Goal: Task Accomplishment & Management: Manage account settings

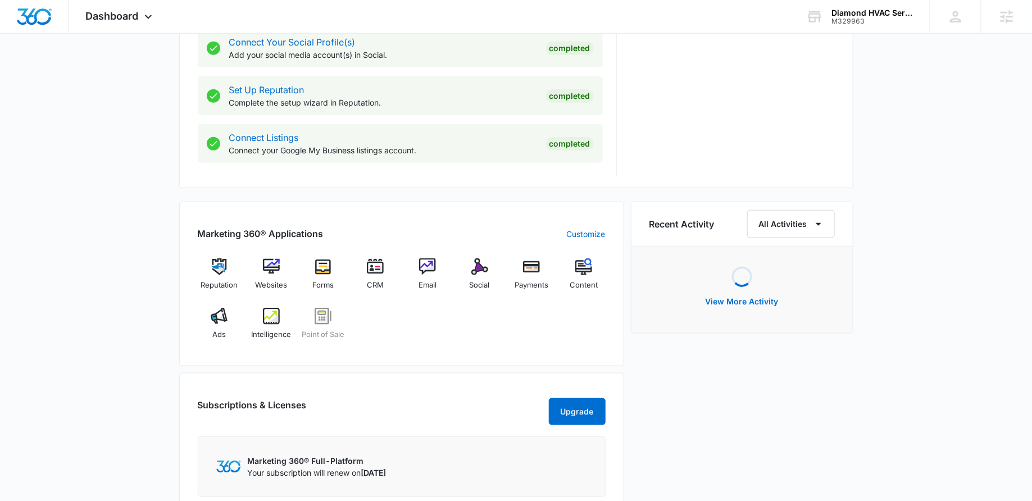
scroll to position [531, 0]
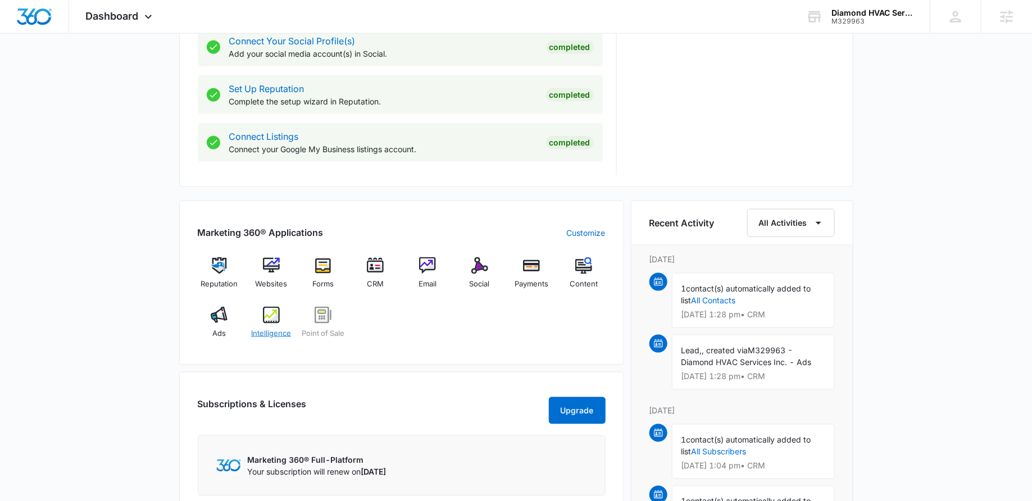
click at [255, 316] on div "Intelligence" at bounding box center [270, 327] width 43 height 40
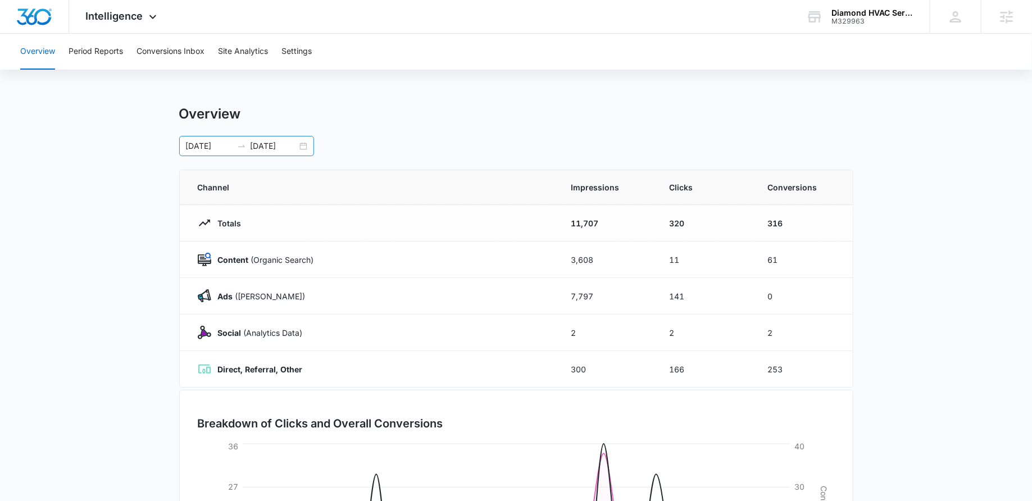
click at [301, 144] on div "07/22/2025 08/21/2025" at bounding box center [246, 146] width 135 height 20
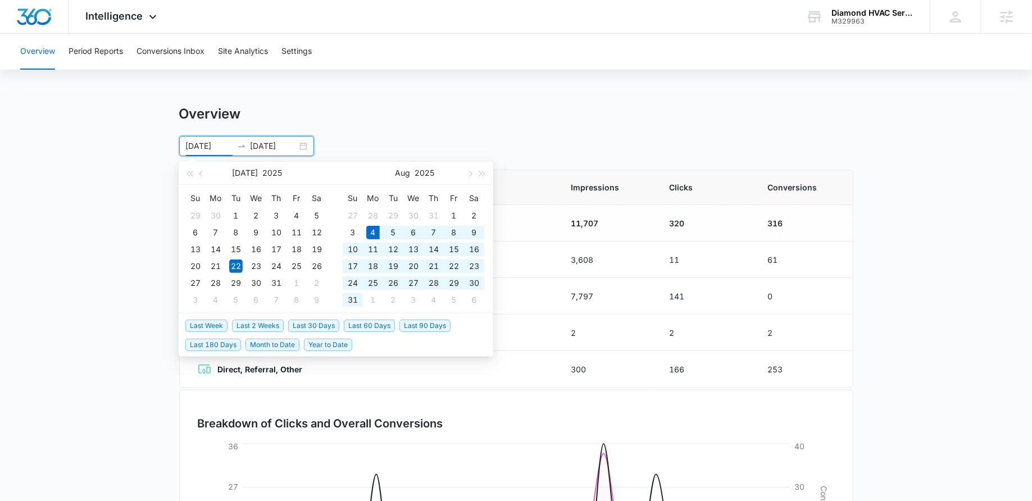
click at [325, 324] on span "Last 30 Days" at bounding box center [313, 326] width 51 height 12
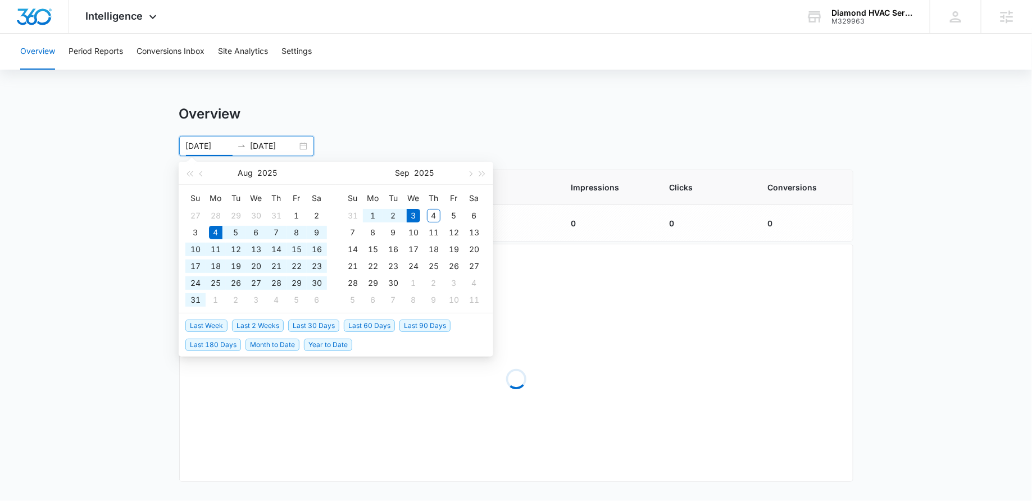
type input "08/04/2025"
type input "09/03/2025"
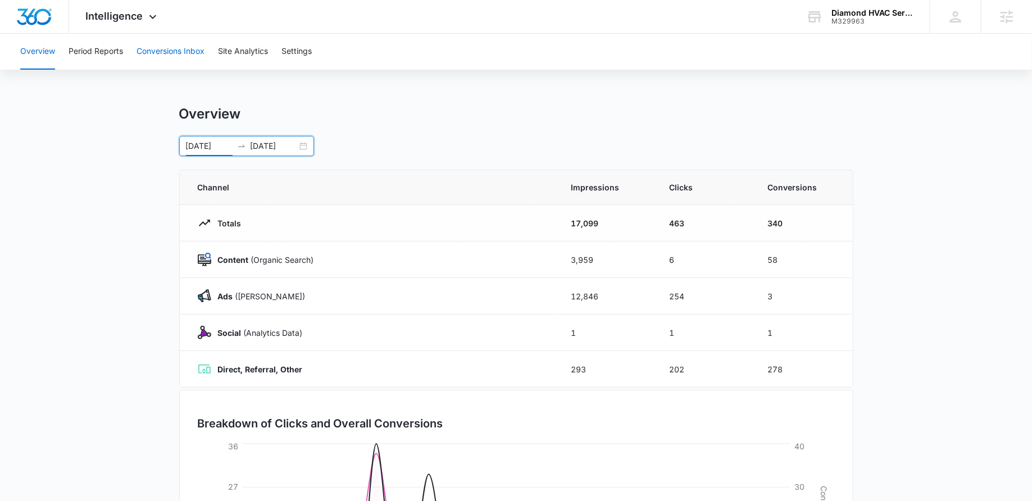
click at [164, 47] on button "Conversions Inbox" at bounding box center [171, 52] width 68 height 36
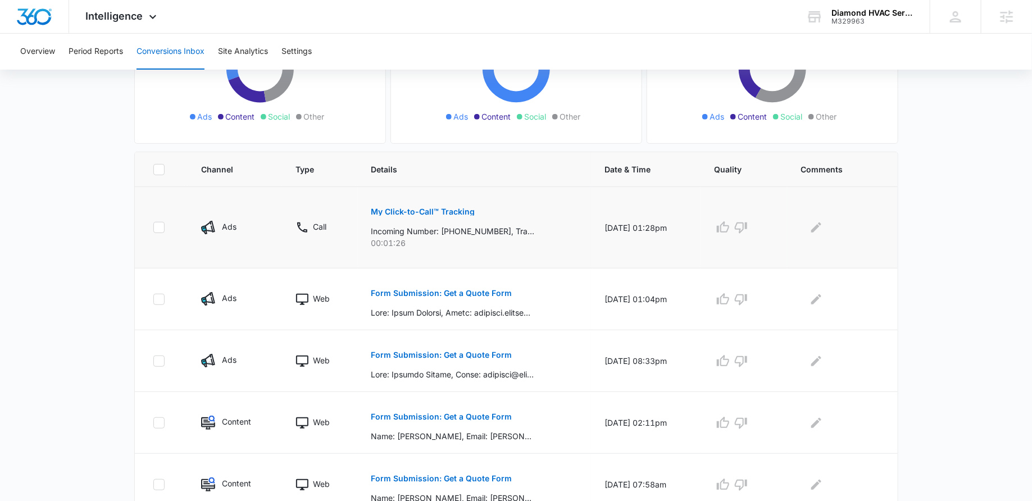
scroll to position [177, 0]
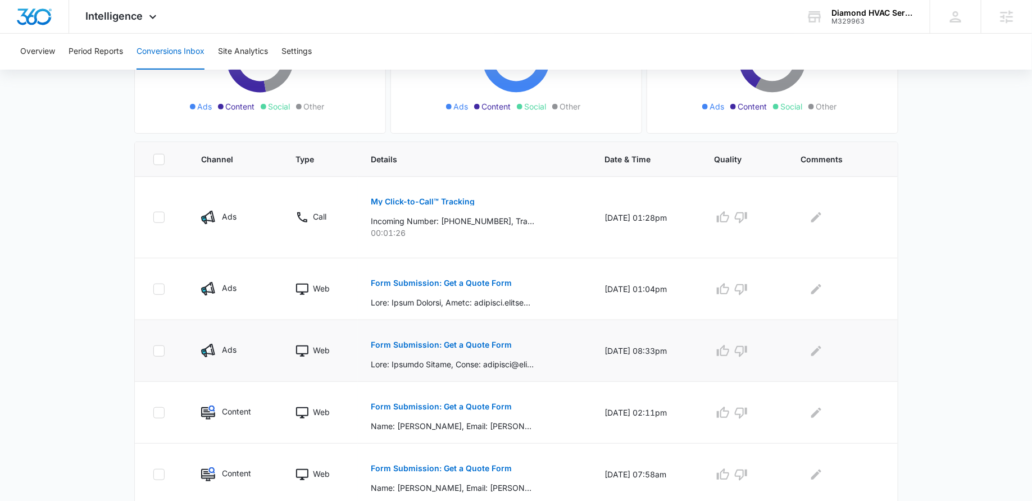
click at [400, 344] on p "Form Submission: Get a Quote Form" at bounding box center [441, 345] width 141 height 8
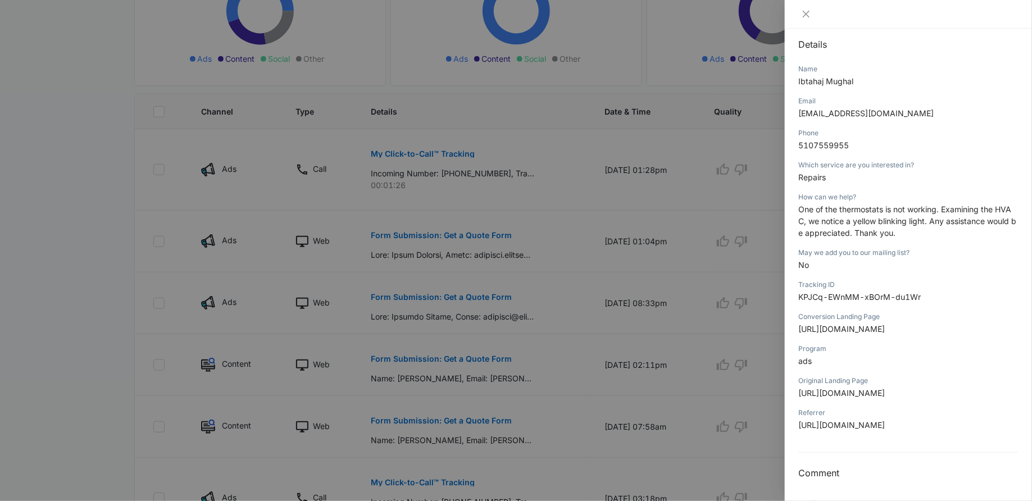
scroll to position [172, 0]
click at [621, 235] on div at bounding box center [516, 250] width 1032 height 501
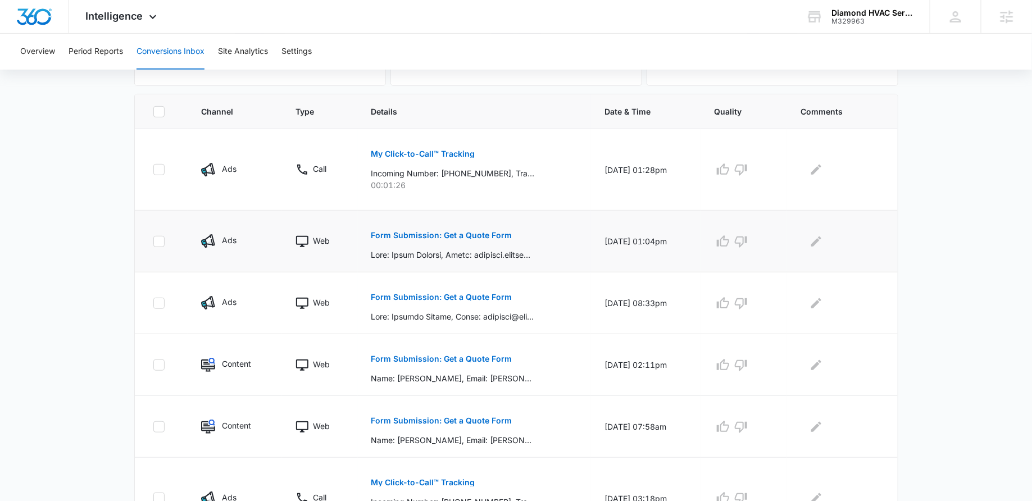
click at [415, 231] on p "Form Submission: Get a Quote Form" at bounding box center [441, 235] width 141 height 8
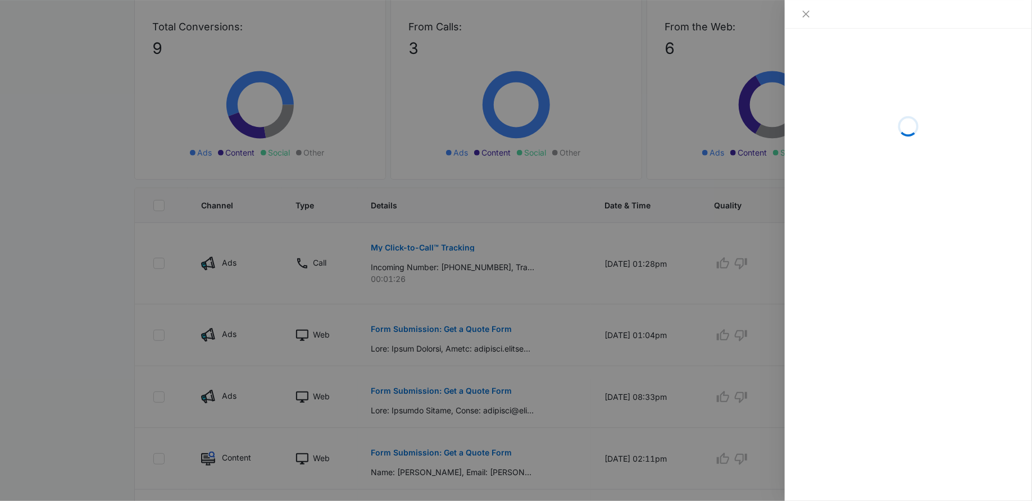
scroll to position [0, 0]
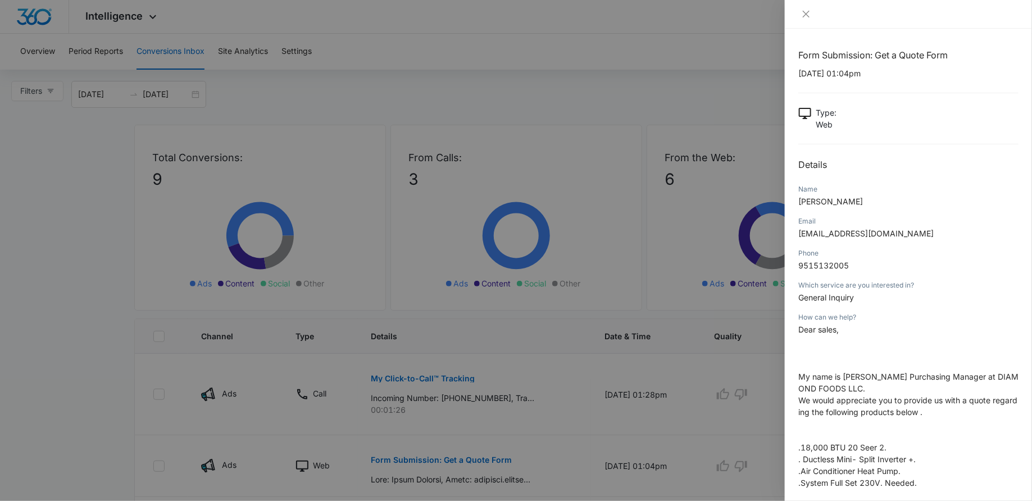
click at [620, 294] on div at bounding box center [516, 250] width 1032 height 501
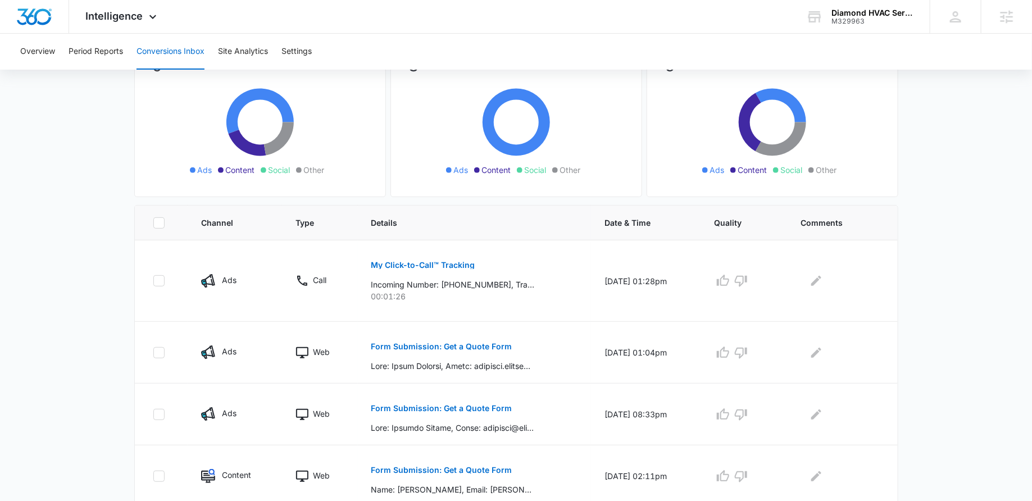
scroll to position [116, 0]
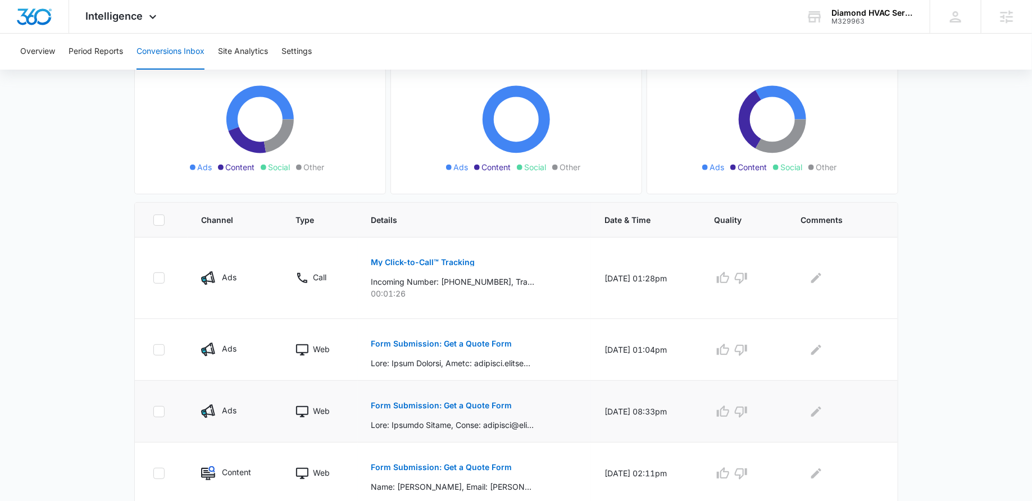
click at [435, 402] on p "Form Submission: Get a Quote Form" at bounding box center [441, 406] width 141 height 8
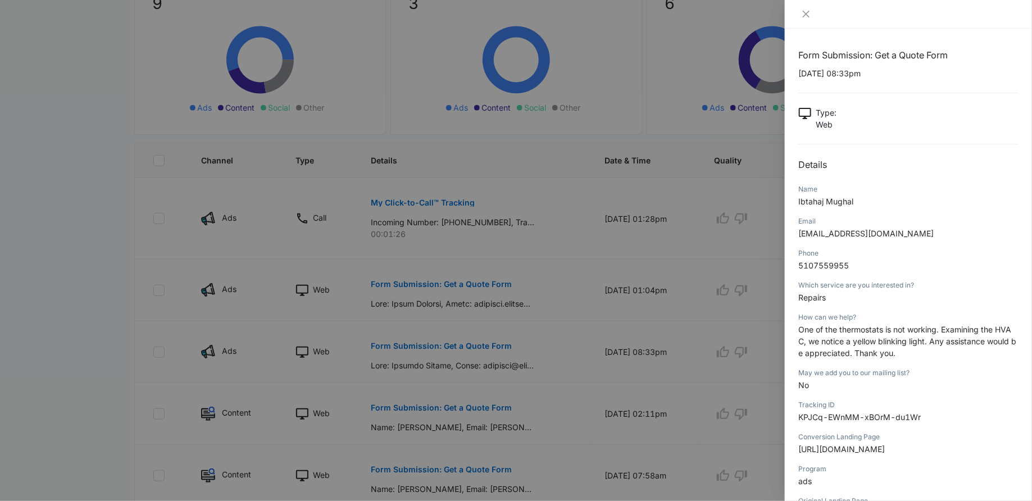
scroll to position [181, 0]
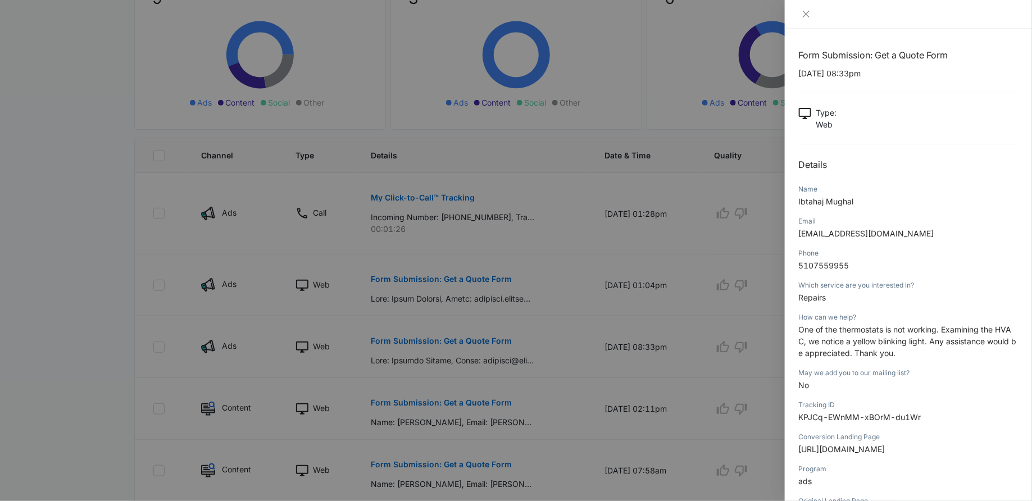
click at [620, 318] on div at bounding box center [516, 250] width 1032 height 501
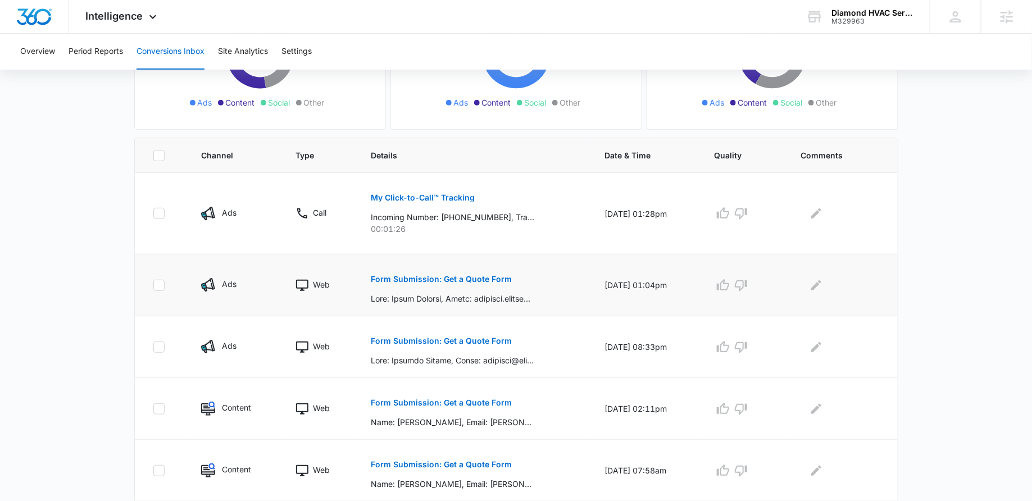
click at [448, 278] on p "Form Submission: Get a Quote Form" at bounding box center [441, 279] width 141 height 8
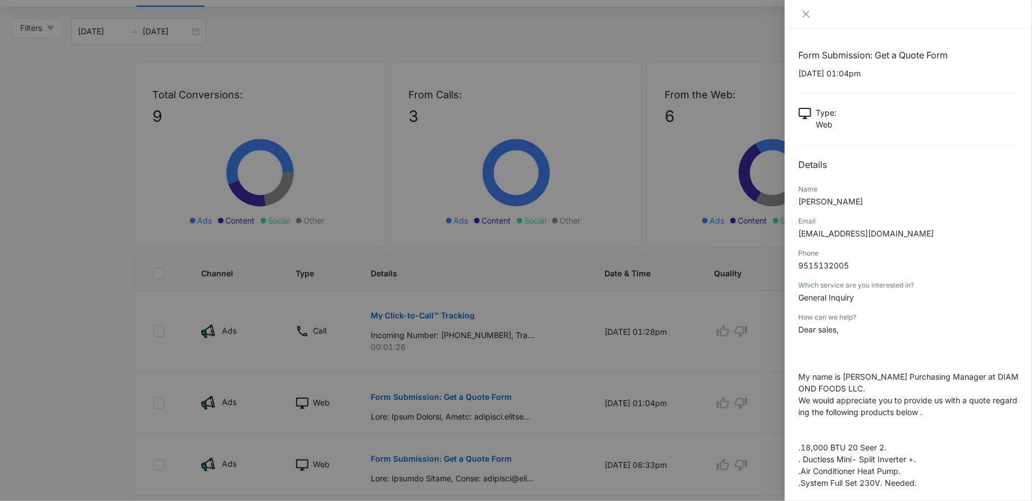
scroll to position [60, 0]
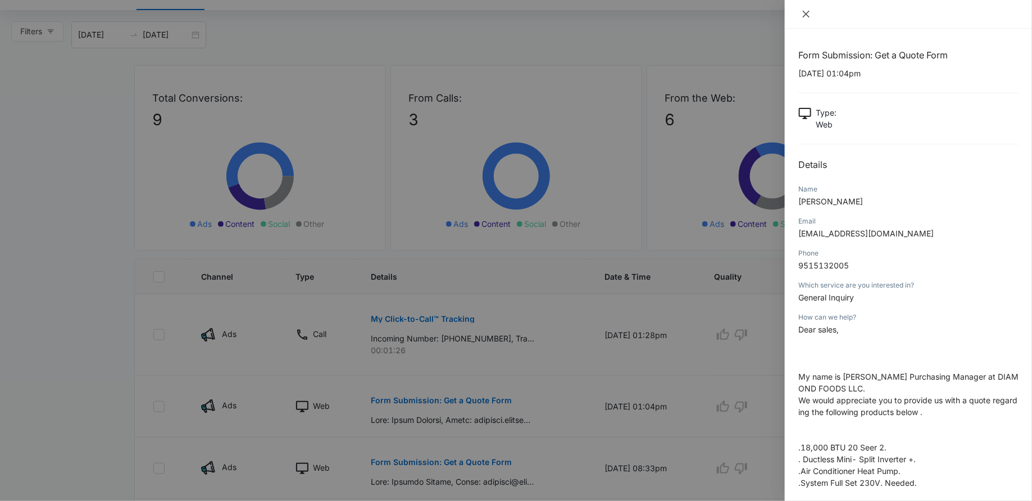
click at [803, 15] on icon "close" at bounding box center [806, 14] width 9 height 9
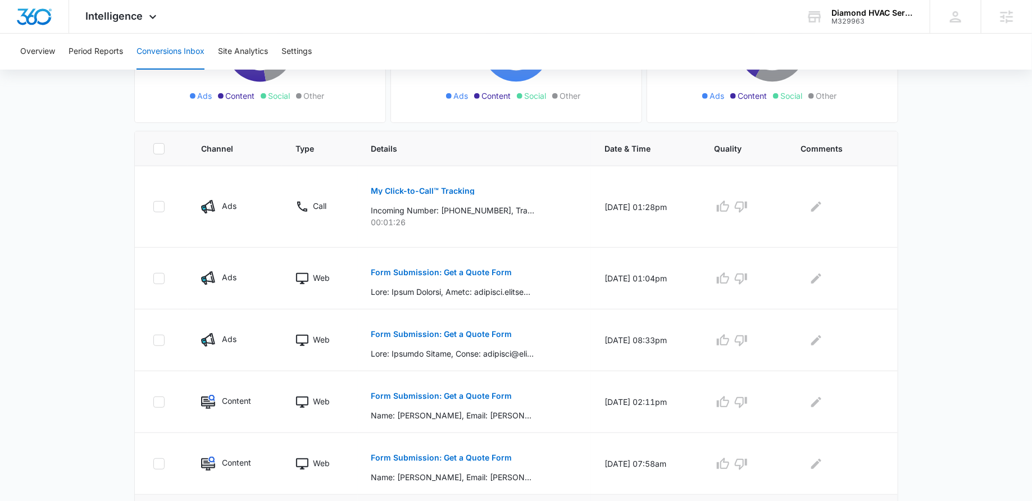
scroll to position [0, 0]
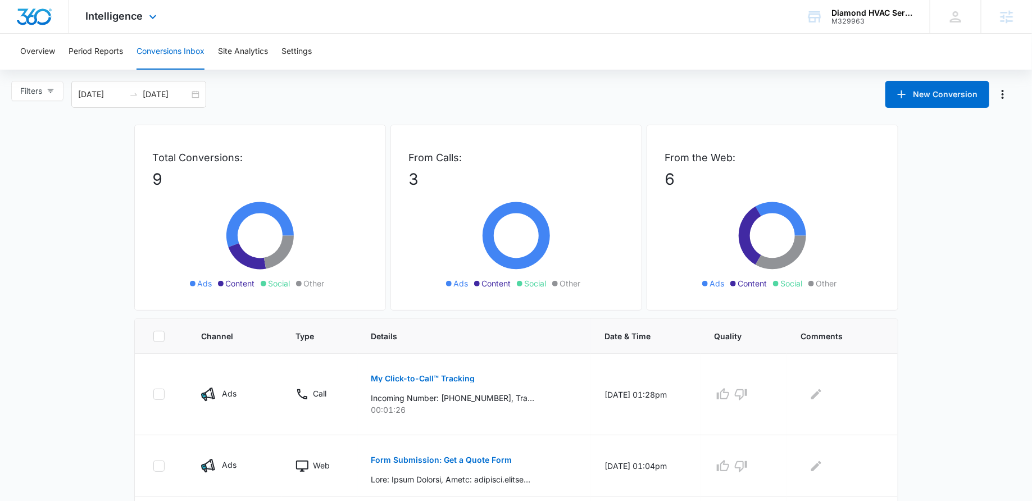
click at [134, 9] on div "Intelligence Apps Reputation Websites Forms CRM Email Social Payments POS Conte…" at bounding box center [122, 16] width 107 height 33
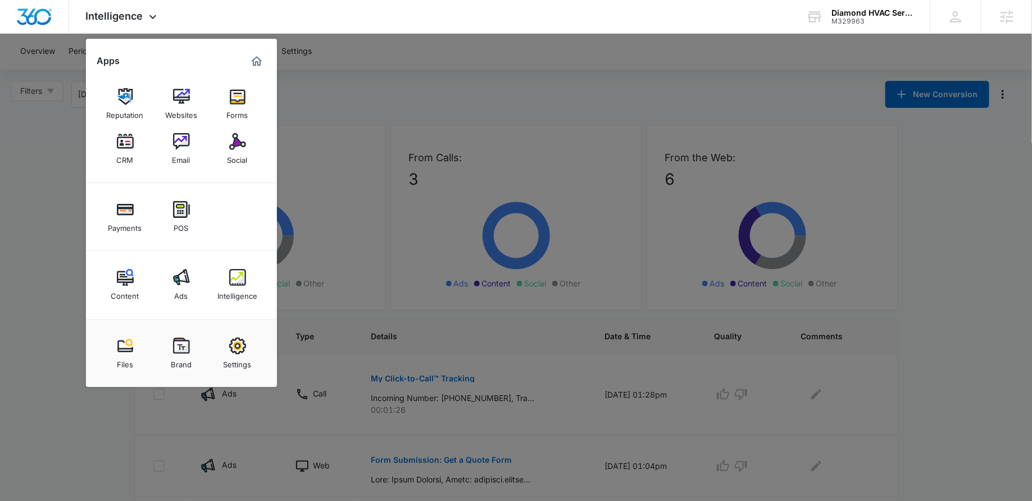
click at [396, 117] on div at bounding box center [516, 250] width 1032 height 501
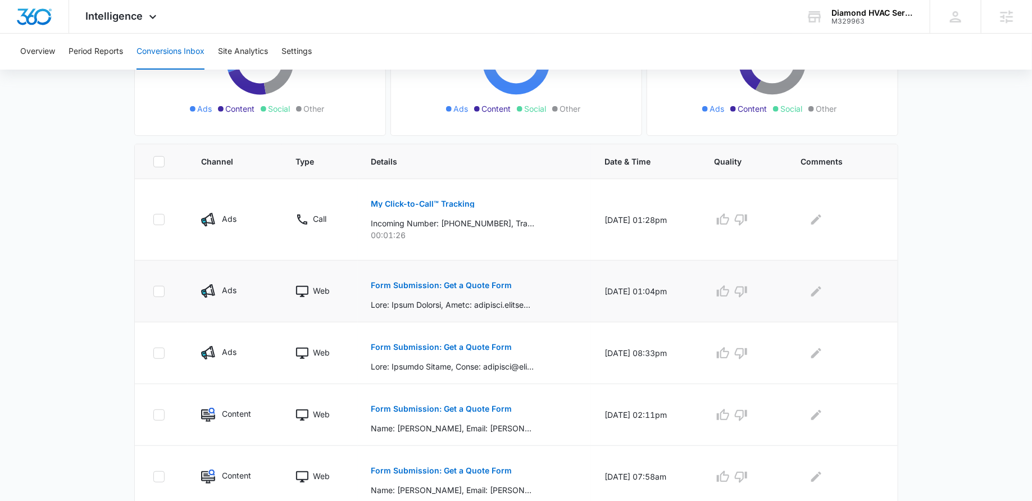
scroll to position [214, 0]
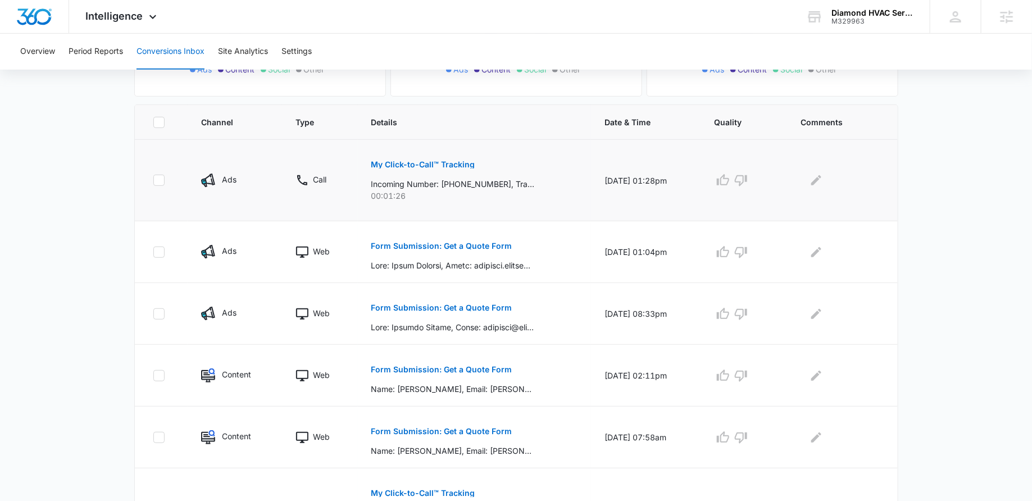
click at [424, 163] on p "My Click-to-Call™ Tracking" at bounding box center [423, 165] width 104 height 8
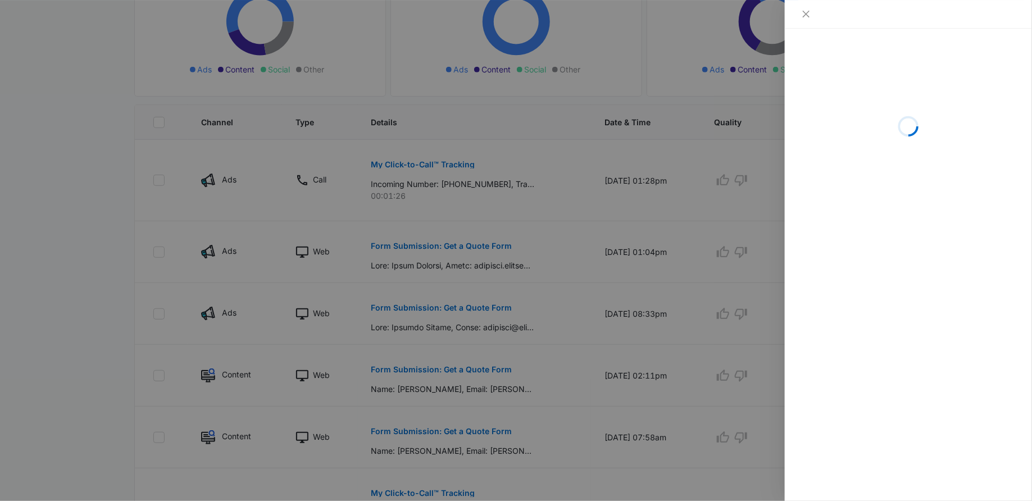
click at [572, 323] on div at bounding box center [516, 250] width 1032 height 501
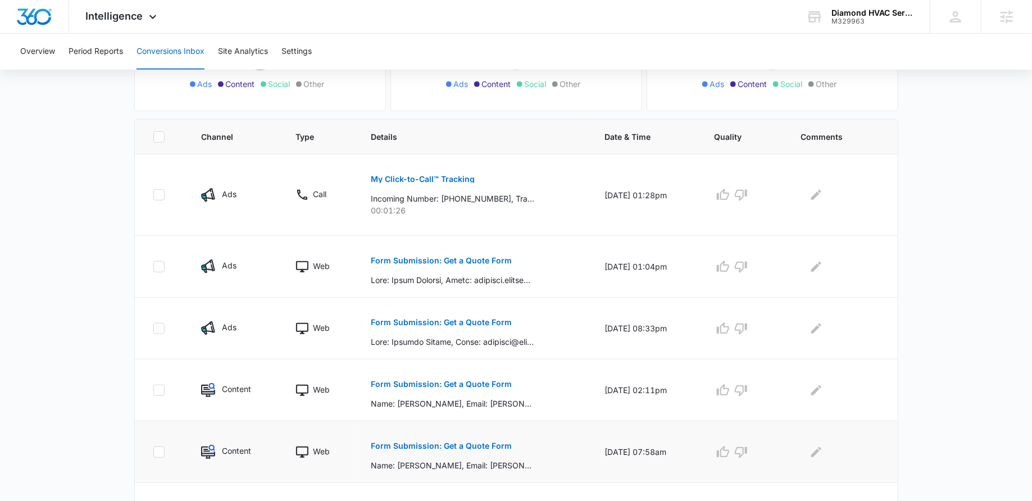
scroll to position [204, 0]
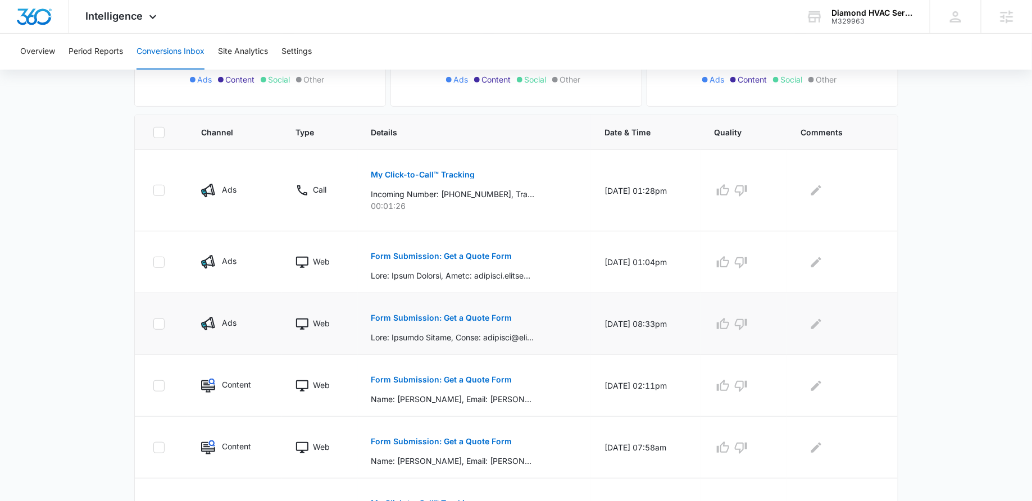
click at [443, 315] on p "Form Submission: Get a Quote Form" at bounding box center [441, 318] width 141 height 8
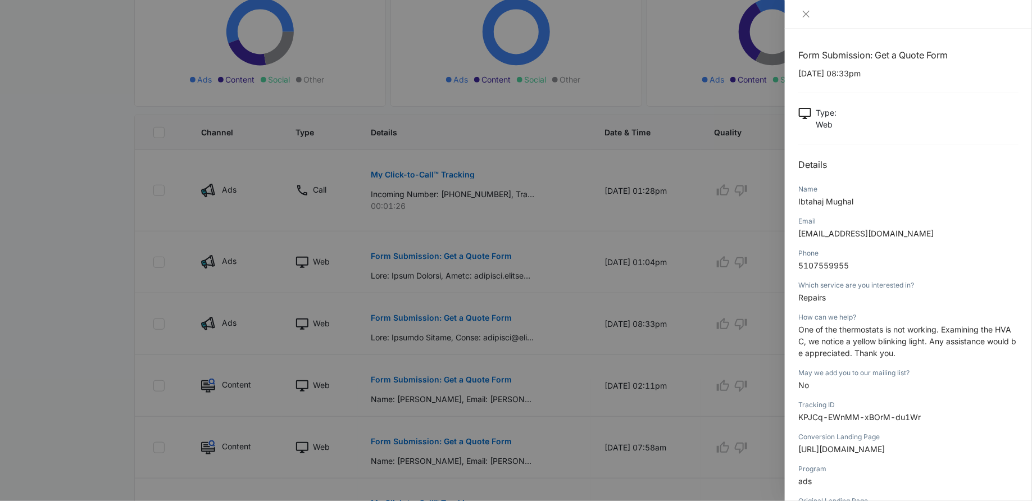
click at [699, 350] on div at bounding box center [516, 250] width 1032 height 501
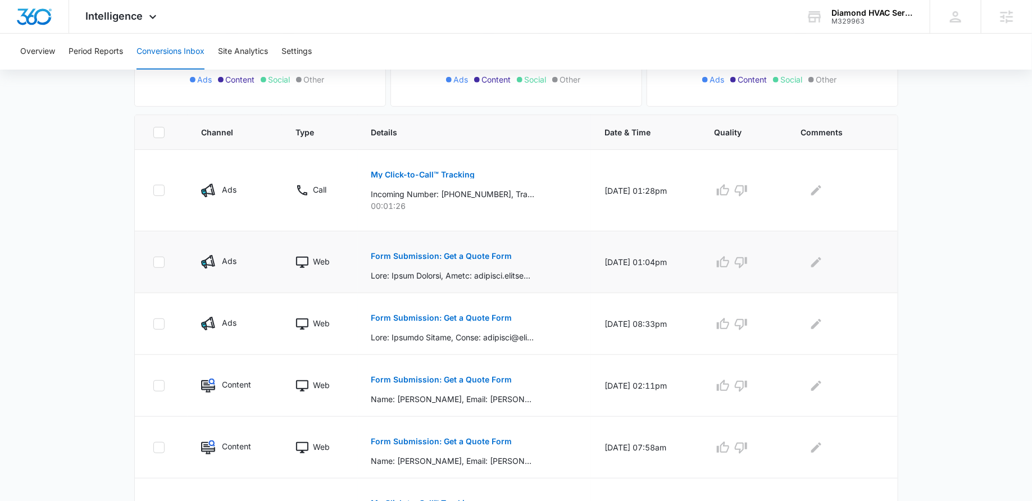
click at [424, 254] on p "Form Submission: Get a Quote Form" at bounding box center [441, 256] width 141 height 8
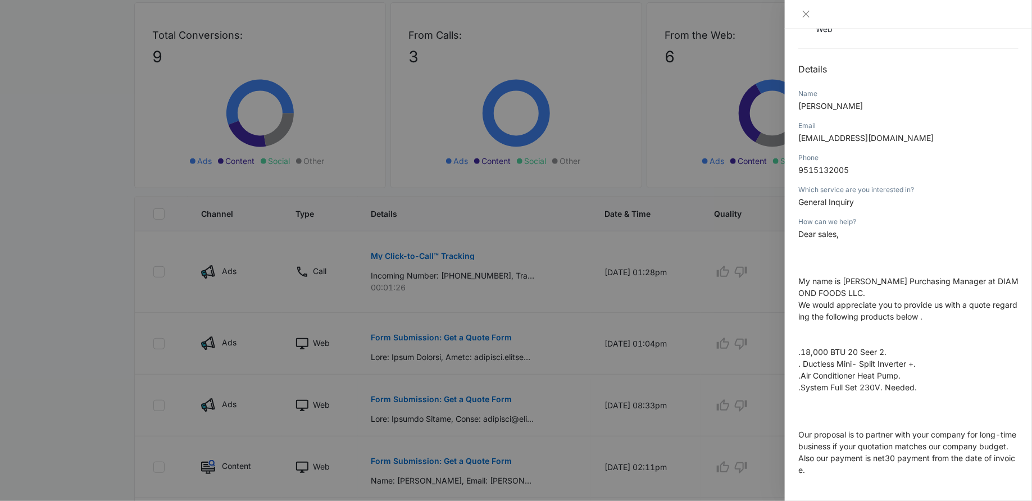
scroll to position [96, 0]
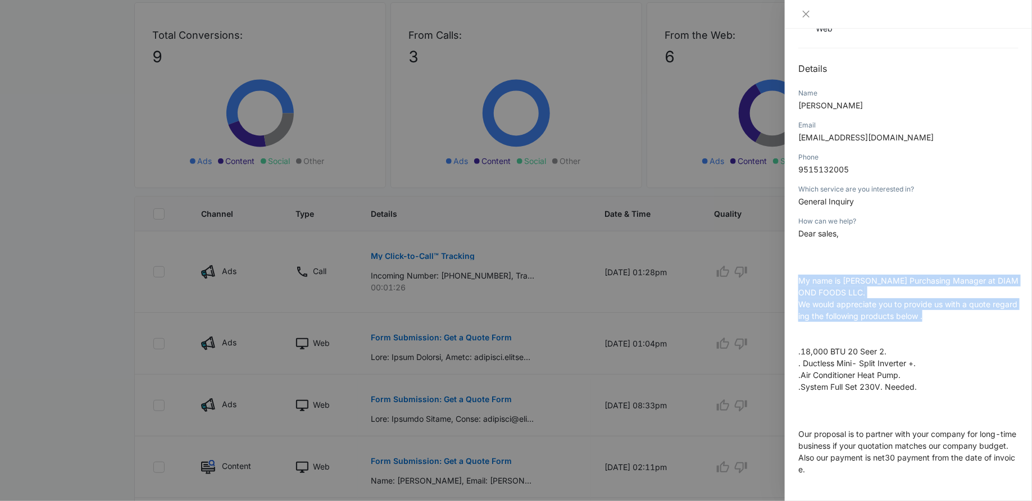
drag, startPoint x: 798, startPoint y: 281, endPoint x: 933, endPoint y: 319, distance: 140.4
click at [933, 319] on div "Form Submission: Get a Quote Form 09/02/2025 at 01:04pm Type : Web Details Name…" at bounding box center [908, 265] width 247 height 473
click at [862, 297] on p "Dear sales, My name is Chris Colombo Purchasing Manager at DIAMOND FOODS LLC. W…" at bounding box center [908, 446] width 220 height 437
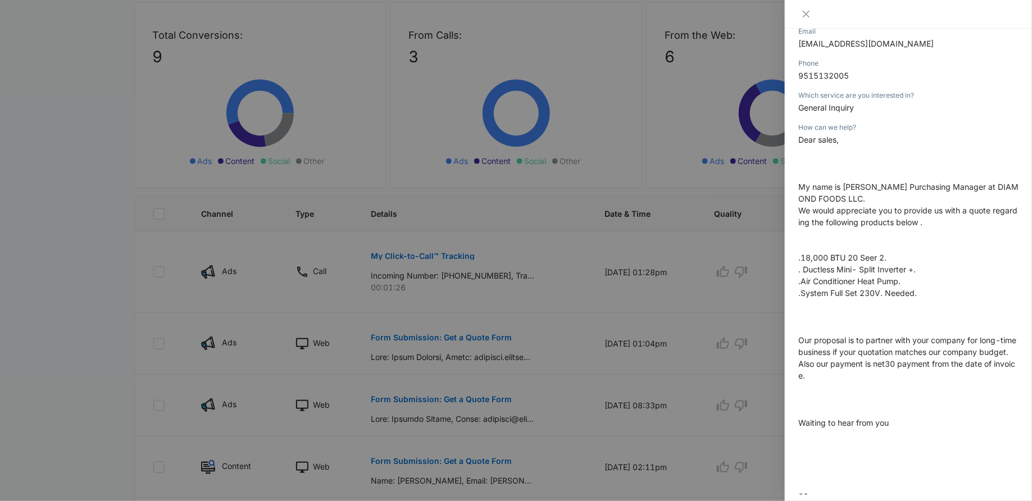
scroll to position [200, 0]
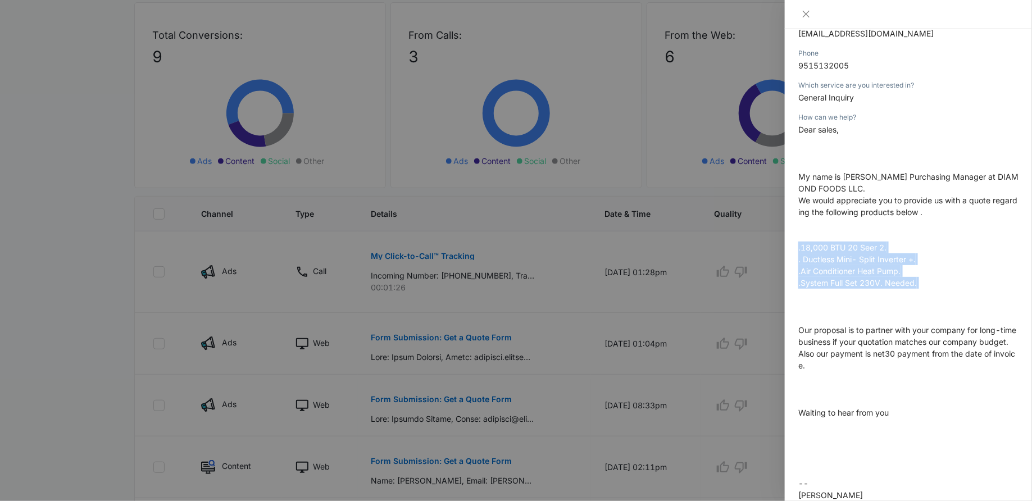
drag, startPoint x: 792, startPoint y: 243, endPoint x: 938, endPoint y: 292, distance: 154.6
click at [942, 292] on div "Form Submission: Get a Quote Form 09/02/2025 at 01:04pm Type : Web Details Name…" at bounding box center [908, 265] width 247 height 473
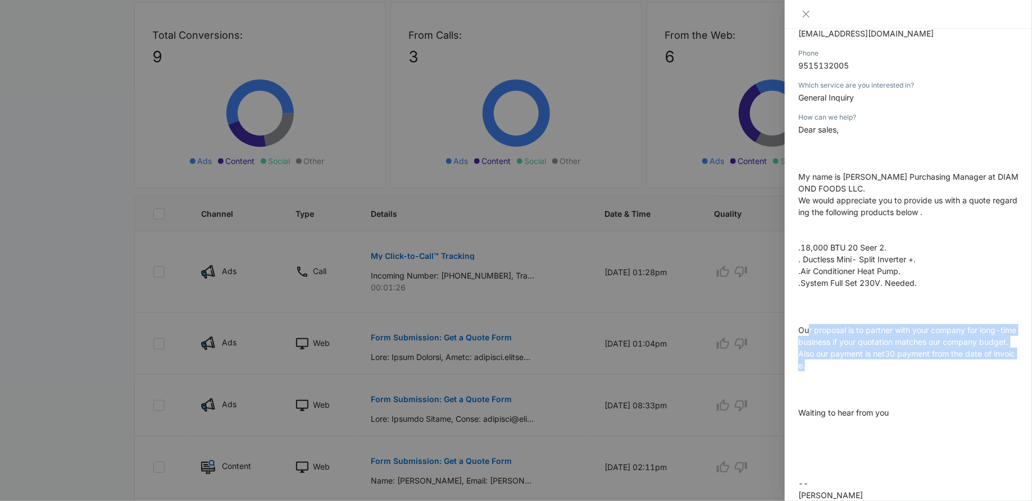
drag, startPoint x: 823, startPoint y: 366, endPoint x: 807, endPoint y: 315, distance: 53.5
click at [807, 315] on p "Dear sales, My name is Chris Colombo Purchasing Manager at DIAMOND FOODS LLC. W…" at bounding box center [908, 342] width 220 height 437
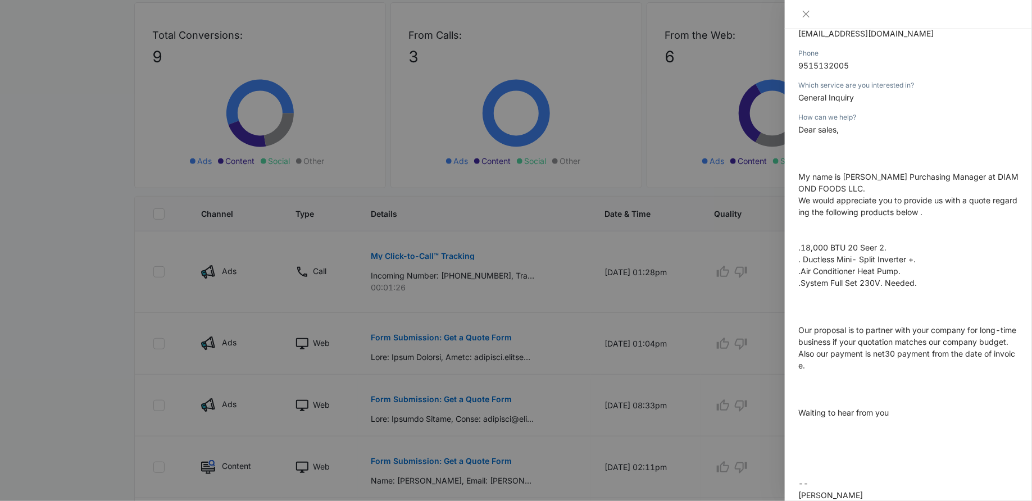
click at [610, 289] on div at bounding box center [516, 250] width 1032 height 501
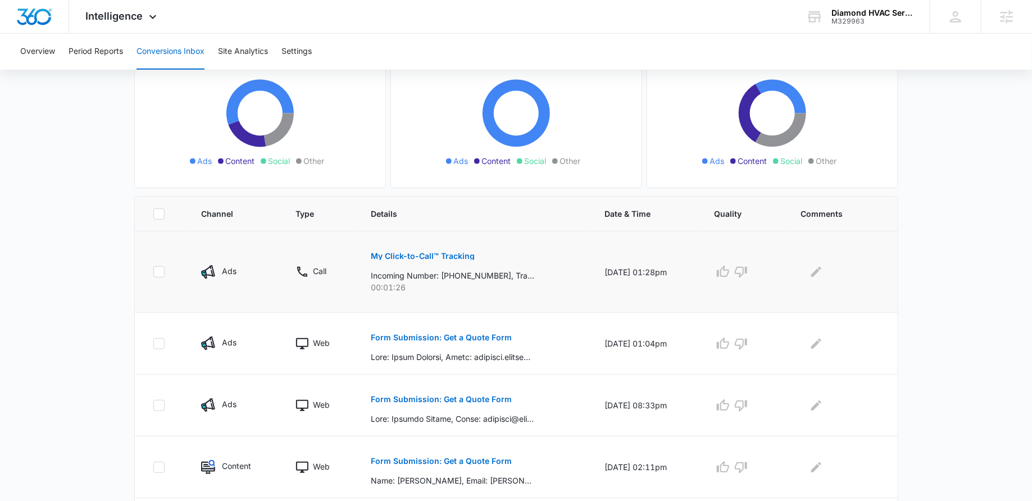
click at [433, 255] on p "My Click-to-Call™ Tracking" at bounding box center [423, 256] width 104 height 8
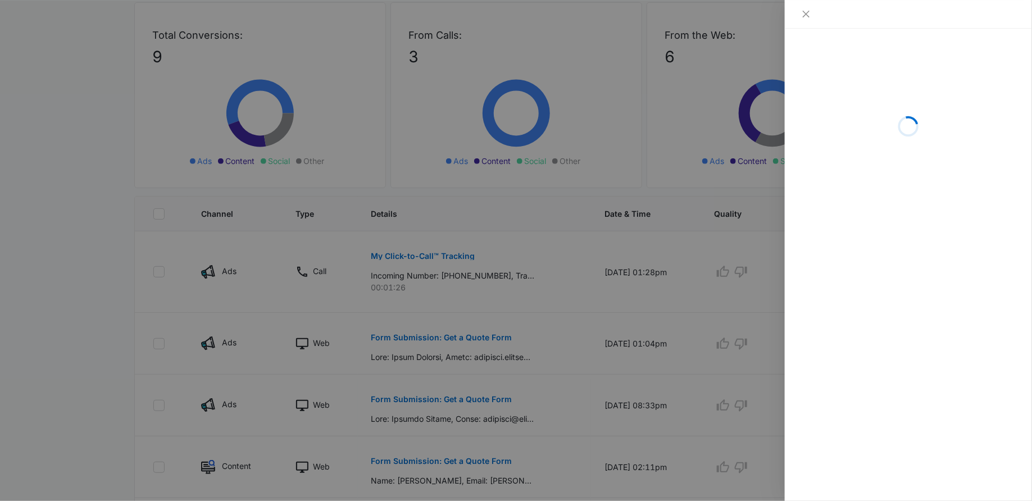
click at [662, 291] on div at bounding box center [516, 250] width 1032 height 501
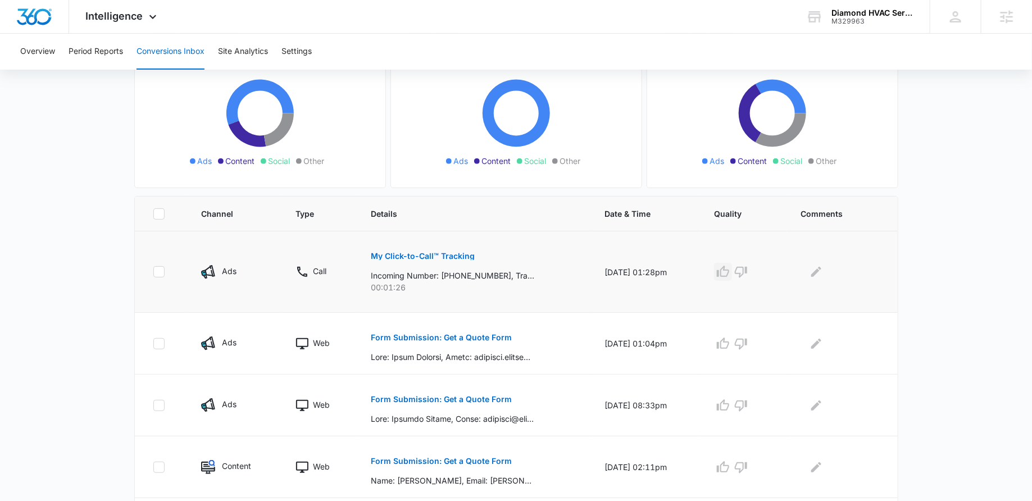
click at [727, 273] on icon "button" at bounding box center [722, 271] width 13 height 13
click at [818, 270] on icon "Edit Comments" at bounding box center [816, 271] width 13 height 13
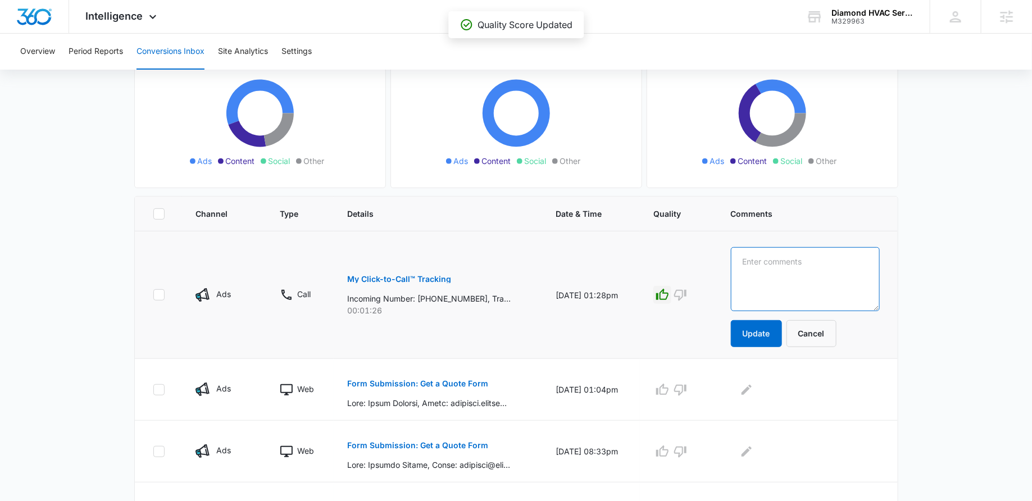
click at [818, 270] on textarea at bounding box center [805, 279] width 149 height 64
type textarea "followed up"
click at [779, 323] on button "Update" at bounding box center [756, 333] width 51 height 27
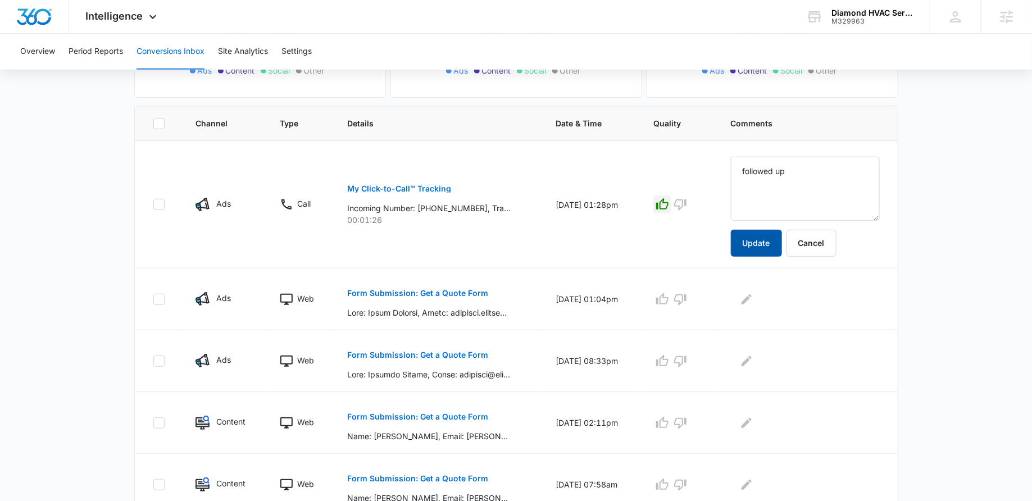
scroll to position [215, 0]
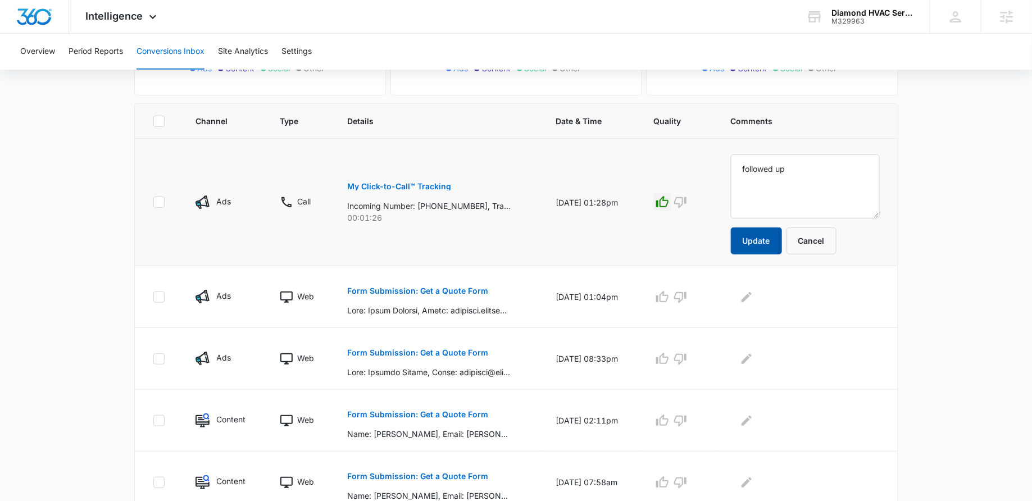
click at [773, 237] on button "Update" at bounding box center [756, 241] width 51 height 27
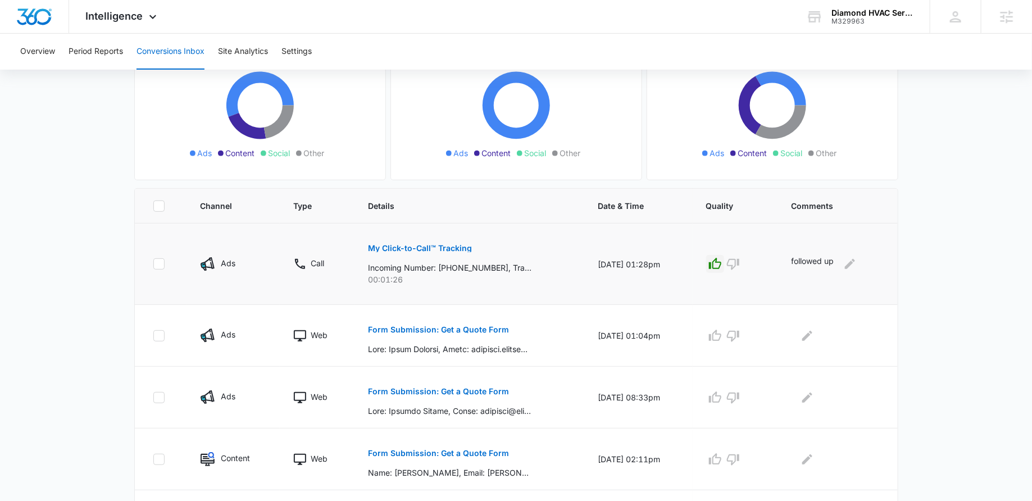
scroll to position [0, 0]
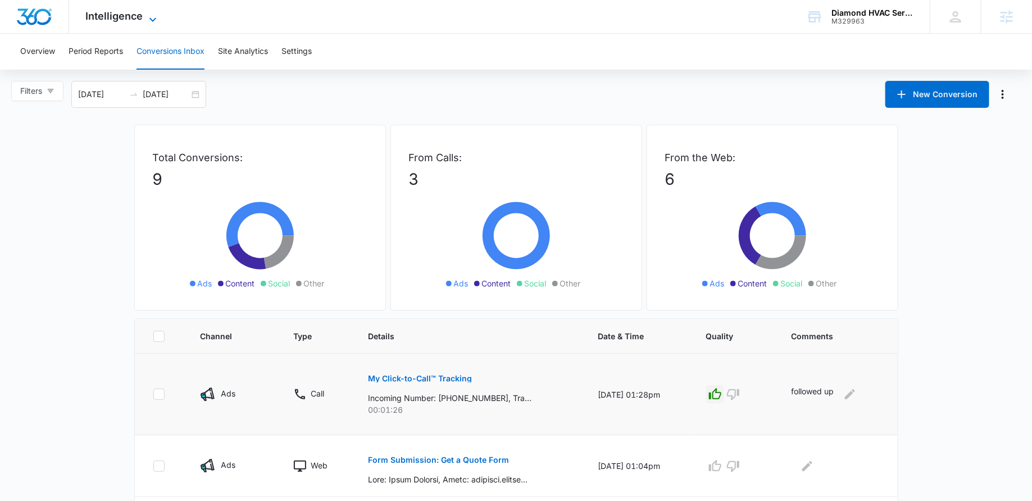
click at [112, 13] on span "Intelligence" at bounding box center [114, 16] width 57 height 12
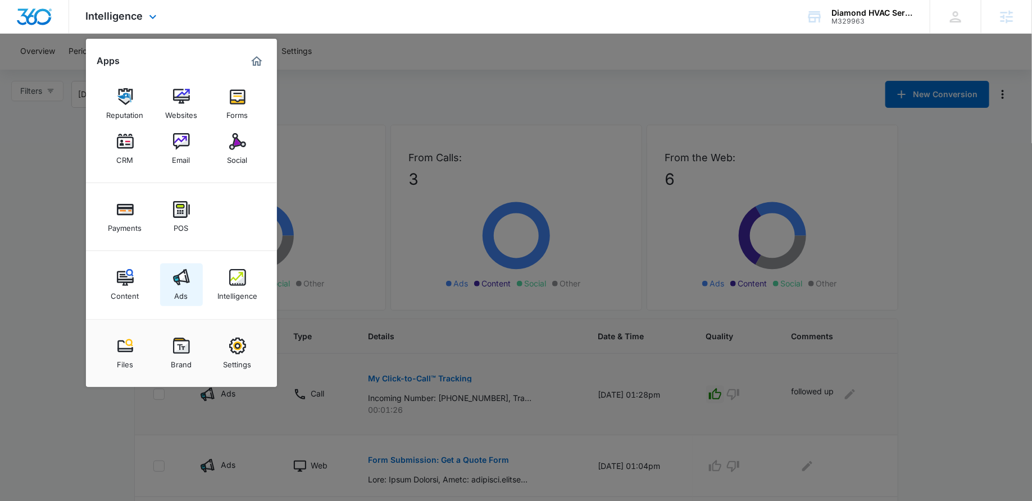
click at [181, 275] on img at bounding box center [181, 277] width 17 height 17
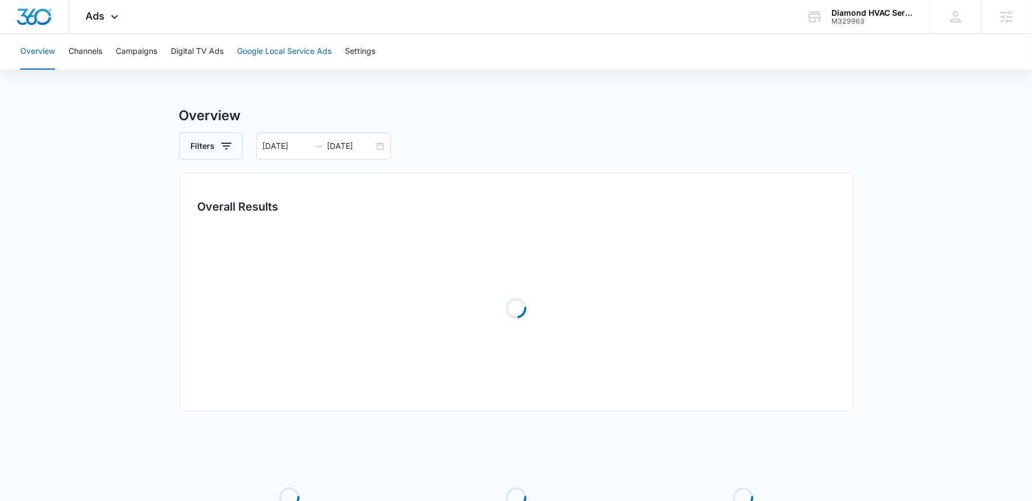
click at [288, 62] on button "Google Local Service Ads" at bounding box center [284, 52] width 94 height 36
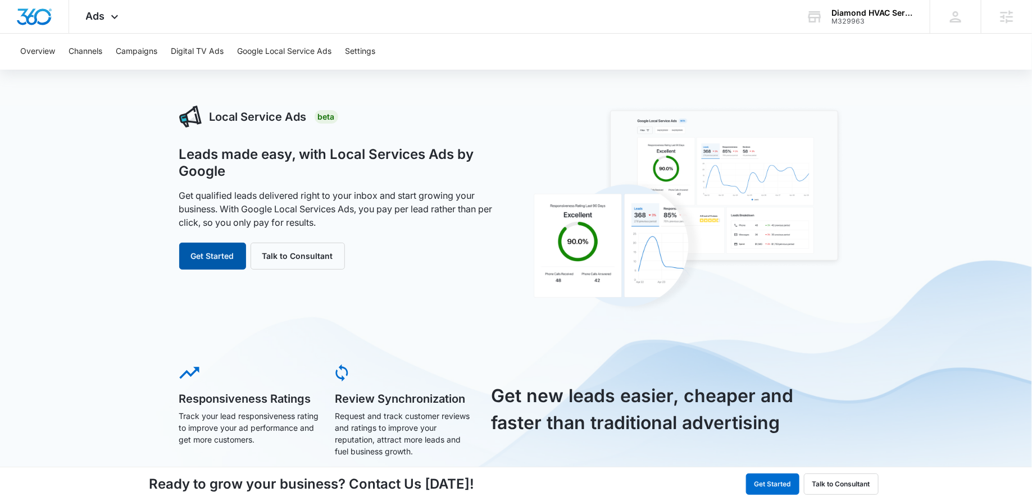
click at [215, 253] on button "Get Started" at bounding box center [212, 256] width 67 height 27
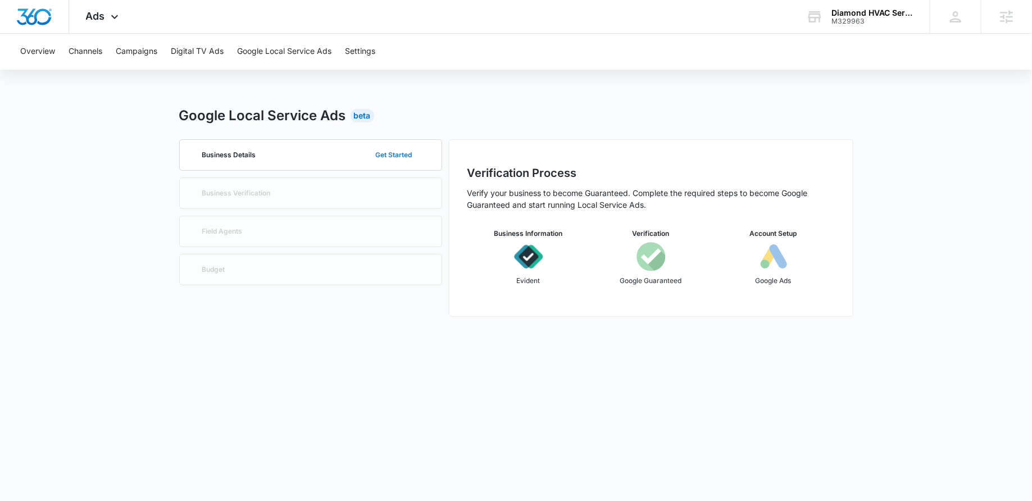
click at [391, 152] on button "Get Started" at bounding box center [394, 155] width 59 height 27
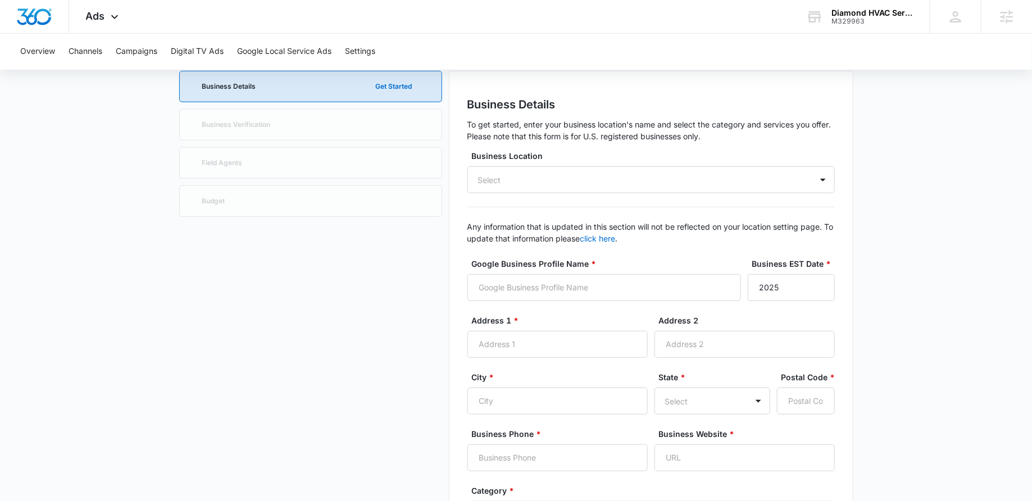
scroll to position [76, 0]
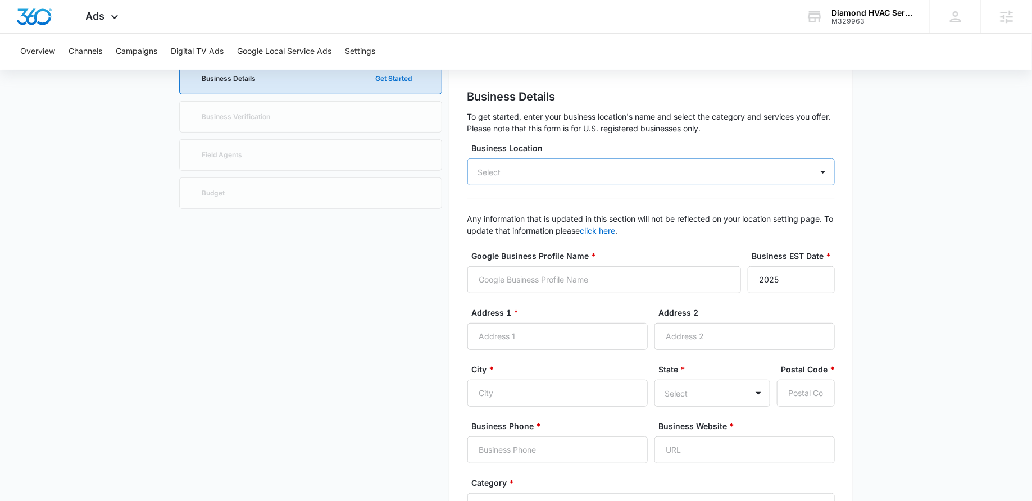
click at [494, 166] on div "Select" at bounding box center [489, 172] width 23 height 12
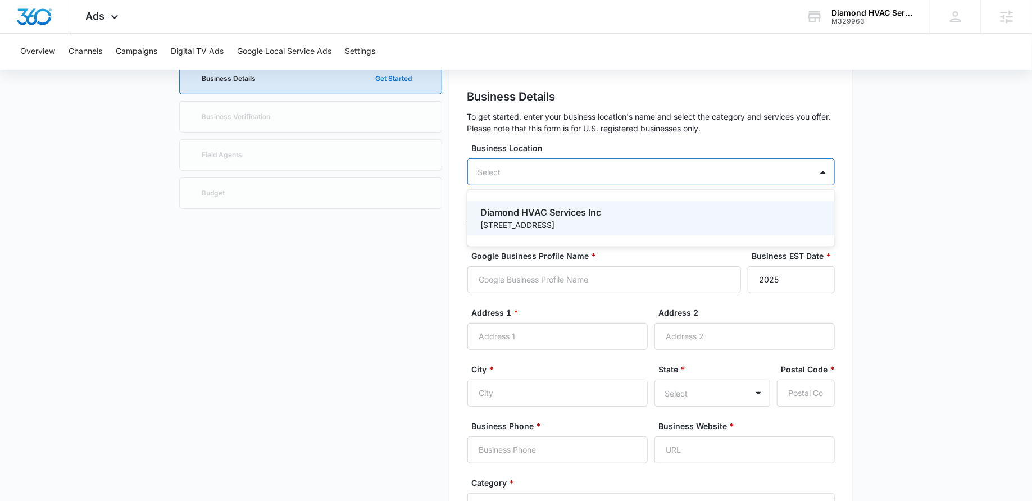
click at [511, 206] on p "Diamond HVAC Services Inc" at bounding box center [650, 212] width 338 height 13
type input "Diamond HVAC Services Inc"
type input "2700 Petaluma Blvd North"
type input "Petaluma"
type input "94952"
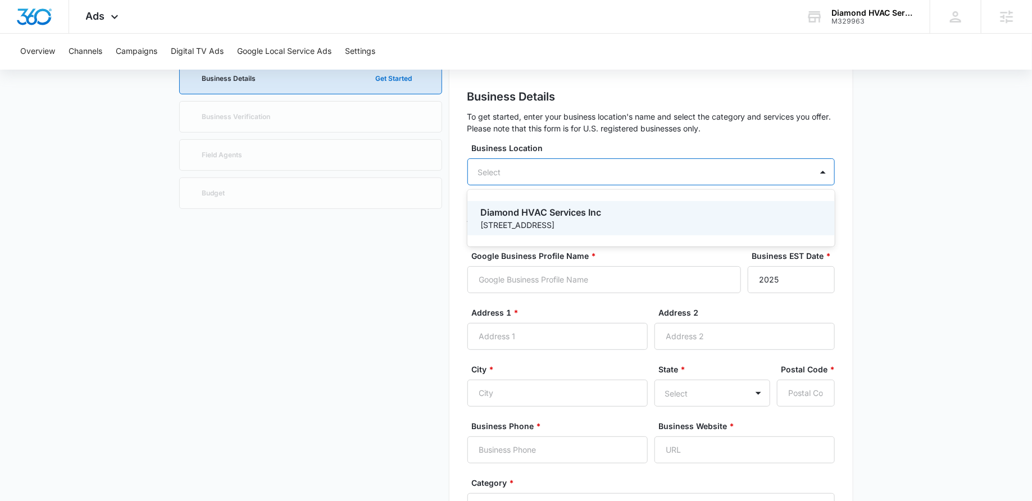
type input "7077627260"
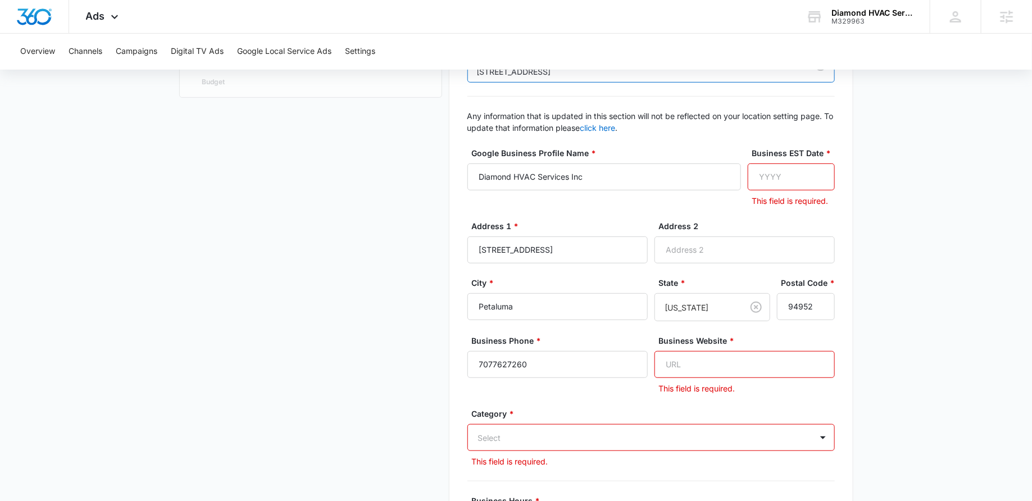
scroll to position [182, 0]
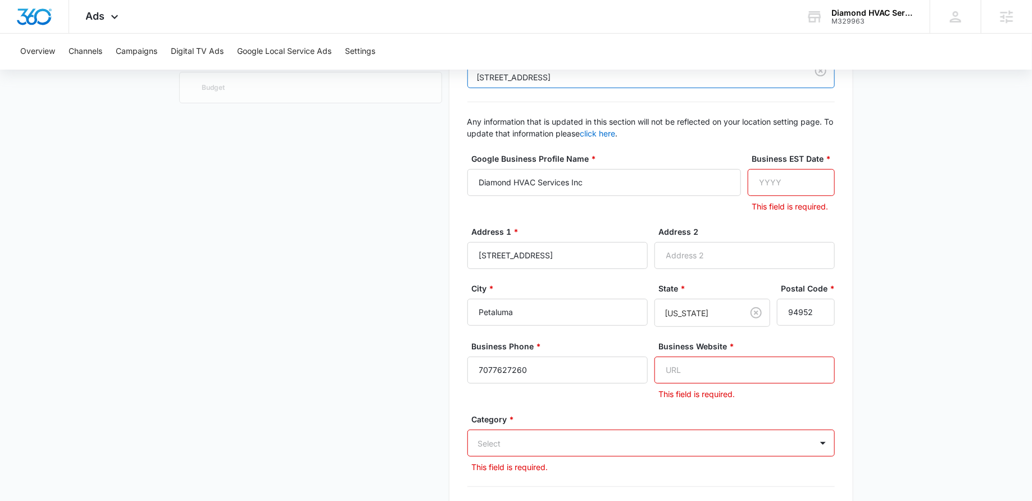
click at [769, 175] on input "Business EST Date *" at bounding box center [791, 182] width 87 height 27
click at [659, 214] on div "Google Business Profile Name * Diamond HVAC Services Inc Business EST Date * Th…" at bounding box center [650, 189] width 367 height 73
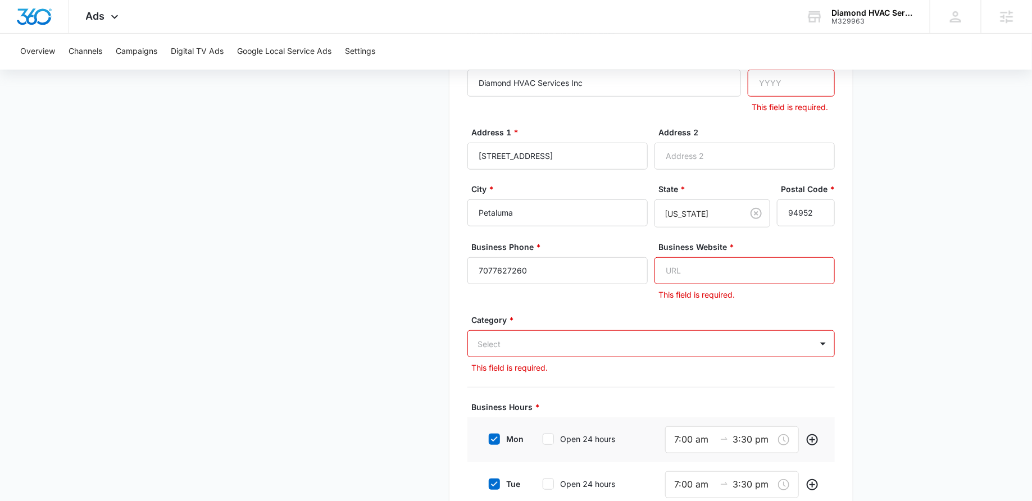
scroll to position [317, 0]
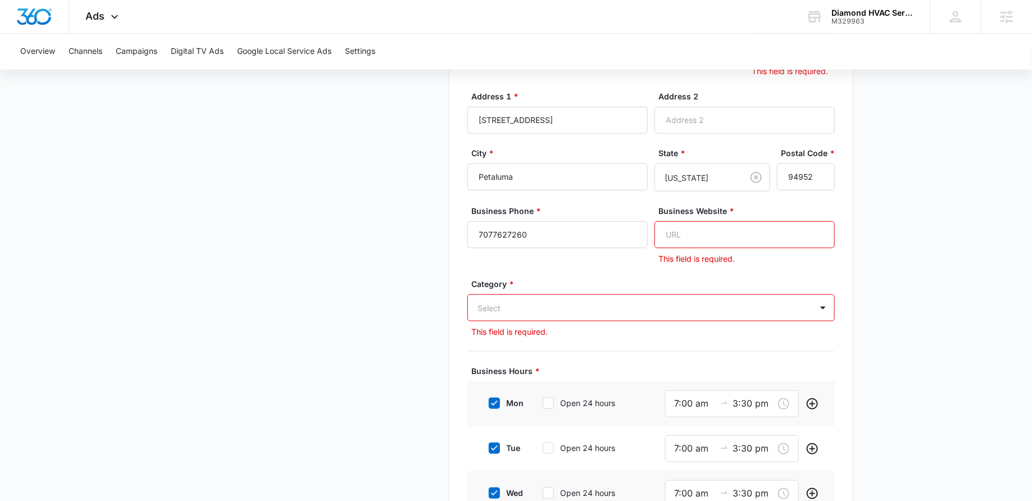
click at [500, 321] on div "Select" at bounding box center [650, 307] width 367 height 27
type input "hva"
click at [496, 342] on p "HVAC" at bounding box center [492, 348] width 22 height 12
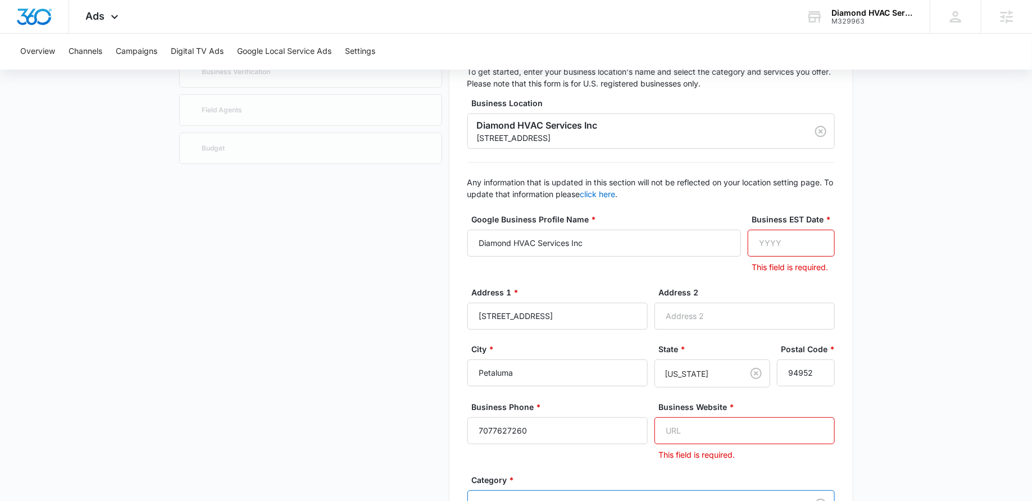
scroll to position [105, 0]
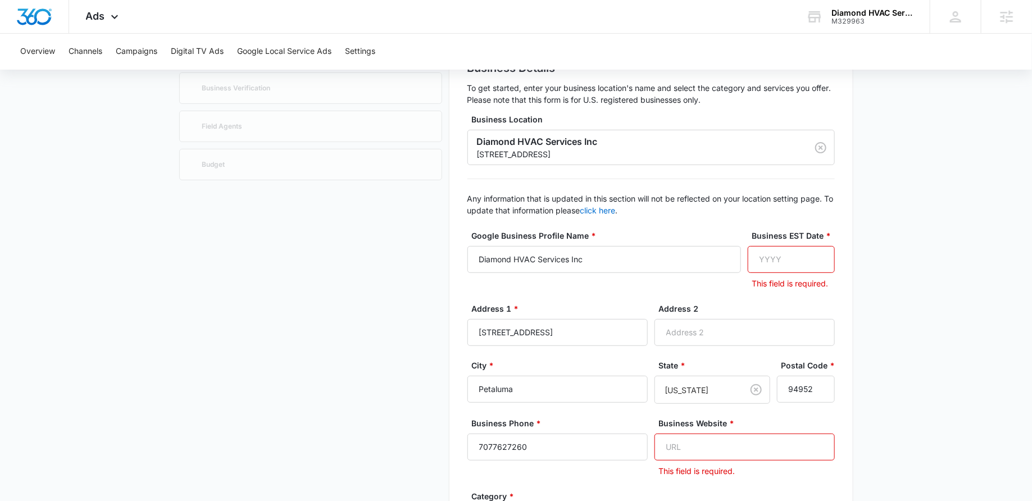
click at [793, 261] on input "Business EST Date *" at bounding box center [791, 259] width 87 height 27
click at [780, 258] on input "Business EST Date *" at bounding box center [791, 259] width 87 height 27
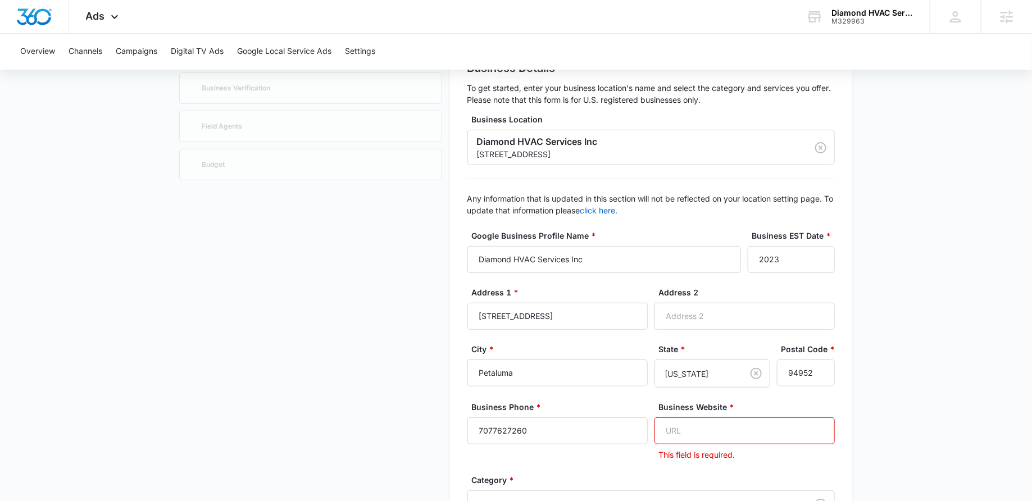
click at [748, 276] on div "Google Business Profile Name * Diamond HVAC Services Inc Business EST Date * 20…" at bounding box center [650, 258] width 367 height 57
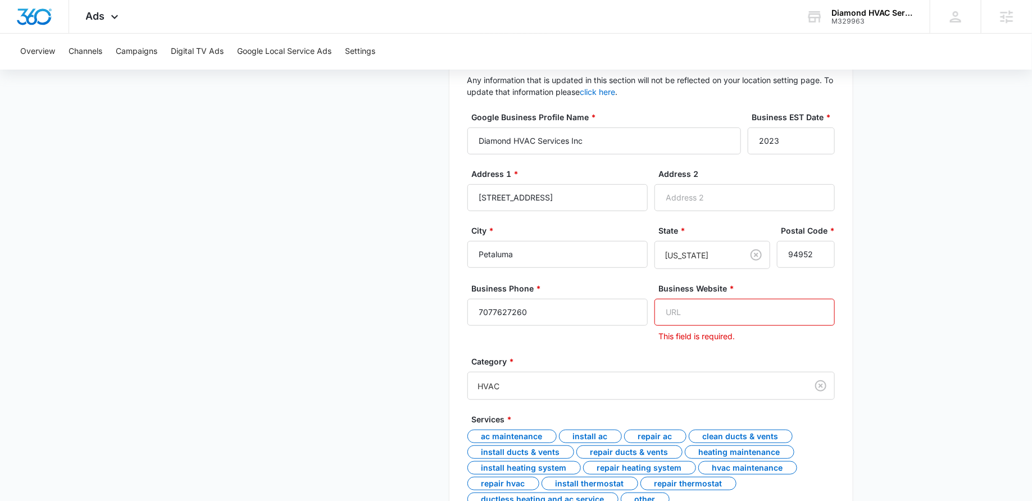
scroll to position [256, 0]
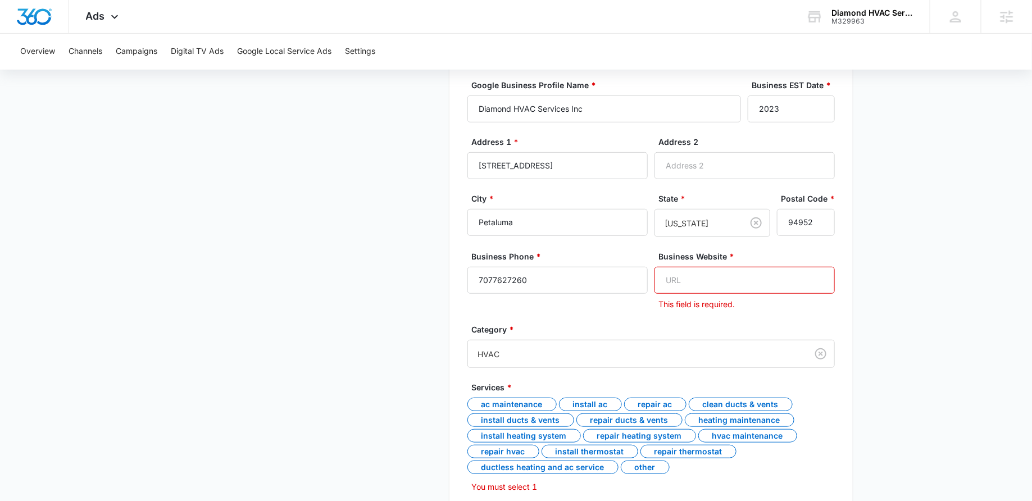
click at [684, 278] on input "Business Website *" at bounding box center [745, 280] width 180 height 27
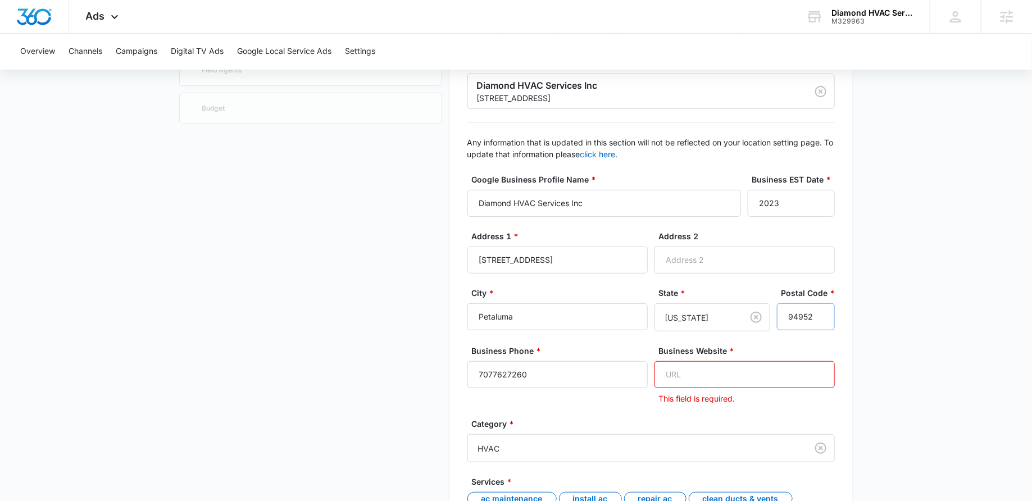
scroll to position [147, 0]
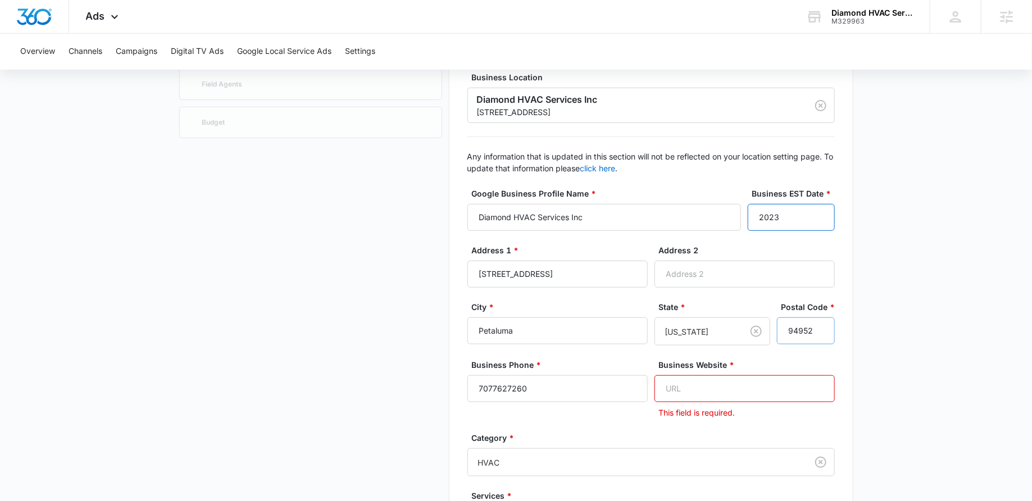
click at [784, 217] on input "2023" at bounding box center [791, 217] width 87 height 27
type input "2022"
click at [682, 388] on input "Business Website *" at bounding box center [745, 388] width 180 height 27
paste input "http://www.diamondhvacservicesinc.com/"
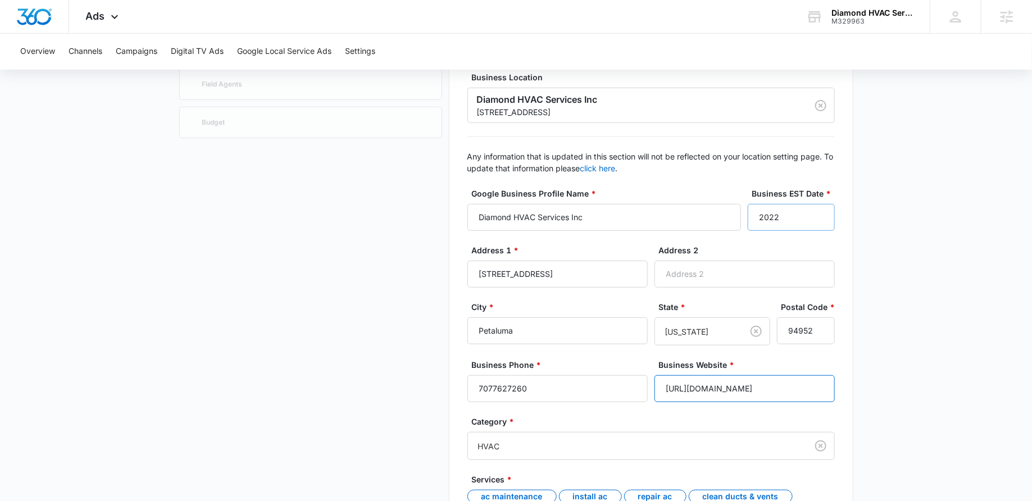
type input "http://www.diamondhvacservicesinc.com/"
click at [788, 216] on input "2022" at bounding box center [791, 217] width 87 height 27
click at [668, 286] on input "Address 2" at bounding box center [745, 274] width 180 height 27
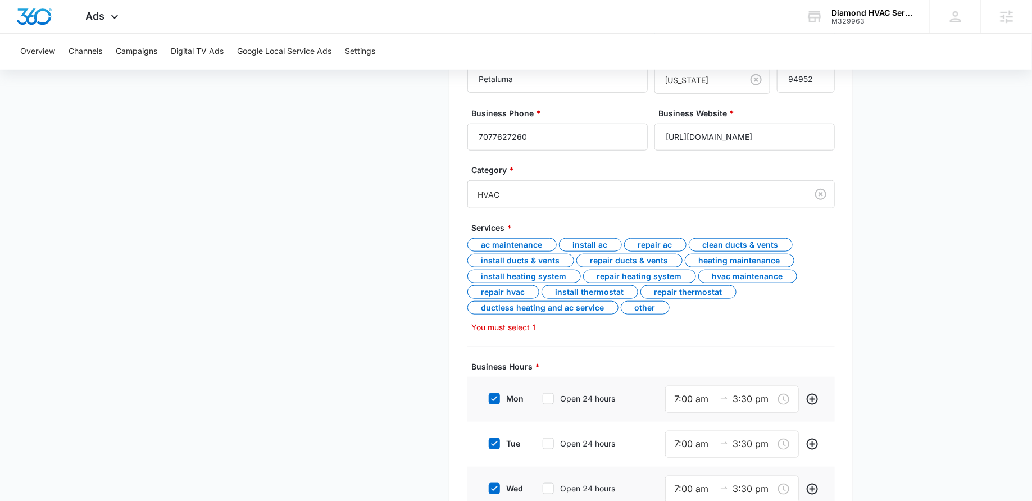
scroll to position [397, 0]
click at [598, 244] on div "Install AC" at bounding box center [590, 246] width 63 height 13
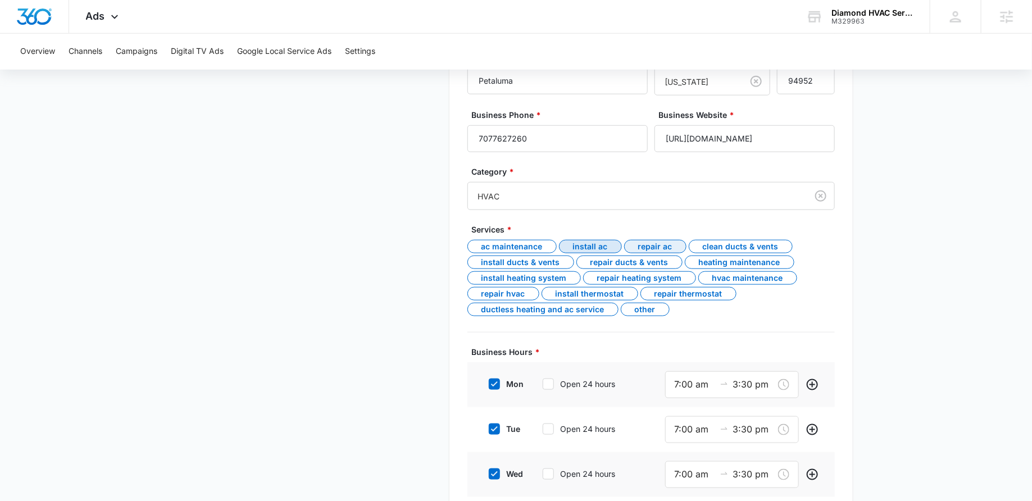
click at [649, 242] on div "Repair AC" at bounding box center [655, 246] width 62 height 13
click at [630, 262] on div "Repair ducts & vents" at bounding box center [629, 262] width 106 height 13
click at [710, 261] on div "Heating maintenance" at bounding box center [740, 262] width 110 height 13
click at [647, 278] on div "Repair heating system" at bounding box center [639, 277] width 113 height 13
click at [720, 276] on div "HVAC maintenance" at bounding box center [747, 277] width 99 height 13
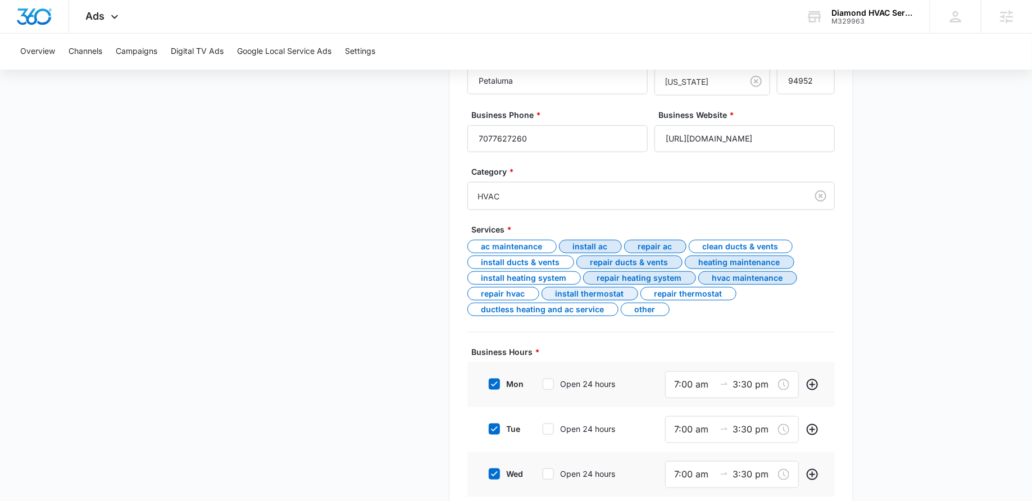
click at [606, 292] on div "Install thermostat" at bounding box center [590, 293] width 97 height 13
click at [573, 308] on div "Ductless heating and AC service" at bounding box center [542, 309] width 151 height 13
click at [667, 287] on div "Repair thermostat" at bounding box center [689, 293] width 96 height 13
click at [507, 295] on div "Repair HVAC" at bounding box center [503, 293] width 72 height 13
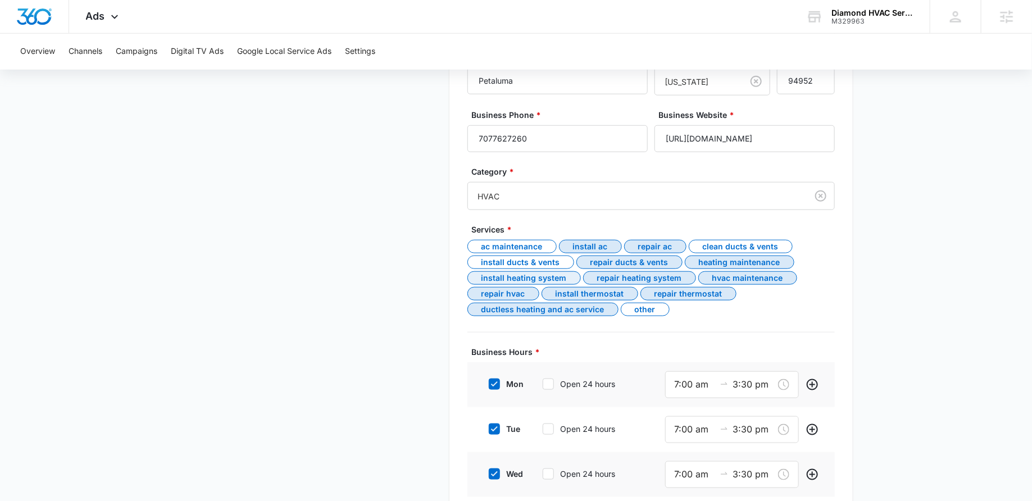
click at [510, 276] on div "Install heating system" at bounding box center [523, 277] width 113 height 13
click at [507, 262] on div "Install ducts & vents" at bounding box center [520, 262] width 107 height 13
click at [506, 241] on div "AC maintenance" at bounding box center [511, 246] width 89 height 13
click at [729, 244] on div "Clean ducts & vents" at bounding box center [741, 246] width 104 height 13
click at [639, 305] on div "Other" at bounding box center [645, 309] width 49 height 13
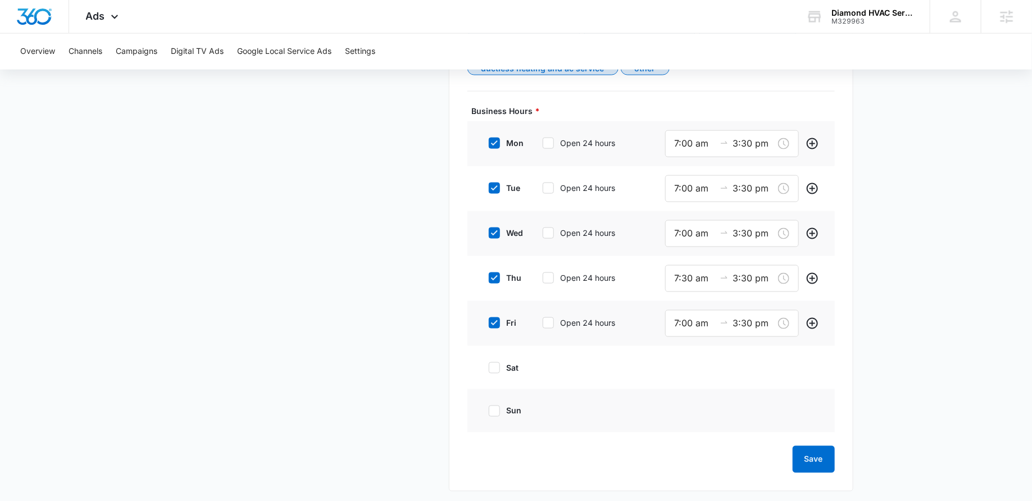
scroll to position [639, 0]
click at [805, 458] on button "Save" at bounding box center [814, 458] width 42 height 27
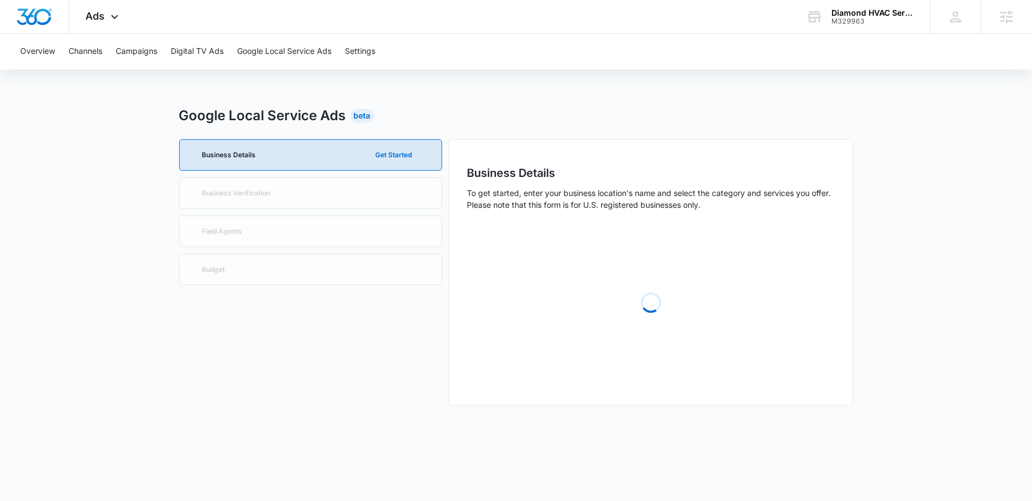
scroll to position [0, 0]
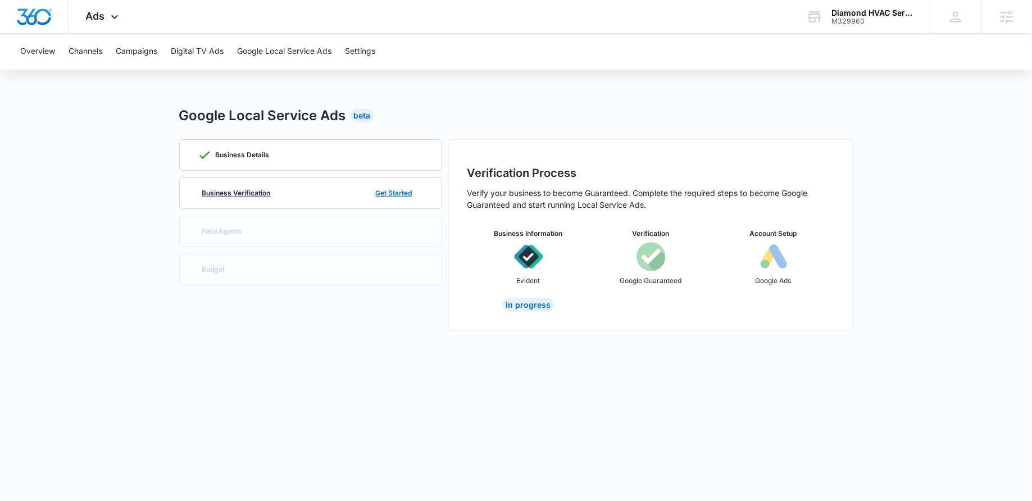
click at [261, 198] on div "Business Verification Get Started" at bounding box center [311, 193] width 226 height 30
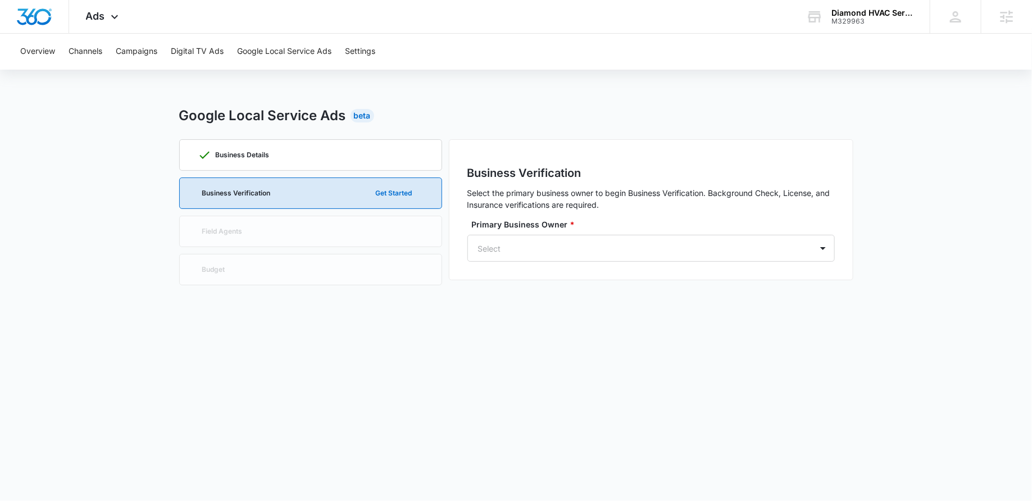
click at [561, 262] on div "Business Verification Select the primary business owner to begin Business Verif…" at bounding box center [651, 209] width 405 height 141
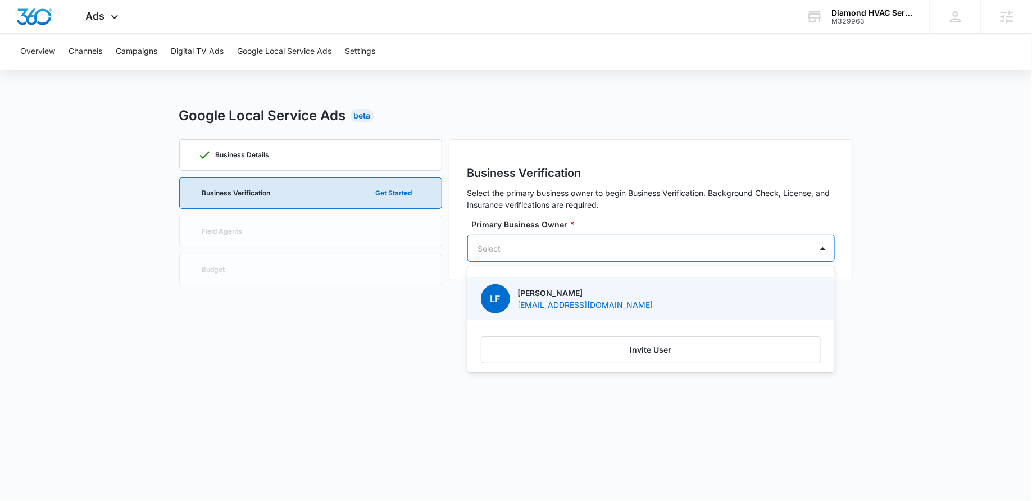
click at [551, 254] on div at bounding box center [637, 249] width 319 height 14
click at [540, 292] on p "[PERSON_NAME]" at bounding box center [585, 293] width 135 height 12
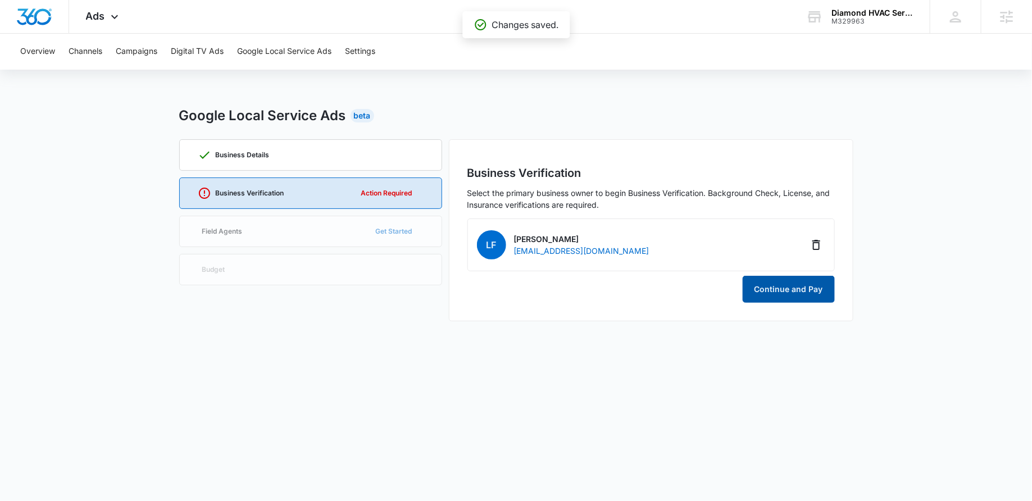
click at [772, 289] on button "Continue and Pay" at bounding box center [789, 289] width 92 height 27
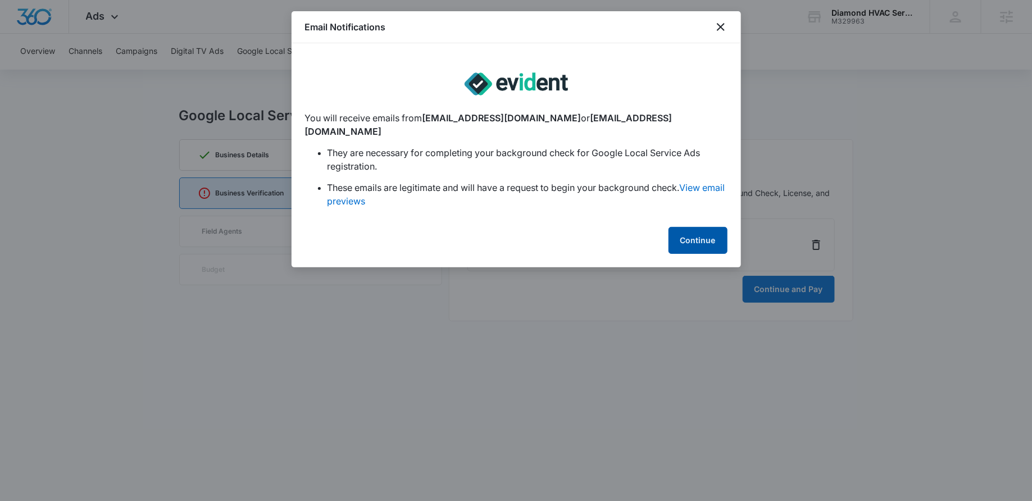
click at [696, 227] on button "Continue" at bounding box center [698, 240] width 59 height 27
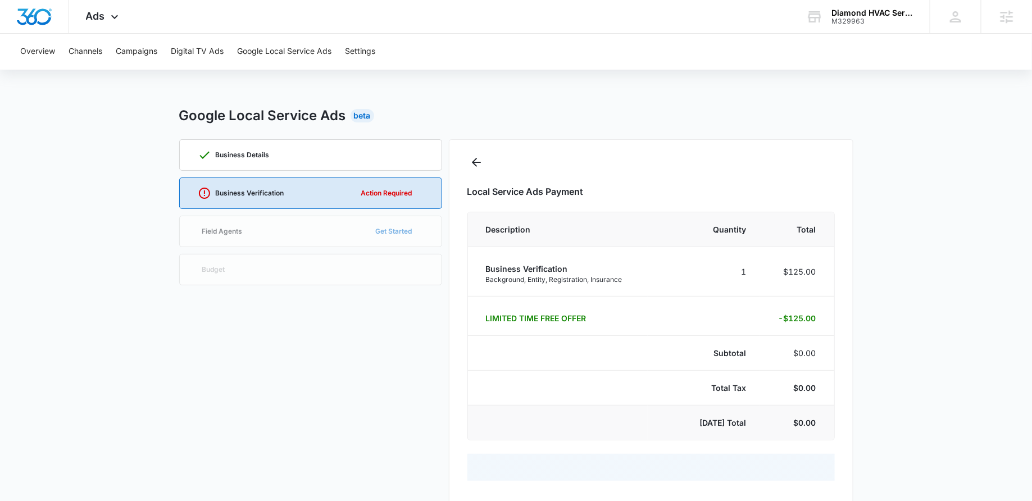
select select "pm_1Rb0osA4n8RTgNjU7LenGgUm"
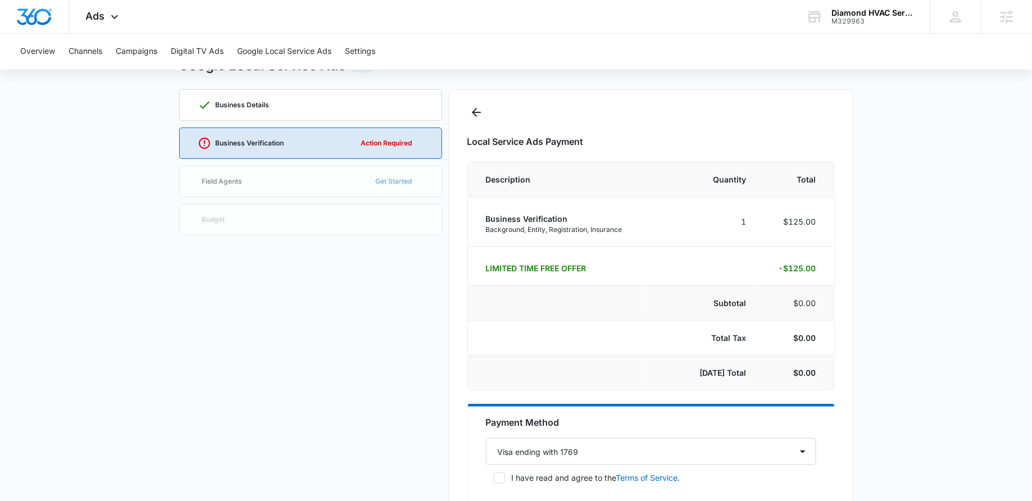
scroll to position [178, 0]
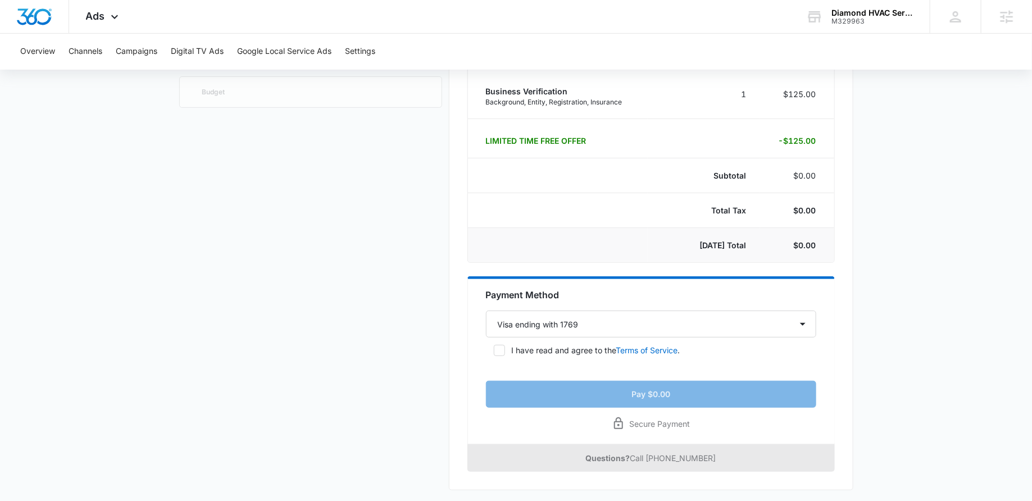
click at [502, 349] on icon at bounding box center [499, 351] width 10 height 10
click at [494, 349] on input "I have read and agree to the Terms of Service ." at bounding box center [490, 351] width 8 height 8
checkbox input "true"
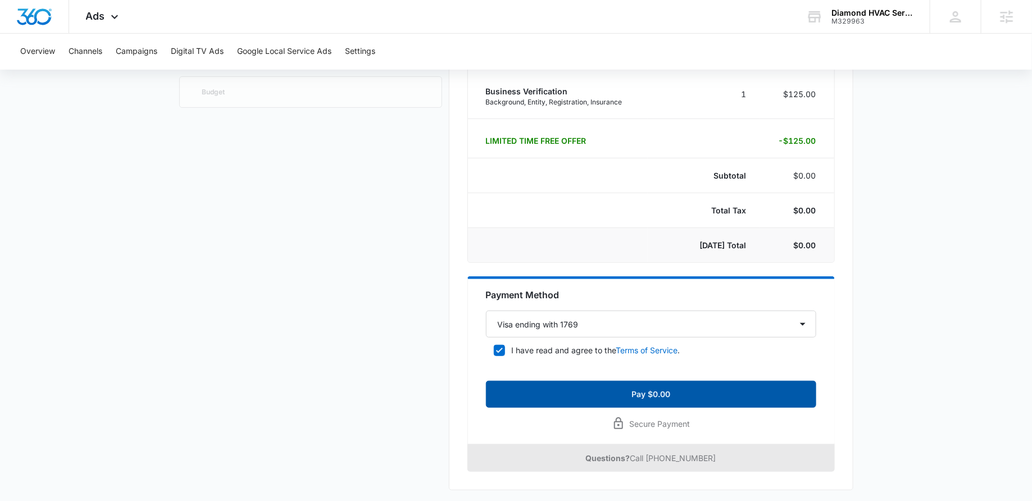
click at [548, 389] on button "Pay $0.00" at bounding box center [651, 394] width 330 height 27
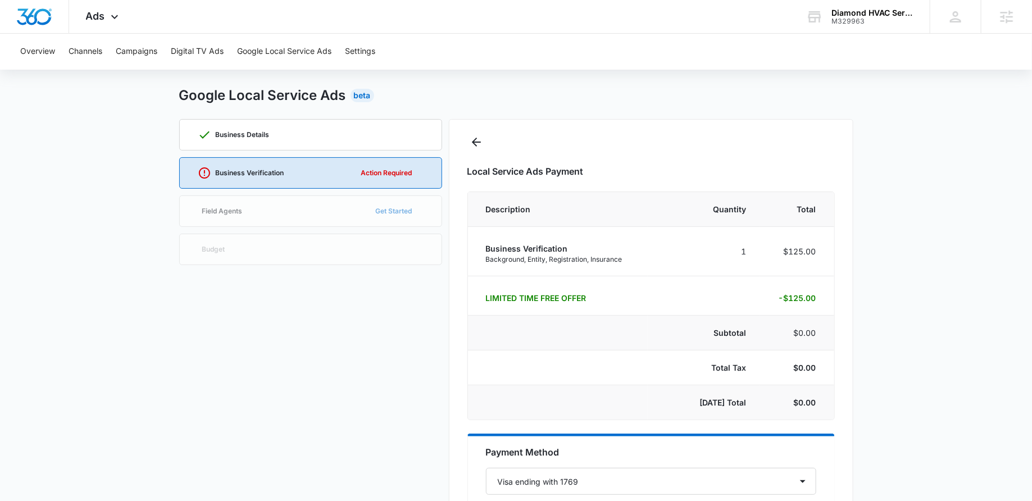
scroll to position [0, 0]
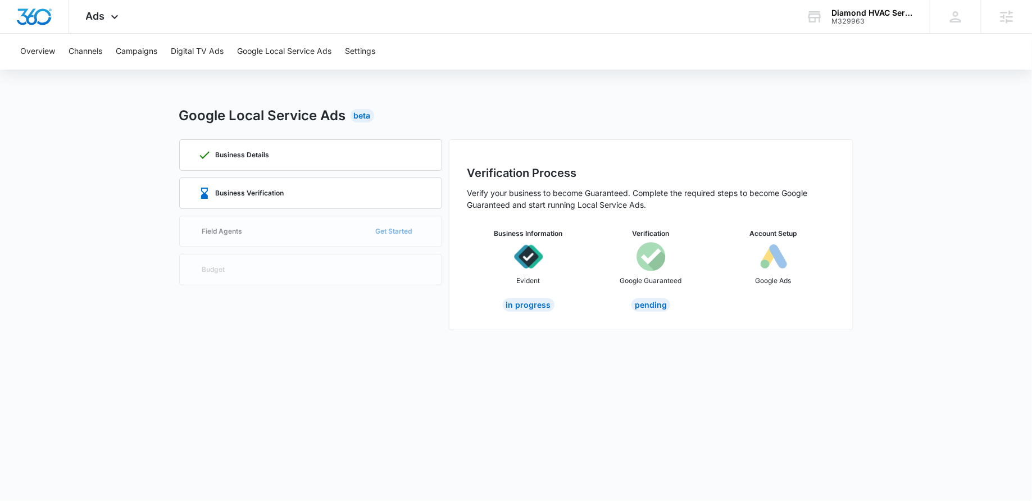
click at [300, 226] on div "Business Details Business Verification Field Agents Get Started Budget" at bounding box center [310, 234] width 263 height 191
click at [384, 225] on div "Business Details Business Verification Field Agents Get Started Budget" at bounding box center [310, 234] width 263 height 191
click at [307, 194] on div "Business Verification" at bounding box center [311, 193] width 226 height 30
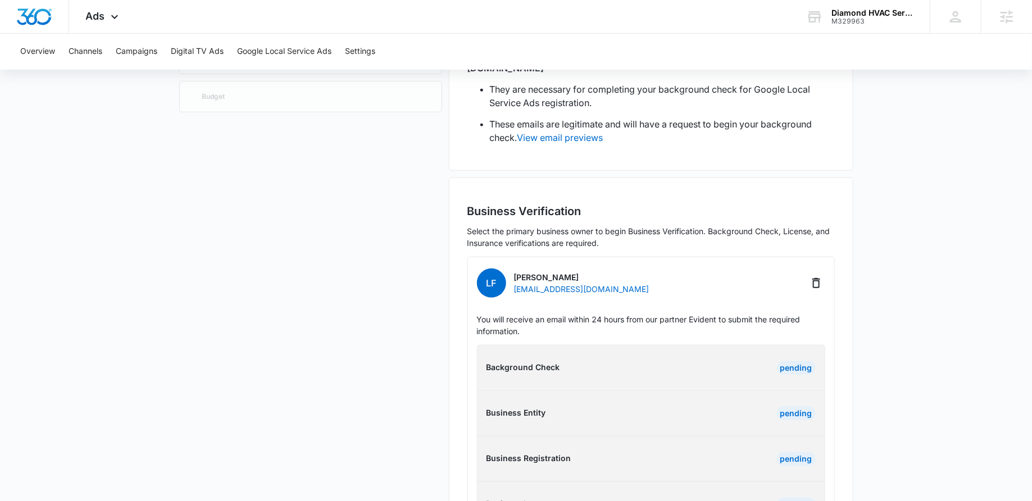
scroll to position [225, 0]
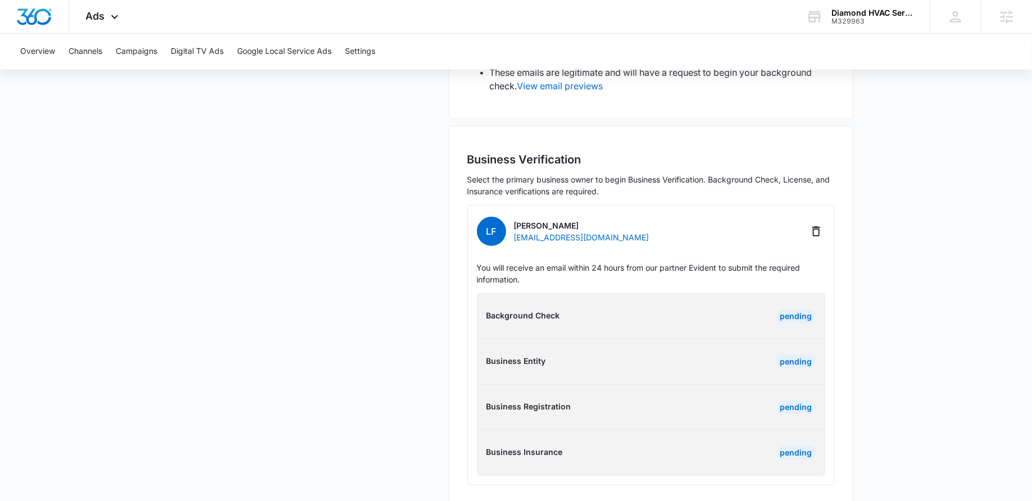
click at [644, 311] on div "Background Check Pending Business Entity Pending Business Registration Pending …" at bounding box center [651, 384] width 348 height 183
click at [516, 310] on p "Background Check" at bounding box center [567, 316] width 161 height 12
click at [528, 333] on div "Background Check Pending Business Entity Pending Business Registration Pending …" at bounding box center [651, 384] width 348 height 183
click at [528, 401] on p "Business Registration" at bounding box center [567, 407] width 161 height 12
click at [531, 429] on div "Background Check Pending Business Entity Pending Business Registration Pending …" at bounding box center [651, 384] width 348 height 183
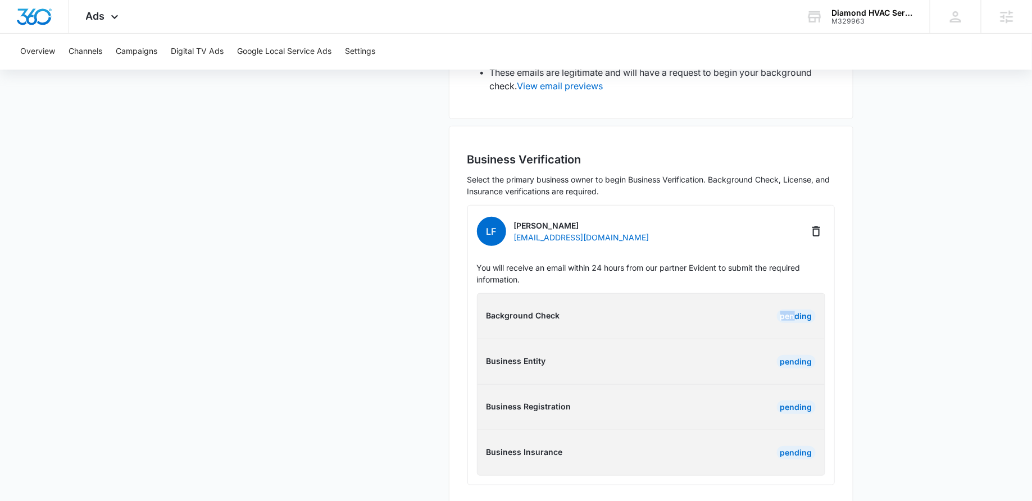
drag, startPoint x: 791, startPoint y: 301, endPoint x: 750, endPoint y: 301, distance: 41.0
click at [750, 310] on div "Pending" at bounding box center [735, 316] width 161 height 13
click at [564, 332] on div "Background Check Pending Business Entity Pending Business Registration Pending …" at bounding box center [651, 384] width 348 height 183
click at [603, 310] on p "Background Check" at bounding box center [567, 316] width 161 height 12
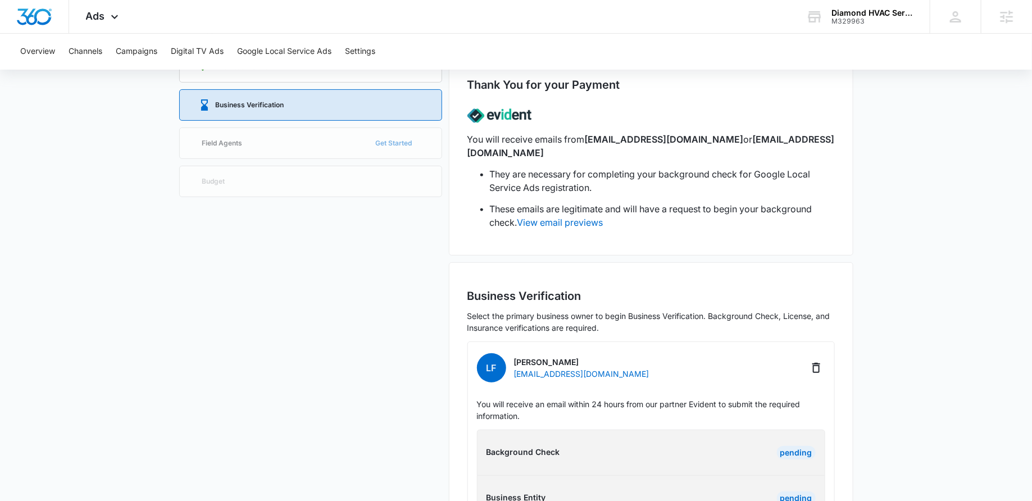
scroll to position [0, 0]
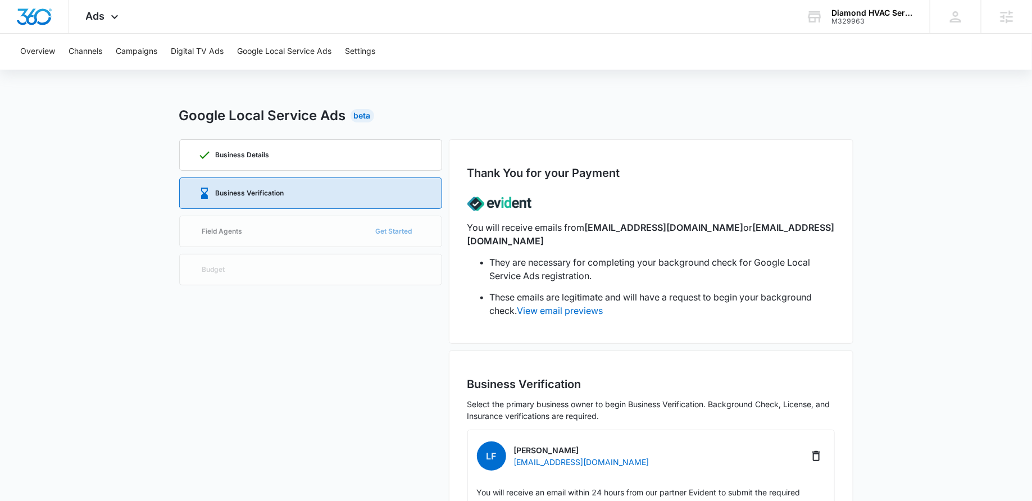
click at [391, 338] on div "Business Details Business Verification Field Agents Get Started Budget" at bounding box center [310, 433] width 263 height 589
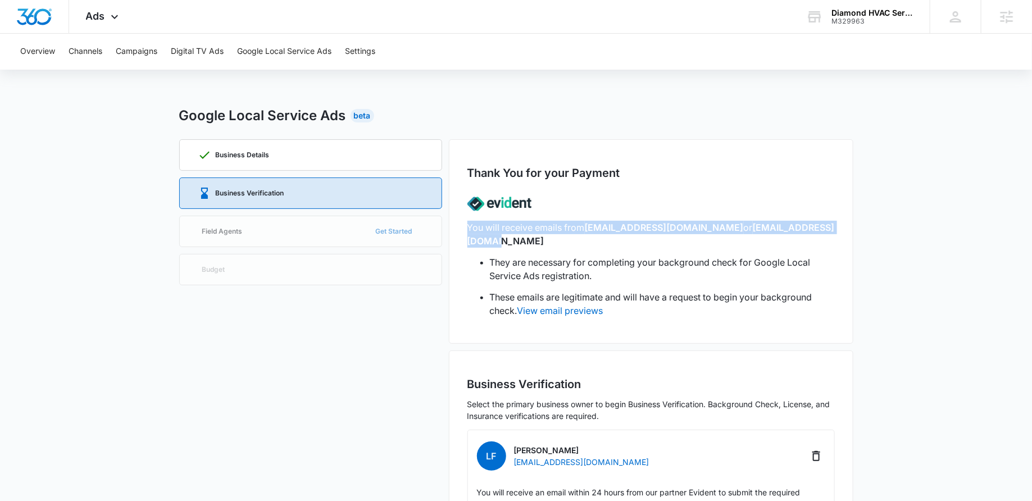
drag, startPoint x: 465, startPoint y: 224, endPoint x: 820, endPoint y: 226, distance: 355.1
click at [820, 226] on div "Thank You for your Payment You will receive emails from no-reply@evidentid.com …" at bounding box center [651, 241] width 405 height 205
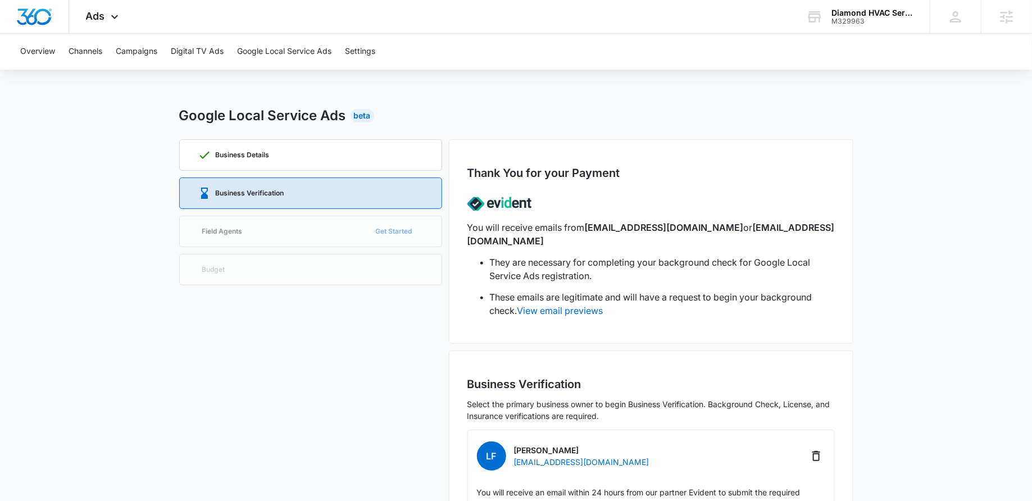
click at [625, 239] on div "You will receive emails from no-reply@evidentid.com or support@evidentid.com Th…" at bounding box center [650, 256] width 367 height 138
drag, startPoint x: 587, startPoint y: 227, endPoint x: 691, endPoint y: 229, distance: 104.0
click at [691, 229] on span "no-reply@evidentid.com" at bounding box center [664, 227] width 159 height 11
drag, startPoint x: 711, startPoint y: 228, endPoint x: 810, endPoint y: 229, distance: 99.5
click at [810, 229] on span "support@evidentid.com" at bounding box center [650, 234] width 367 height 25
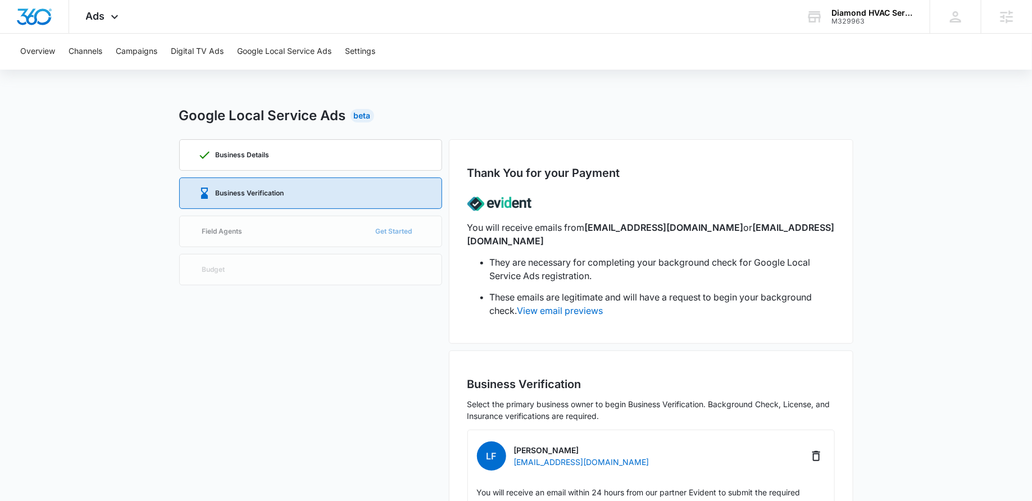
click at [814, 231] on span "support@evidentid.com" at bounding box center [650, 234] width 367 height 25
click at [673, 256] on li "They are necessary for completing your background check for Google Local Servic…" at bounding box center [662, 269] width 345 height 27
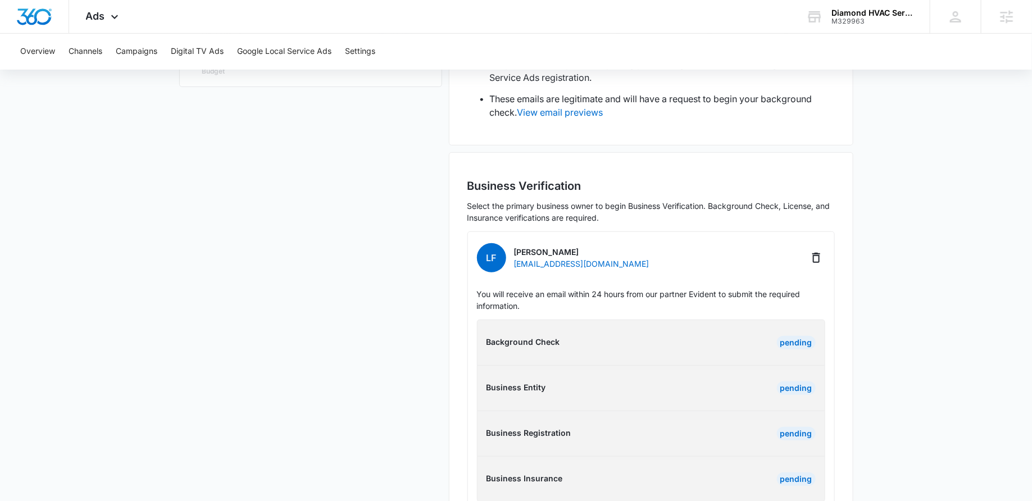
scroll to position [225, 0]
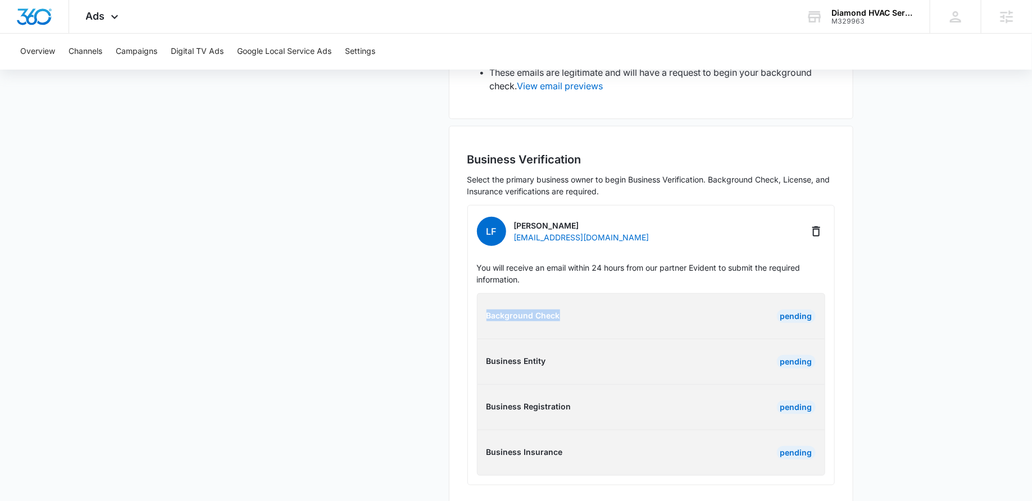
drag, startPoint x: 570, startPoint y: 299, endPoint x: 470, endPoint y: 299, distance: 99.5
click at [470, 310] on div "Background Check Pending" at bounding box center [651, 316] width 365 height 13
click at [536, 310] on p "Background Check" at bounding box center [567, 316] width 161 height 12
drag, startPoint x: 563, startPoint y: 303, endPoint x: 483, endPoint y: 303, distance: 80.3
click at [483, 310] on div "Background Check Pending" at bounding box center [651, 316] width 365 height 13
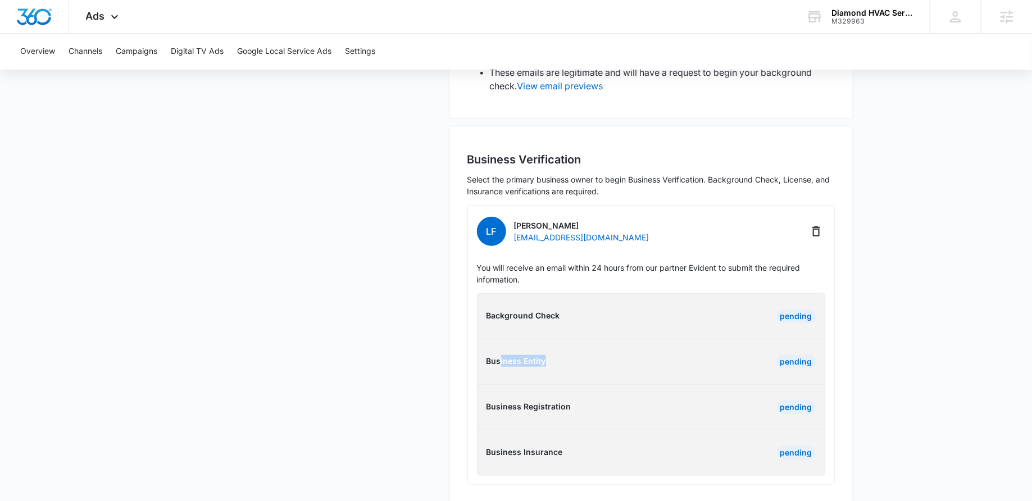
drag, startPoint x: 557, startPoint y: 347, endPoint x: 488, endPoint y: 347, distance: 69.1
click at [488, 355] on p "Business Entity" at bounding box center [567, 361] width 161 height 12
drag, startPoint x: 584, startPoint y: 388, endPoint x: 447, endPoint y: 387, distance: 136.5
click at [448, 387] on div "Business Details Business Verification Field Agents Get Started Budget Thank Yo…" at bounding box center [516, 209] width 674 height 589
drag, startPoint x: 561, startPoint y: 439, endPoint x: 472, endPoint y: 439, distance: 89.3
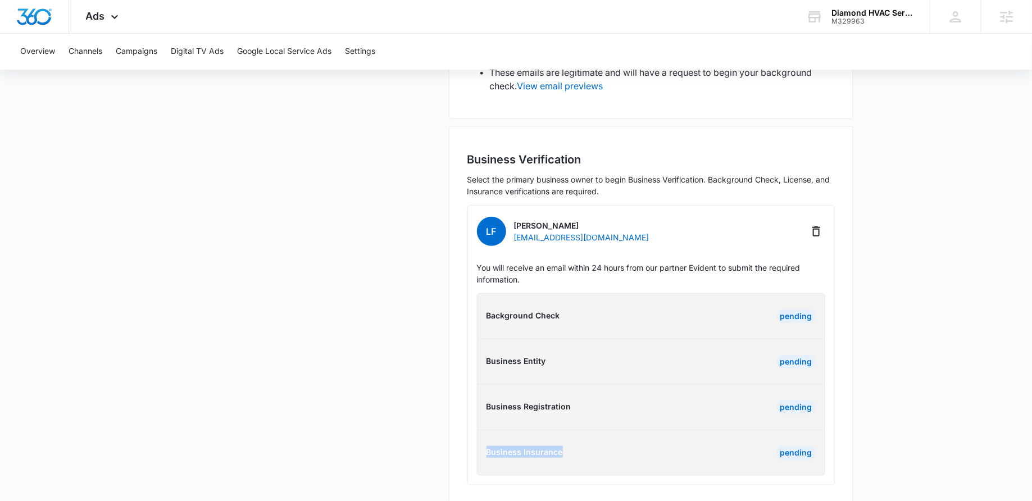
click at [472, 446] on div "Business Insurance Pending" at bounding box center [651, 452] width 365 height 13
click at [616, 446] on p "Business Insurance" at bounding box center [567, 452] width 161 height 12
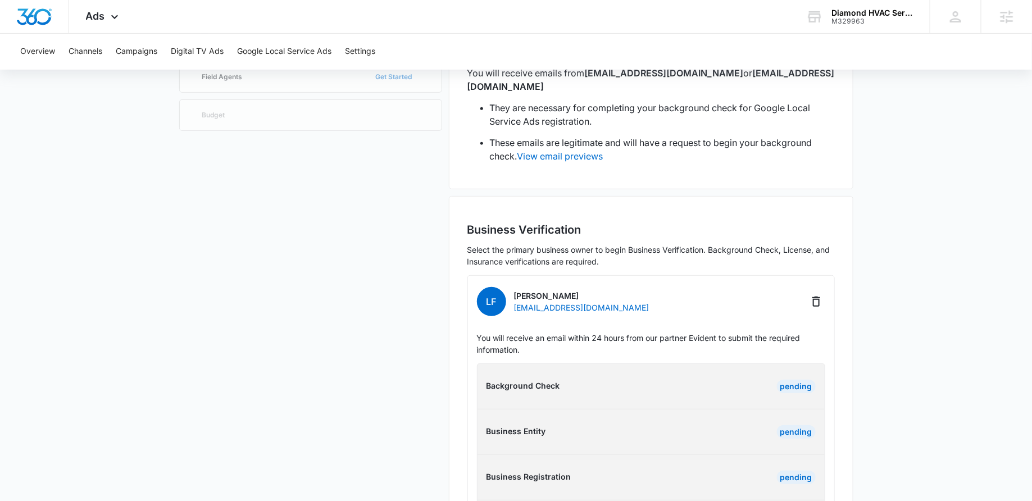
scroll to position [153, 0]
drag, startPoint x: 574, startPoint y: 282, endPoint x: 438, endPoint y: 282, distance: 136.5
click at [438, 282] on div "Business Details Business Verification Field Agents Get Started Budget Thank Yo…" at bounding box center [516, 280] width 674 height 589
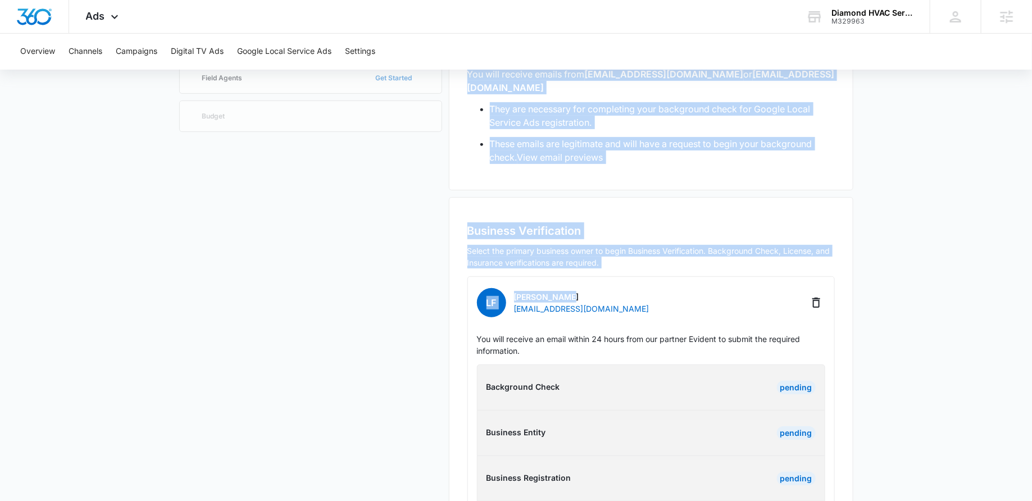
click at [611, 276] on div "LF Luis F Lopez diamond.ap@diamondhvacservicesinc.com You will receive an email…" at bounding box center [650, 416] width 367 height 280
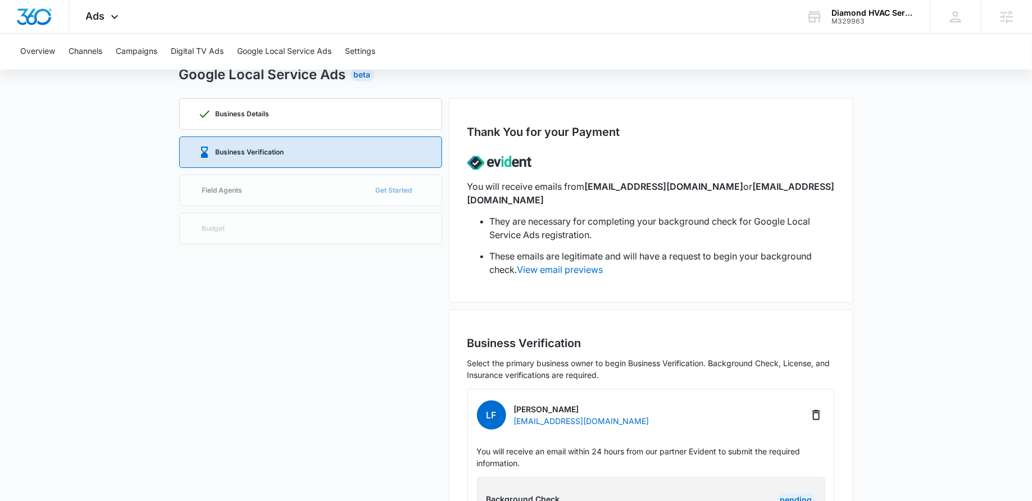
scroll to position [0, 0]
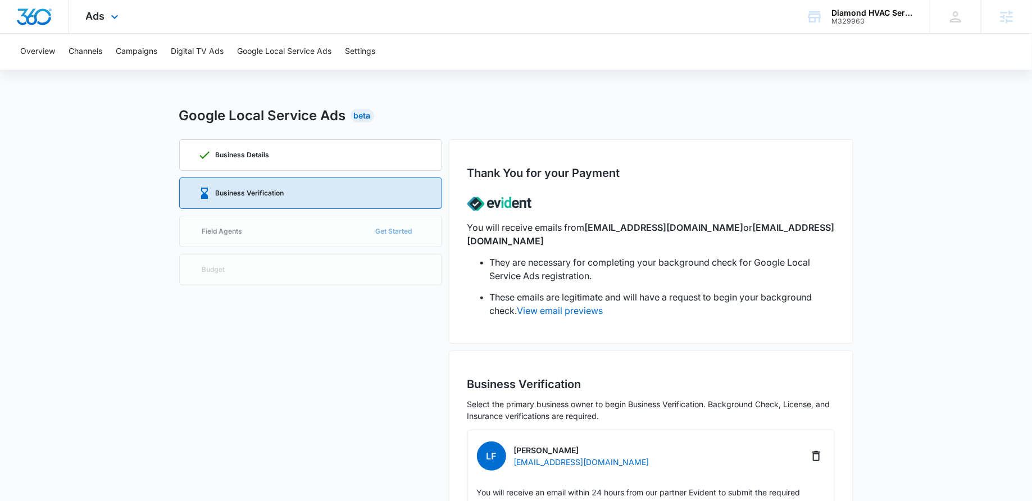
click at [107, 33] on div "Ads Apps Reputation Websites Forms CRM Email Social Payments POS Content Ads In…" at bounding box center [103, 16] width 69 height 33
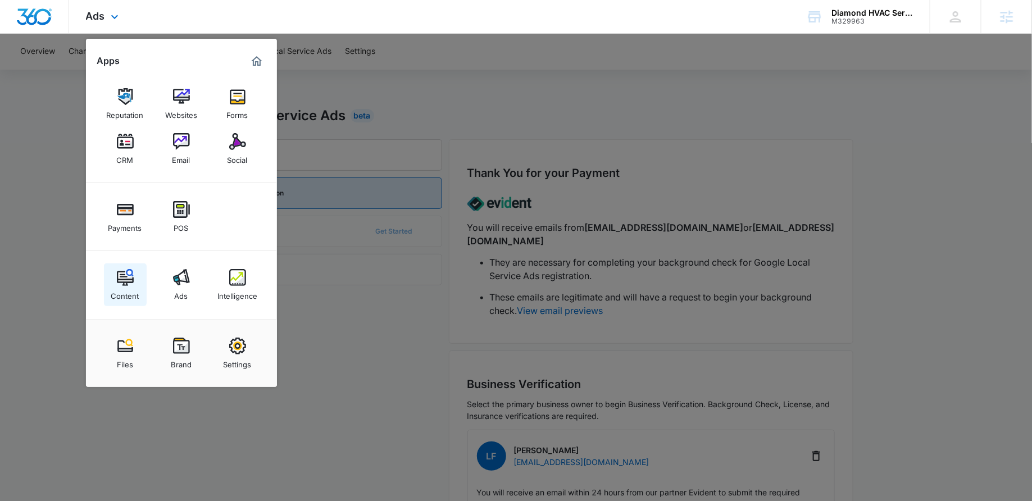
click at [114, 273] on link "Content" at bounding box center [125, 285] width 43 height 43
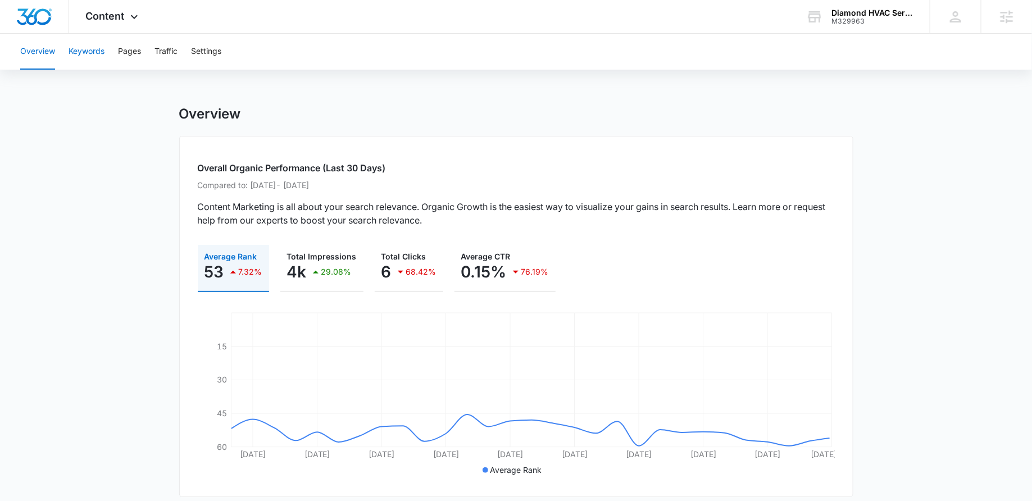
click at [77, 51] on button "Keywords" at bounding box center [87, 52] width 36 height 36
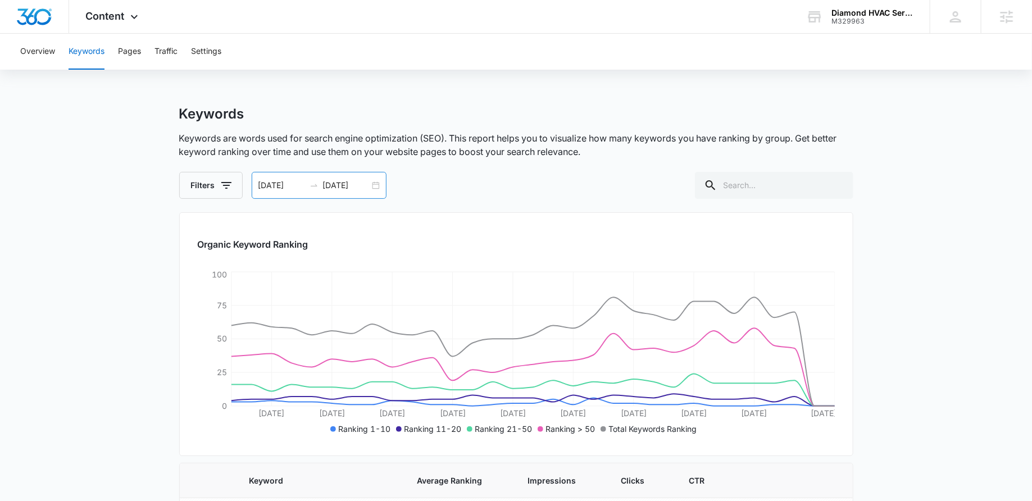
click at [372, 184] on div "08/04/2025 09/03/2025" at bounding box center [319, 185] width 135 height 27
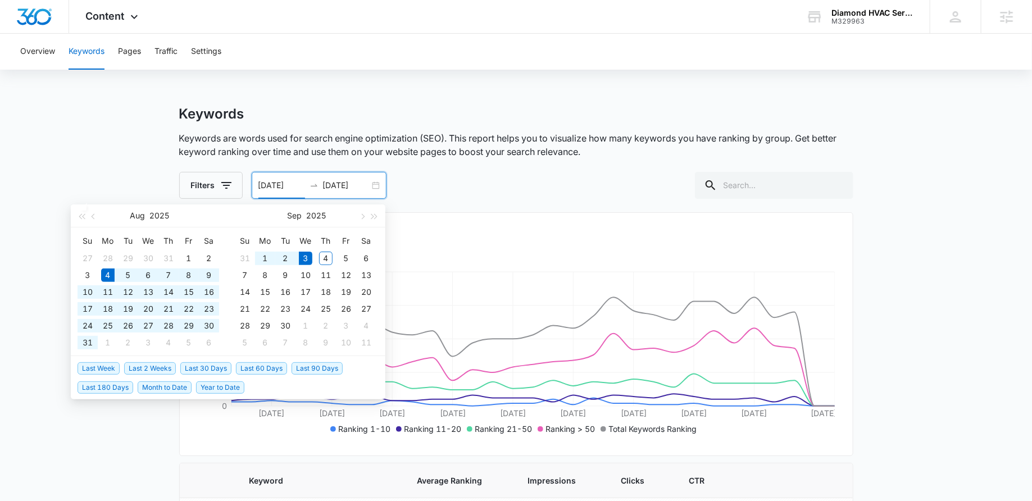
click at [214, 391] on span "Year to Date" at bounding box center [220, 388] width 48 height 12
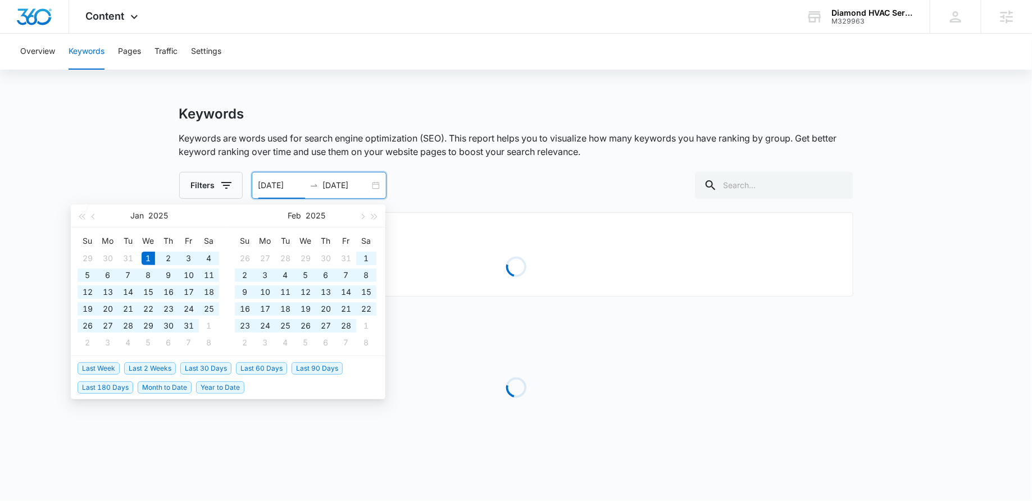
type input "01/01/2025"
type input "09/01/2025"
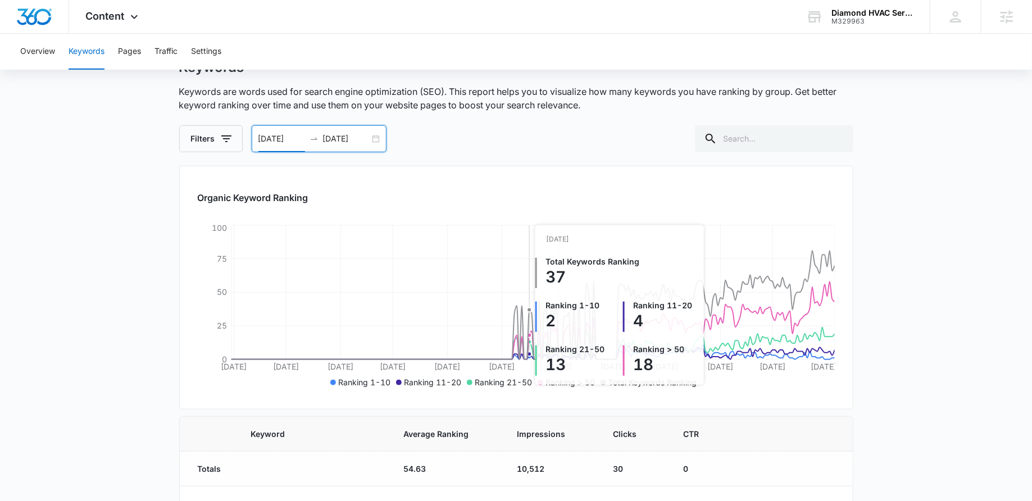
scroll to position [62, 0]
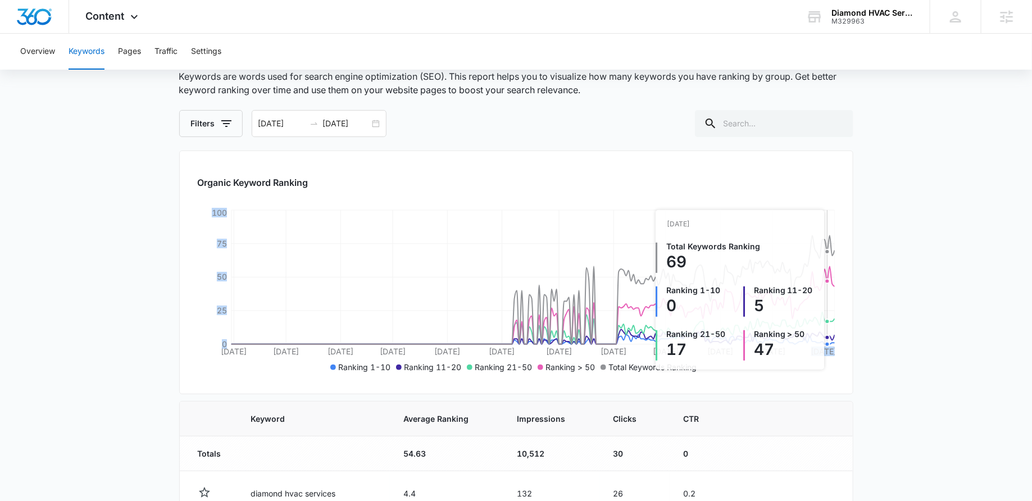
drag, startPoint x: 814, startPoint y: 258, endPoint x: 835, endPoint y: 252, distance: 22.1
click at [835, 252] on div "Organic Keyword Ranking Jan 2 Jan 23 Feb 14 Mar 7 Mar 29 Apr 20 May 13 Jun 4 Ju…" at bounding box center [516, 273] width 674 height 244
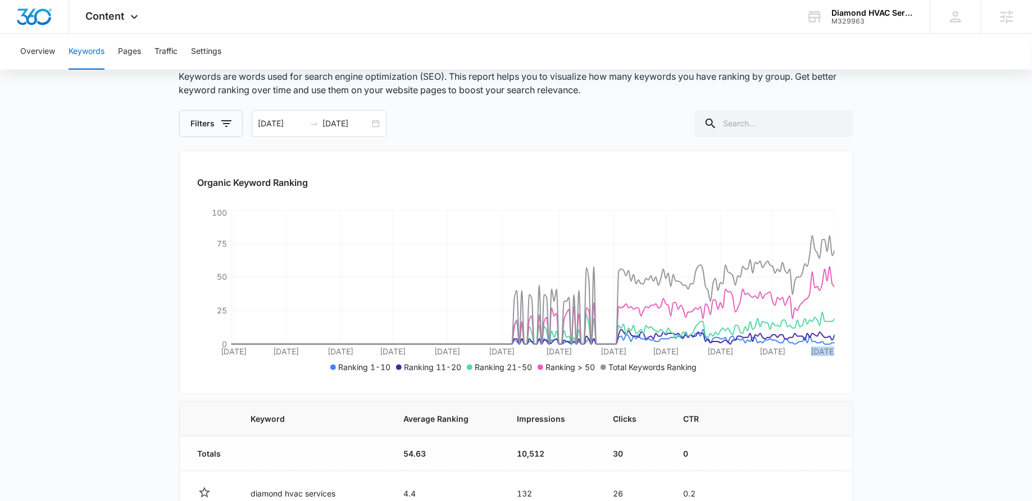
click at [837, 248] on div "Organic Keyword Ranking Jan 2 Jan 23 Feb 14 Mar 7 Mar 29 Apr 20 May 13 Jun 4 Ju…" at bounding box center [516, 273] width 674 height 244
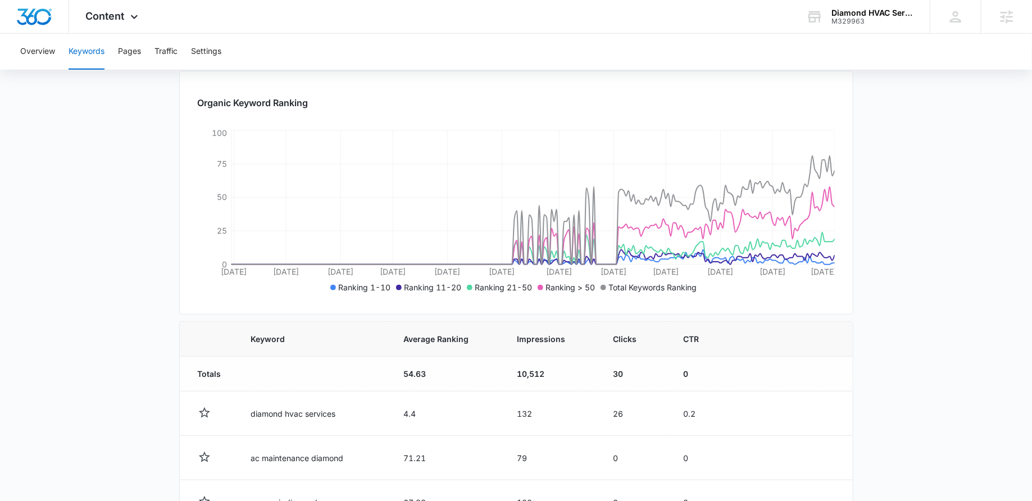
scroll to position [153, 0]
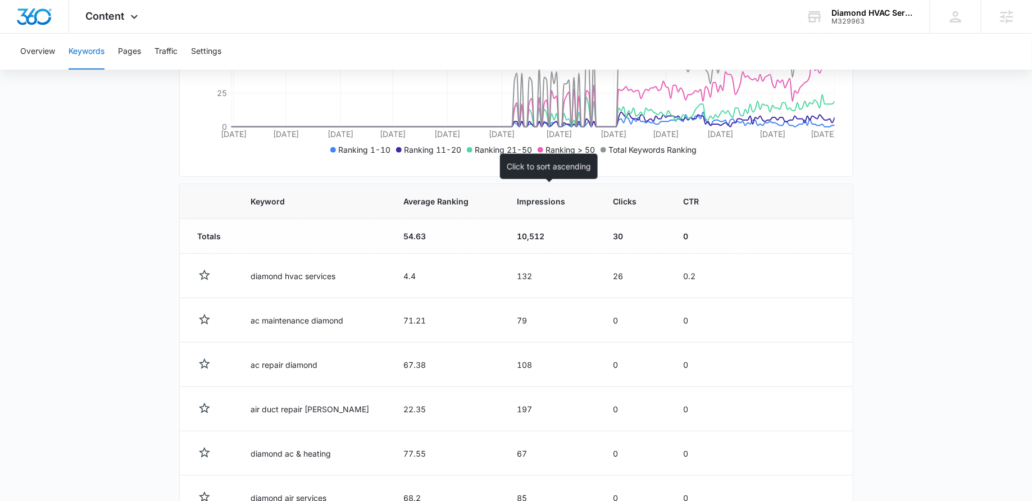
click at [529, 202] on span "Impressions" at bounding box center [543, 202] width 53 height 12
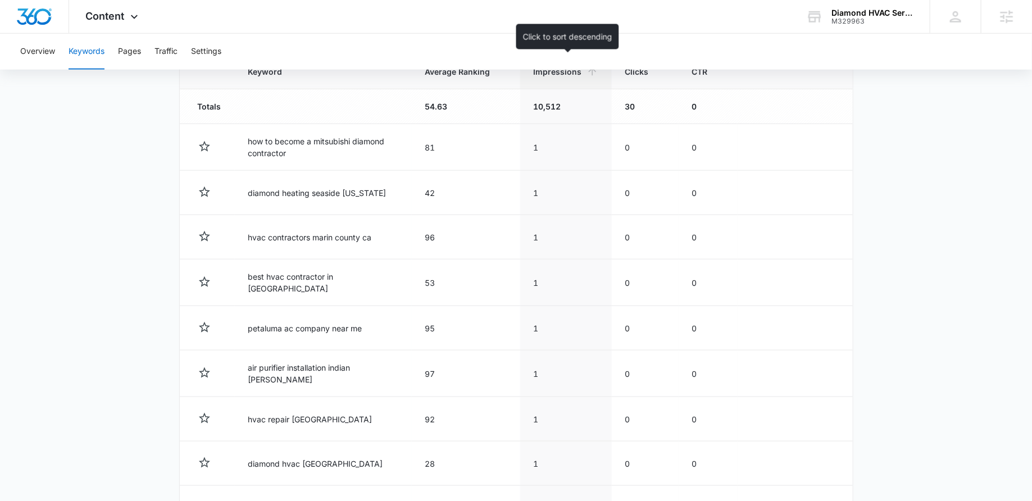
click at [553, 76] on span "Impressions" at bounding box center [558, 72] width 48 height 12
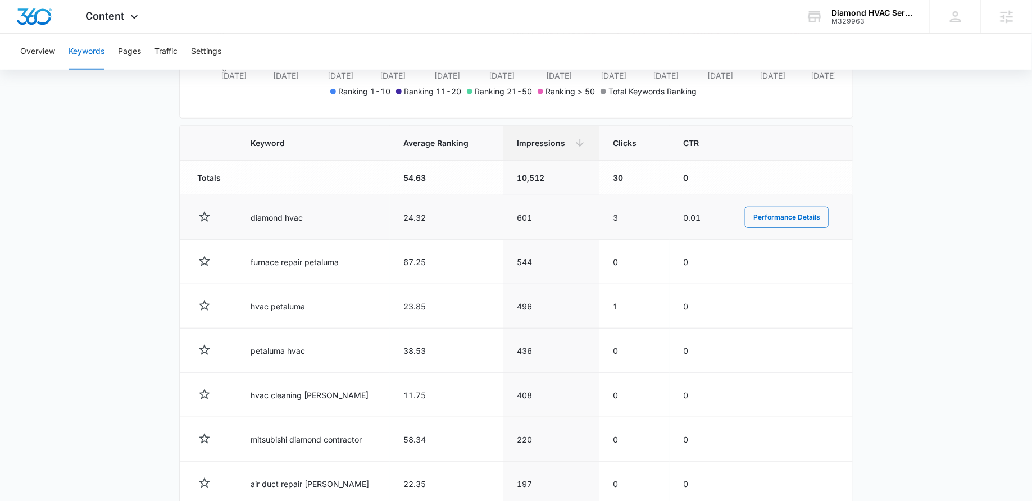
scroll to position [344, 0]
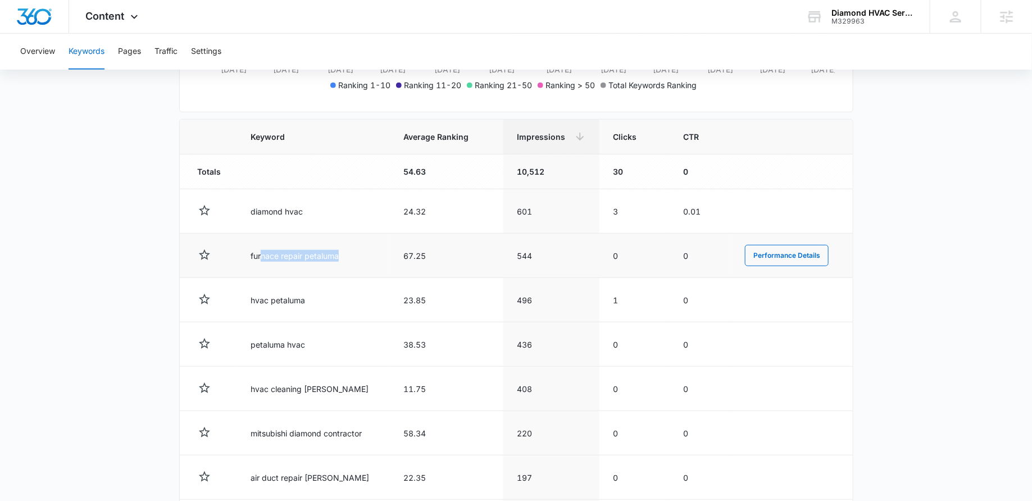
drag, startPoint x: 260, startPoint y: 258, endPoint x: 344, endPoint y: 260, distance: 84.3
click at [344, 260] on td "furnace repair petaluma" at bounding box center [313, 256] width 153 height 44
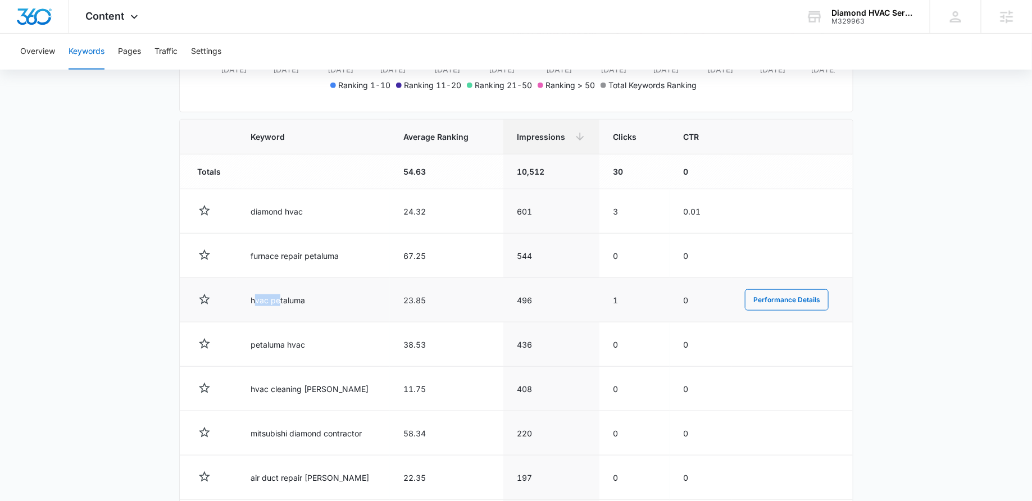
drag, startPoint x: 256, startPoint y: 299, endPoint x: 288, endPoint y: 299, distance: 32.6
click at [288, 299] on td "hvac petaluma" at bounding box center [313, 300] width 153 height 44
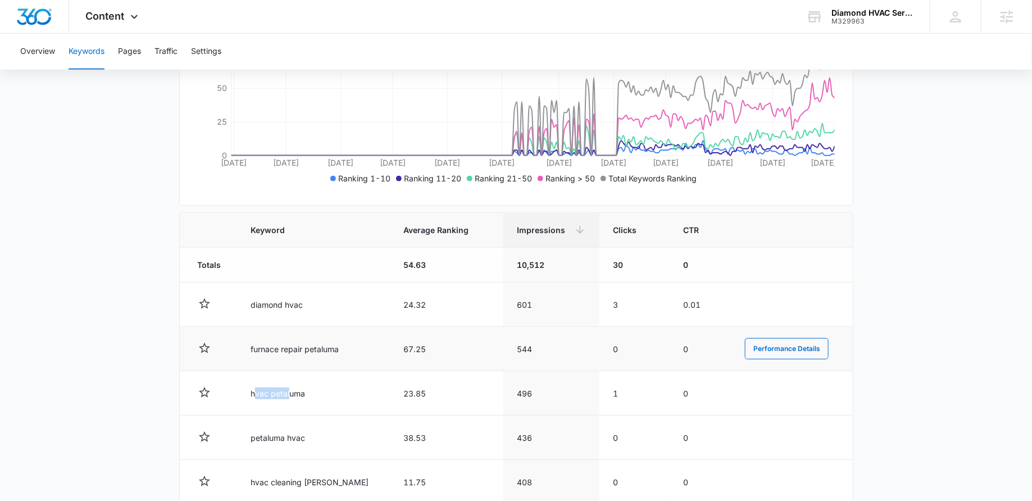
scroll to position [291, 0]
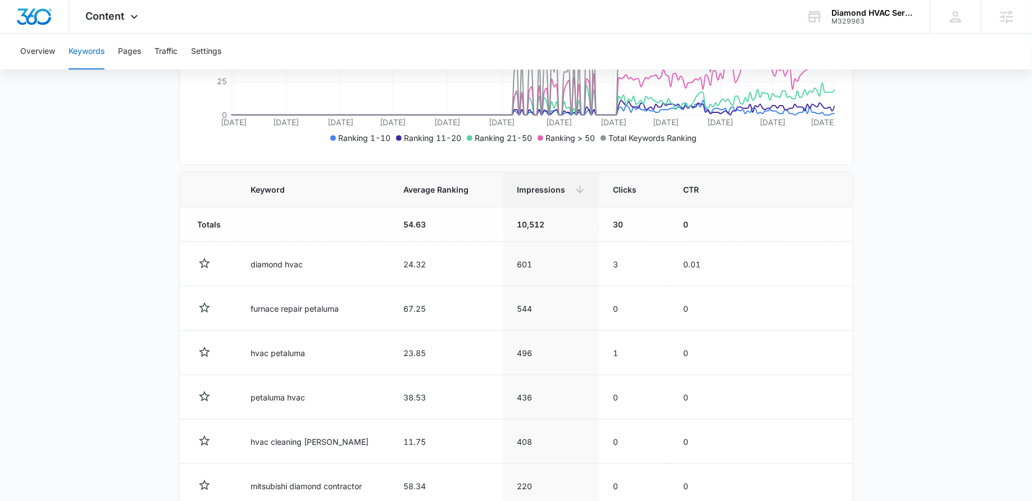
click at [139, 313] on main "Keywords Keywords are words used for search engine optimization (SEO). This rep…" at bounding box center [516, 281] width 1032 height 933
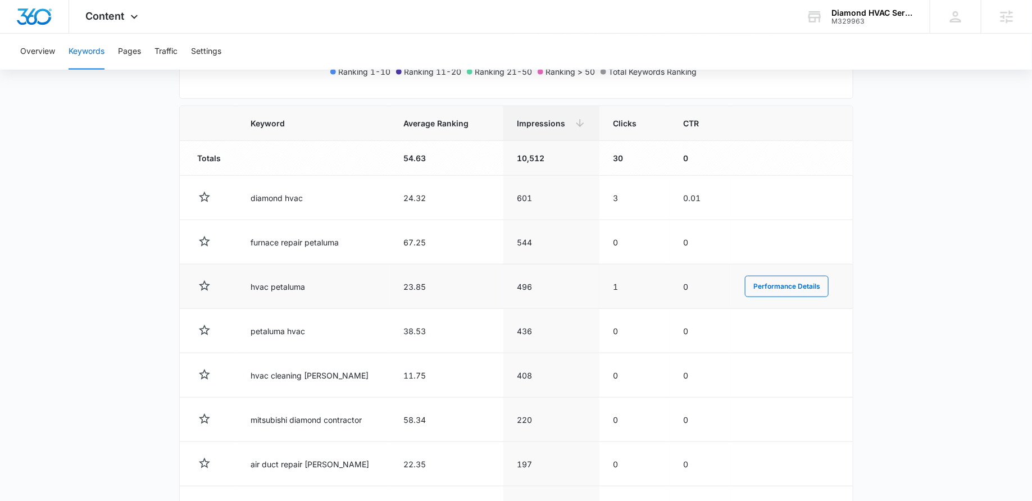
scroll to position [358, 0]
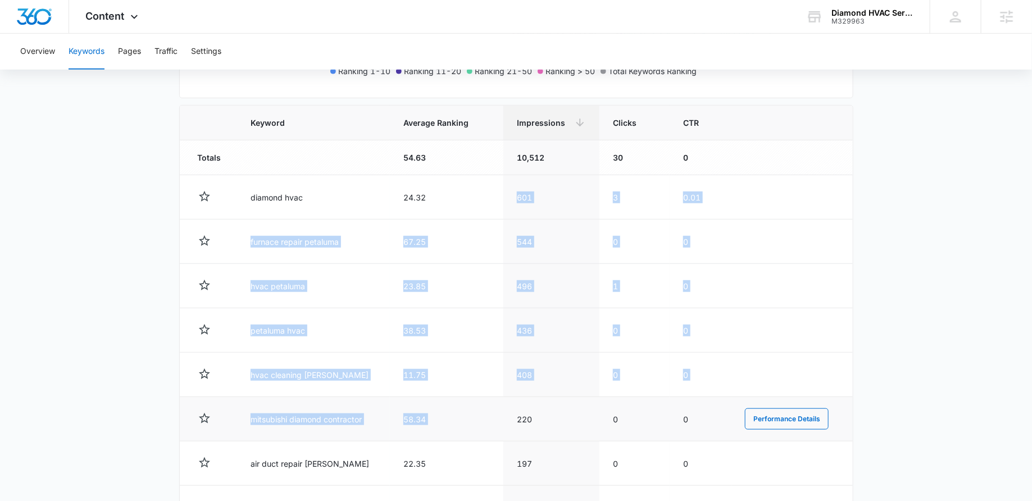
drag, startPoint x: 515, startPoint y: 188, endPoint x: 529, endPoint y: 396, distance: 208.4
click at [529, 396] on tbody "Totals 54.63 10,512 30 0 diamond hvac 24.32 601 3 0.01 Performance Details furn…" at bounding box center [516, 379] width 673 height 479
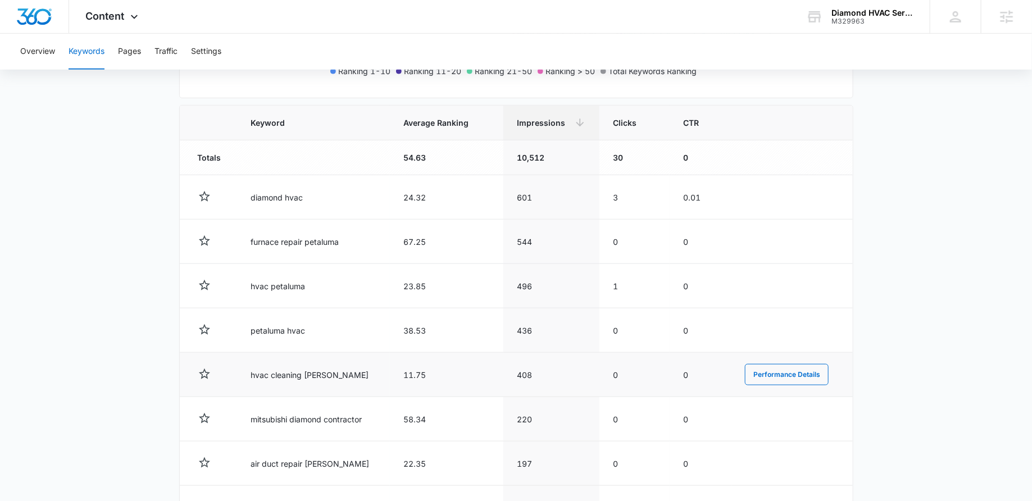
click at [556, 353] on td "408" at bounding box center [551, 375] width 96 height 44
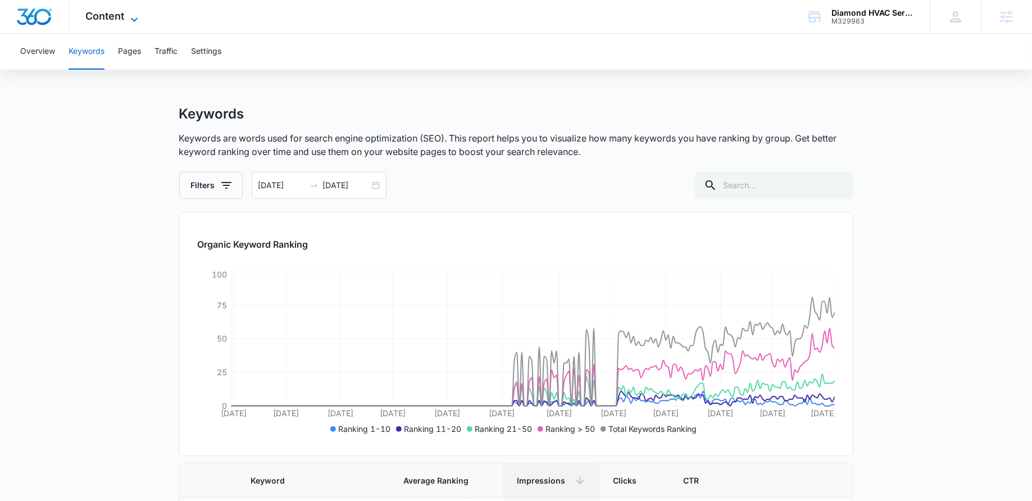
click at [117, 15] on span "Content" at bounding box center [105, 16] width 39 height 12
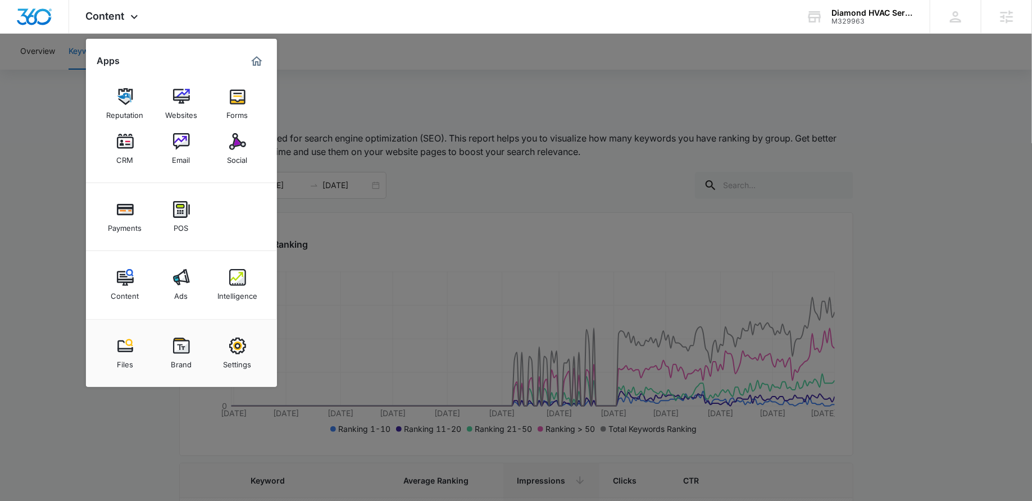
click at [383, 81] on div at bounding box center [516, 250] width 1032 height 501
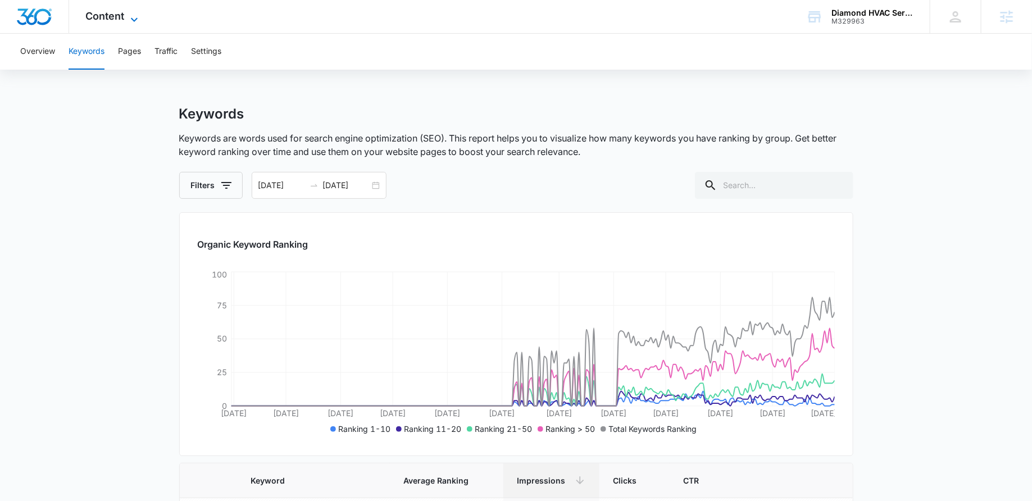
click at [89, 16] on span "Content" at bounding box center [105, 16] width 39 height 12
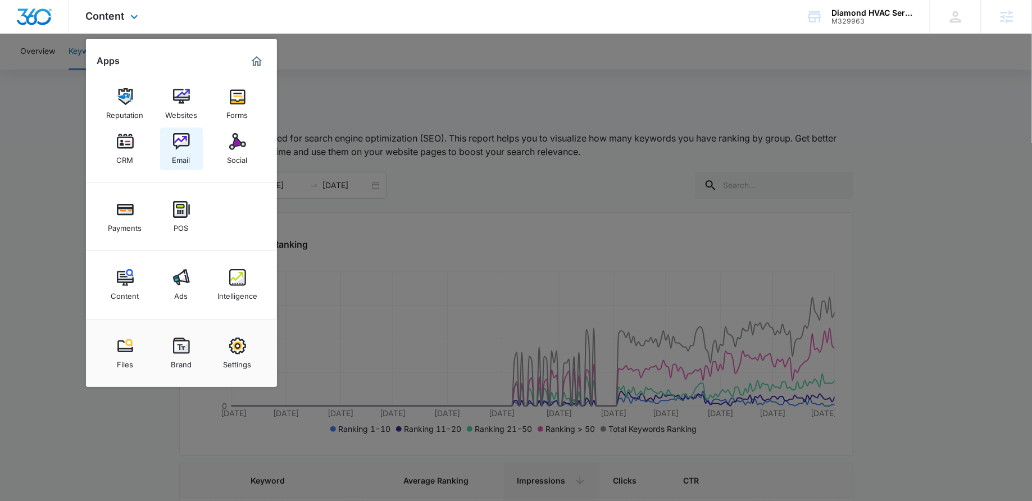
click at [170, 138] on link "Email" at bounding box center [181, 149] width 43 height 43
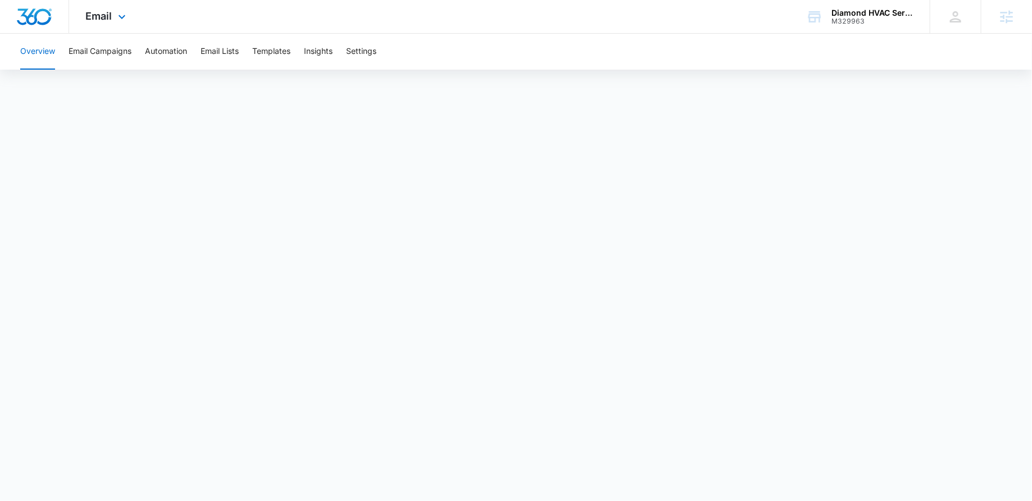
click at [106, 24] on div "Email Apps Reputation Websites Forms CRM Email Social Payments POS Content Ads …" at bounding box center [107, 16] width 76 height 33
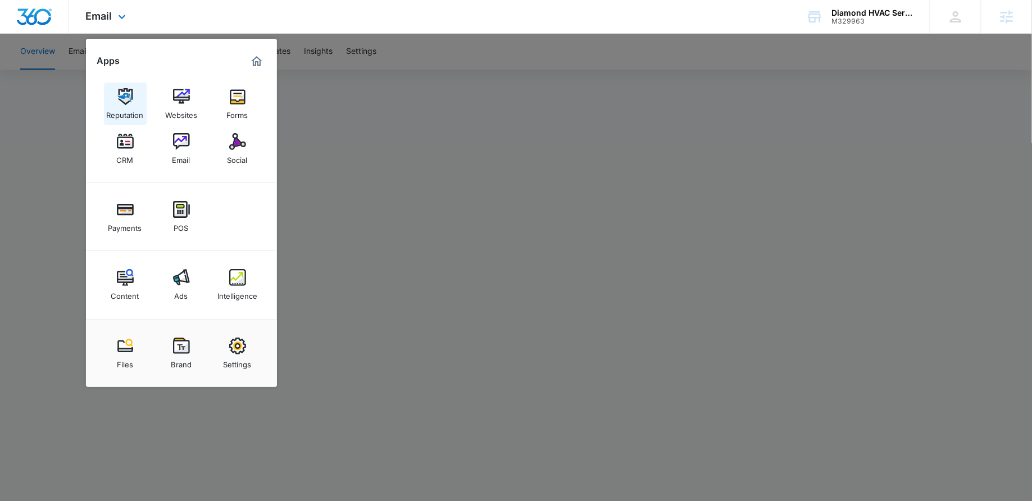
click at [120, 105] on img at bounding box center [125, 96] width 17 height 17
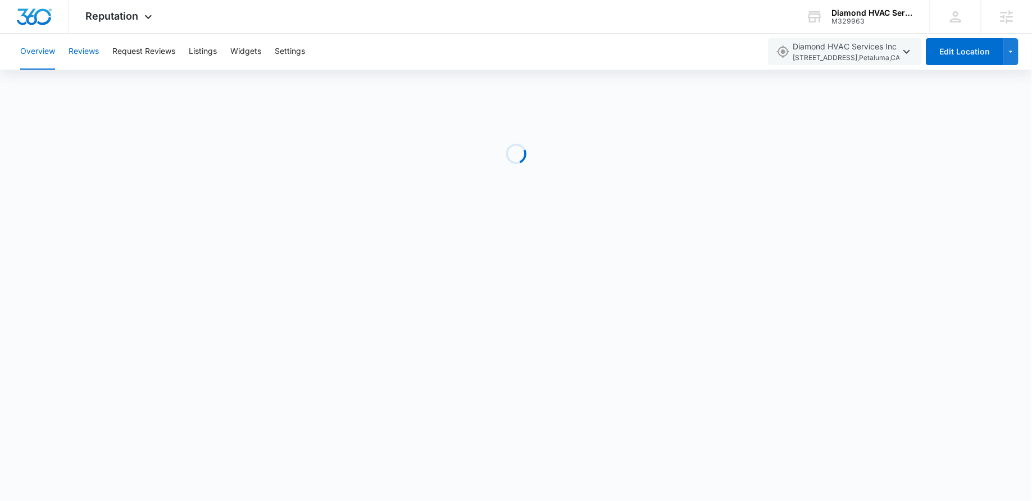
click at [92, 43] on button "Reviews" at bounding box center [84, 52] width 30 height 36
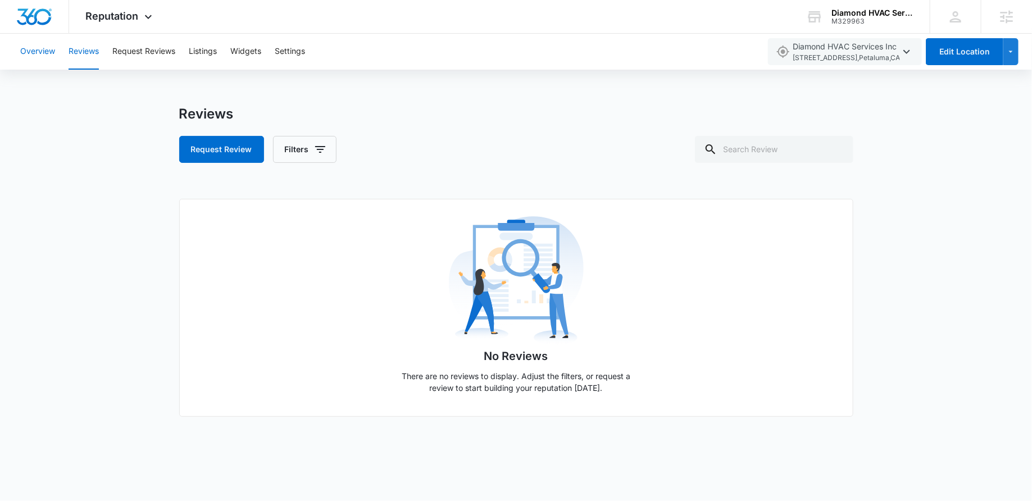
click at [50, 57] on button "Overview" at bounding box center [37, 52] width 35 height 36
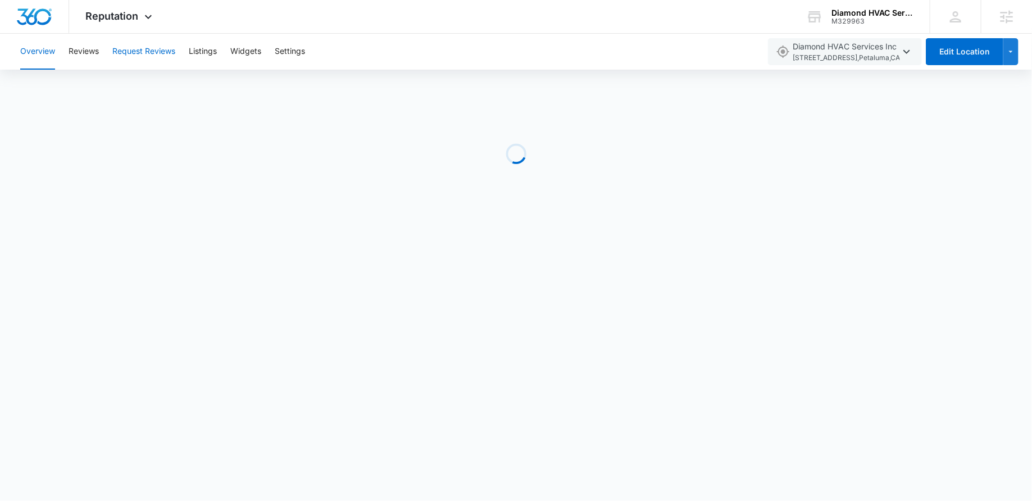
click at [160, 52] on button "Request Reviews" at bounding box center [143, 52] width 63 height 36
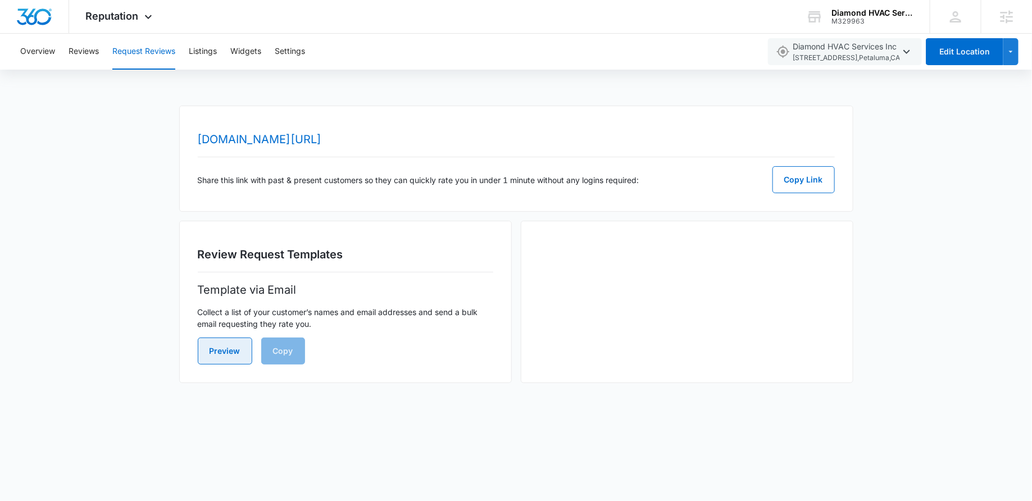
click at [225, 340] on button "Preview" at bounding box center [225, 351] width 55 height 27
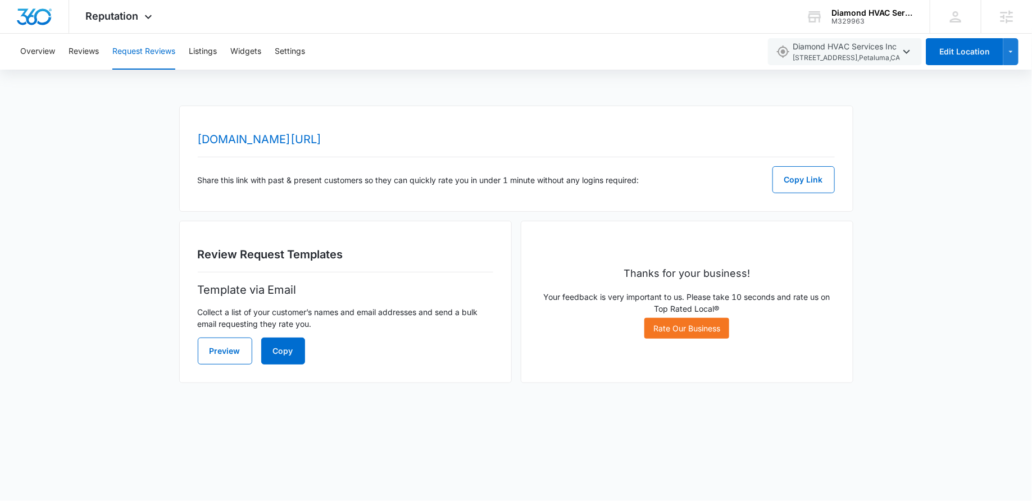
click at [588, 312] on p "Your feedback is very important to us. Please take 10 seconds and rate us on To…" at bounding box center [687, 303] width 296 height 24
click at [807, 184] on button "Copy Link" at bounding box center [804, 179] width 62 height 27
click at [128, 8] on div "Reputation Apps Reputation Websites Forms CRM Email Social Payments POS Content…" at bounding box center [120, 16] width 103 height 33
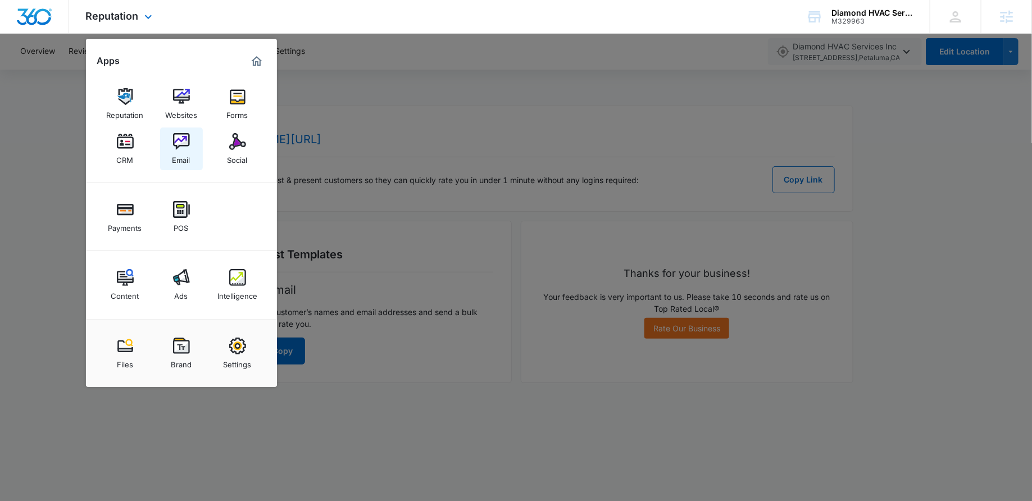
click at [180, 148] on img at bounding box center [181, 141] width 17 height 17
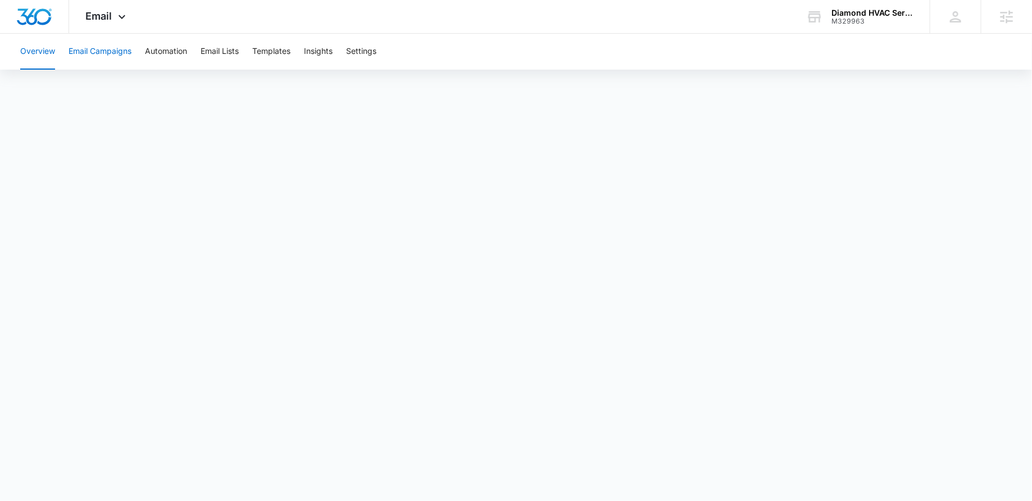
click at [122, 46] on button "Email Campaigns" at bounding box center [100, 52] width 63 height 36
